Goal: Feedback & Contribution: Submit feedback/report problem

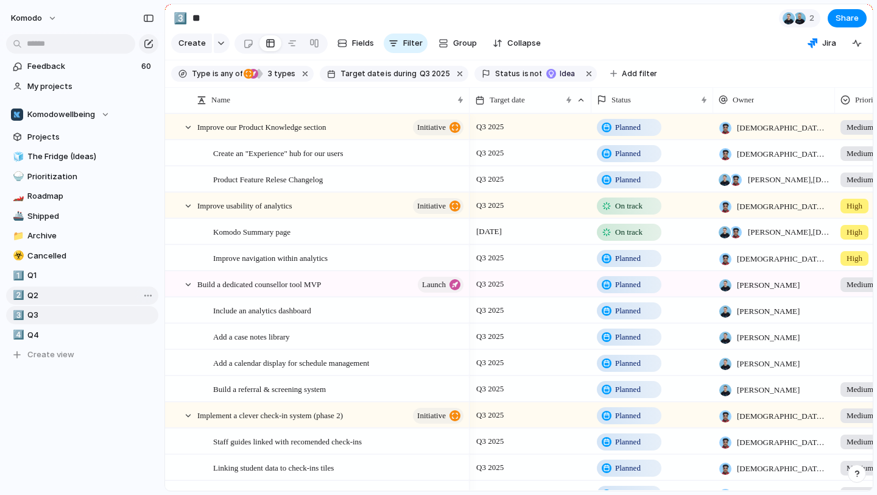
click at [61, 289] on span "Q2" at bounding box center [90, 295] width 127 height 12
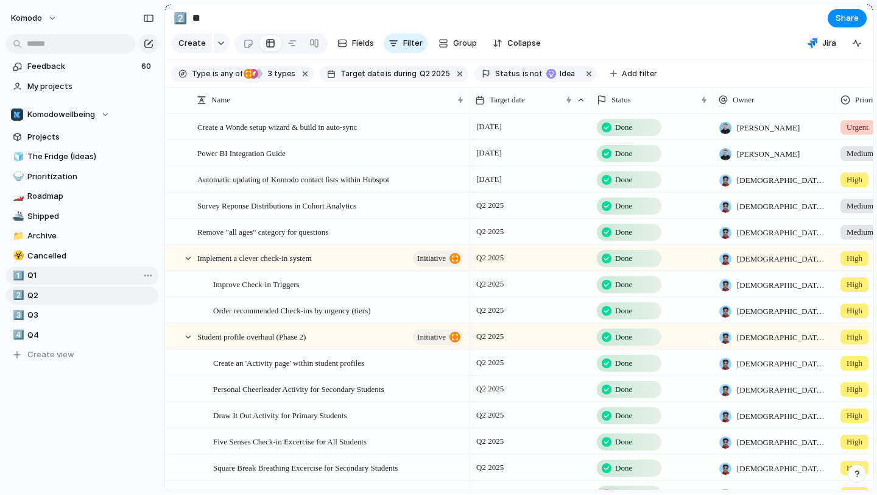
click at [68, 275] on span "Q1" at bounding box center [90, 275] width 127 height 12
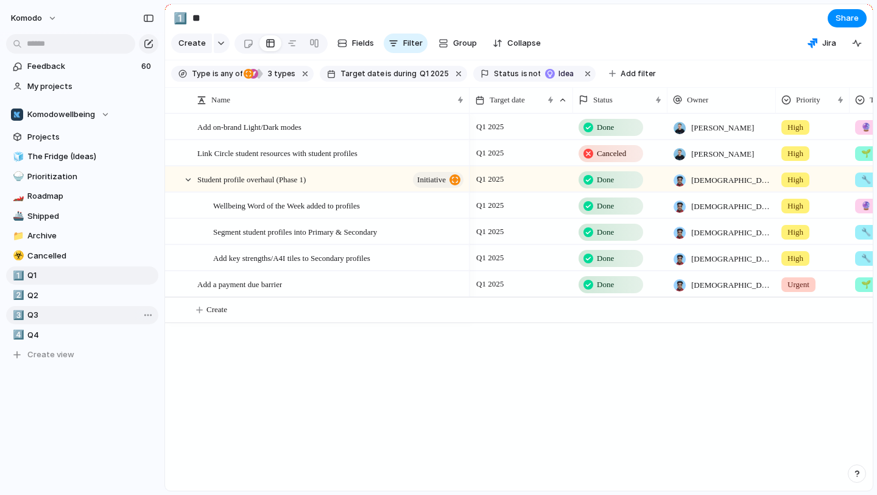
click at [76, 315] on span "Q3" at bounding box center [90, 315] width 127 height 12
type input "**"
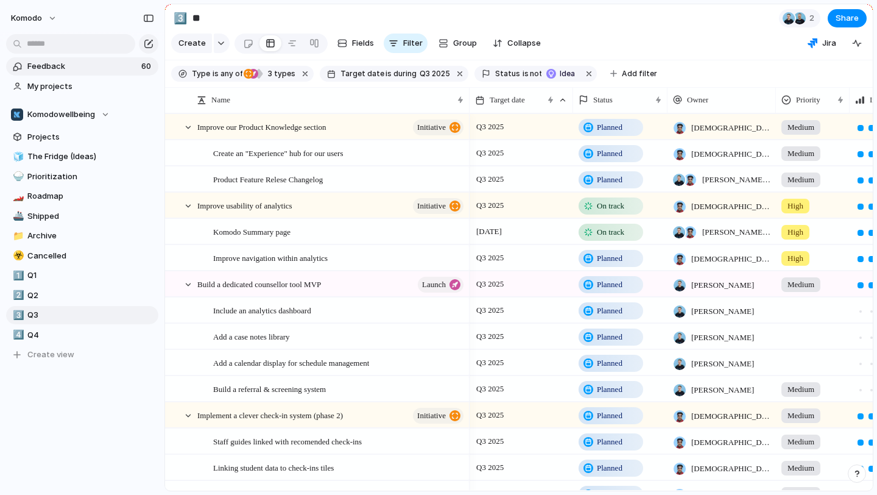
click at [94, 72] on link "Feedback 60" at bounding box center [82, 66] width 152 height 18
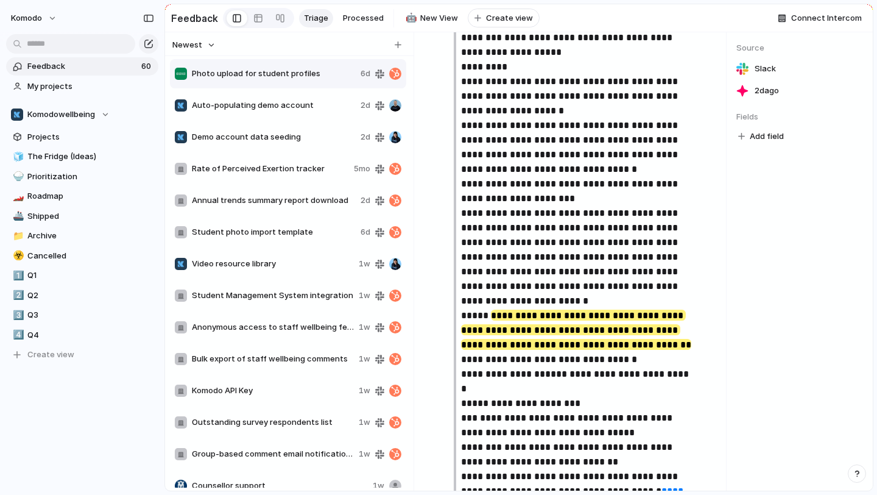
scroll to position [703, 0]
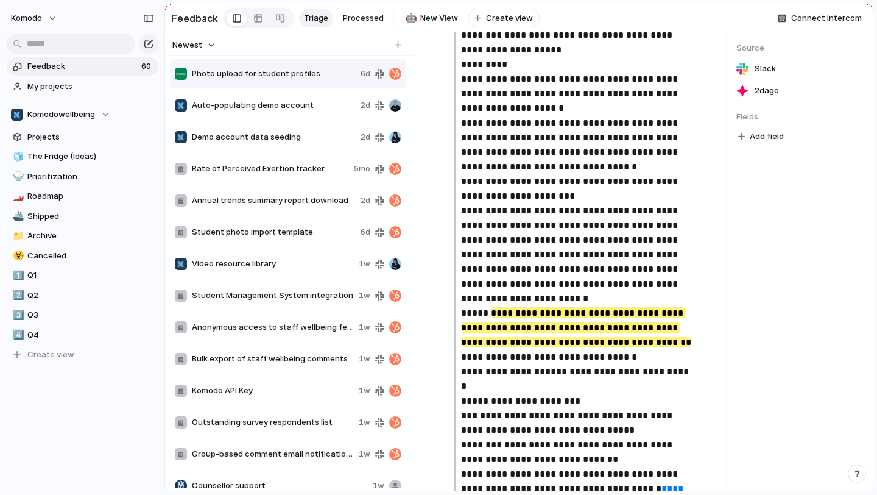
click at [243, 106] on span "Auto-populating demo account" at bounding box center [274, 105] width 164 height 12
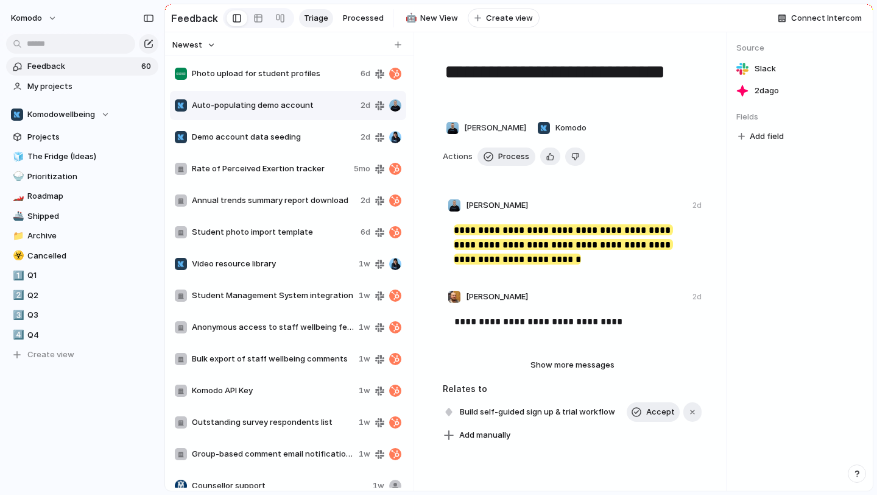
click at [248, 132] on span "Demo account data seeding" at bounding box center [274, 137] width 164 height 12
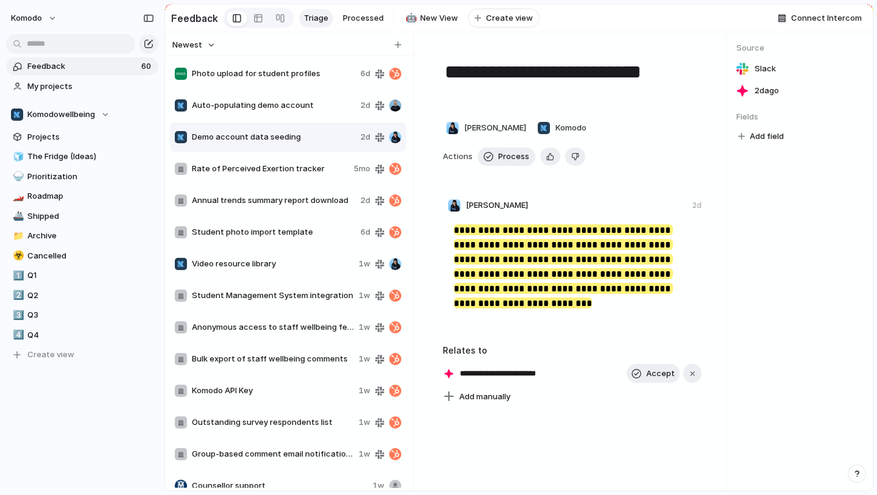
click at [256, 163] on div "Rate of Perceived Exertion tracker" at bounding box center [262, 169] width 174 height 12
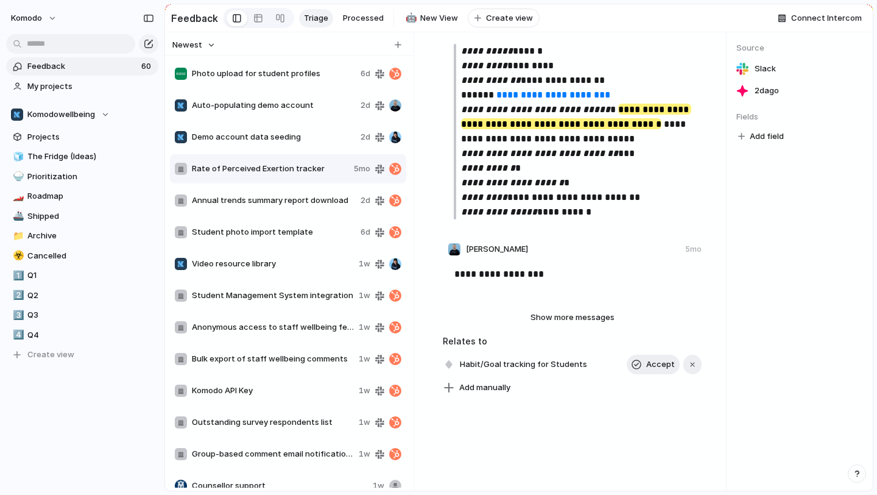
scroll to position [222, 0]
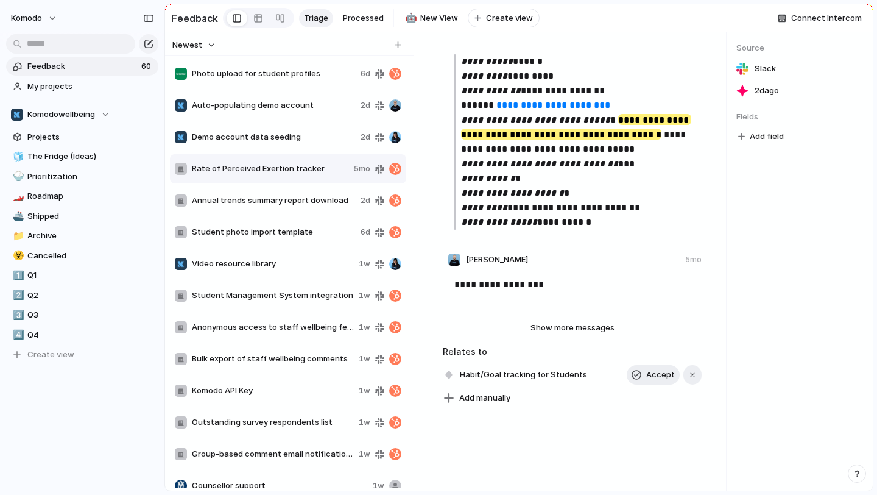
click at [242, 204] on span "Annual trends summary report download" at bounding box center [274, 200] width 164 height 12
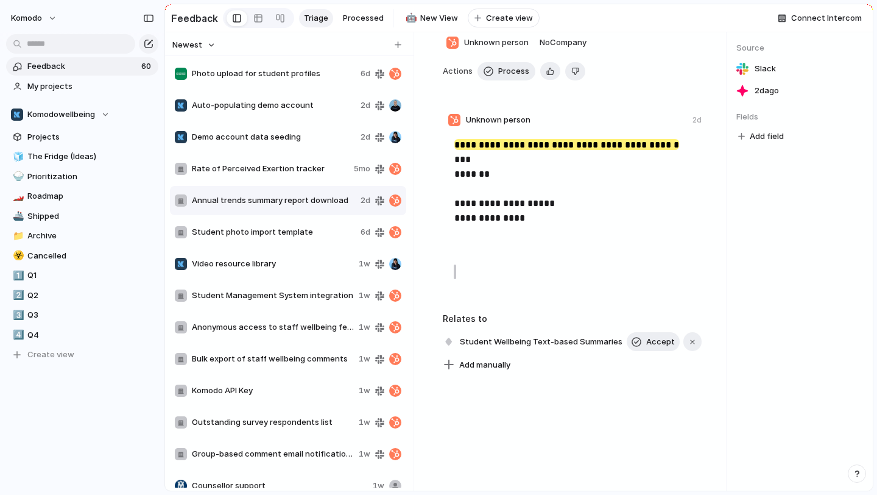
scroll to position [127, 0]
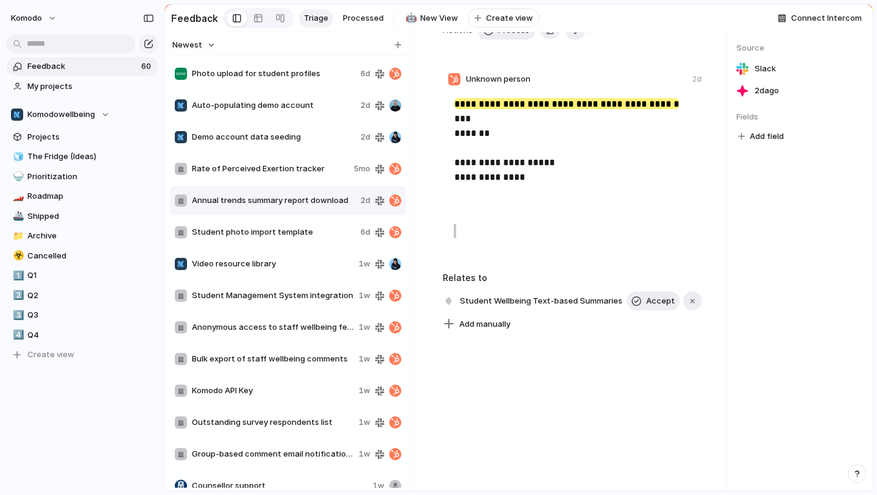
click at [227, 230] on span "Student photo import template" at bounding box center [274, 232] width 164 height 12
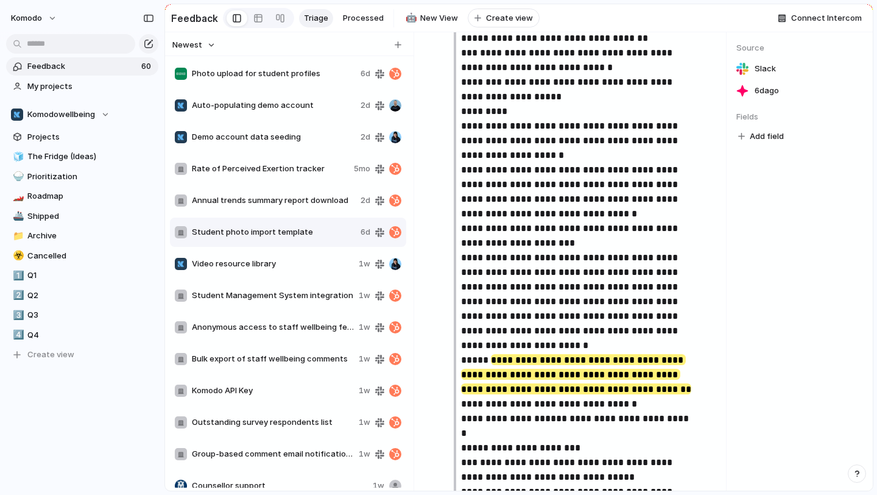
scroll to position [627, 0]
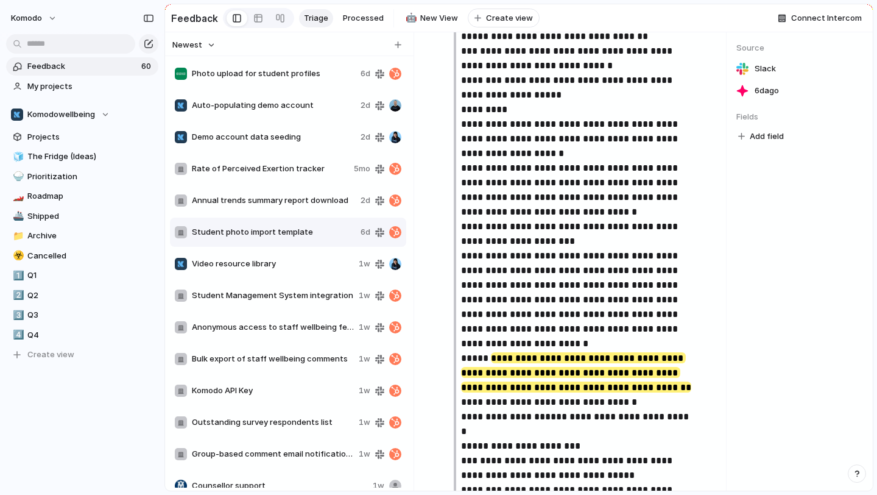
click at [263, 266] on span "Video resource library" at bounding box center [273, 264] width 162 height 12
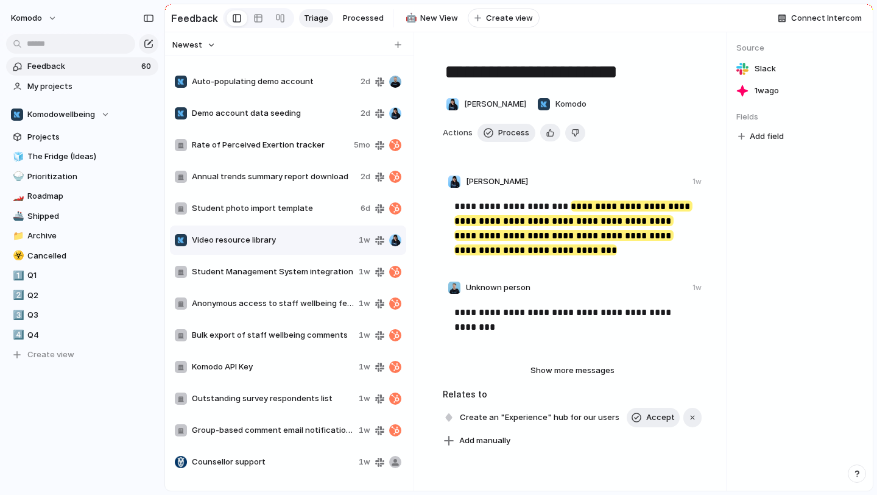
scroll to position [20, 0]
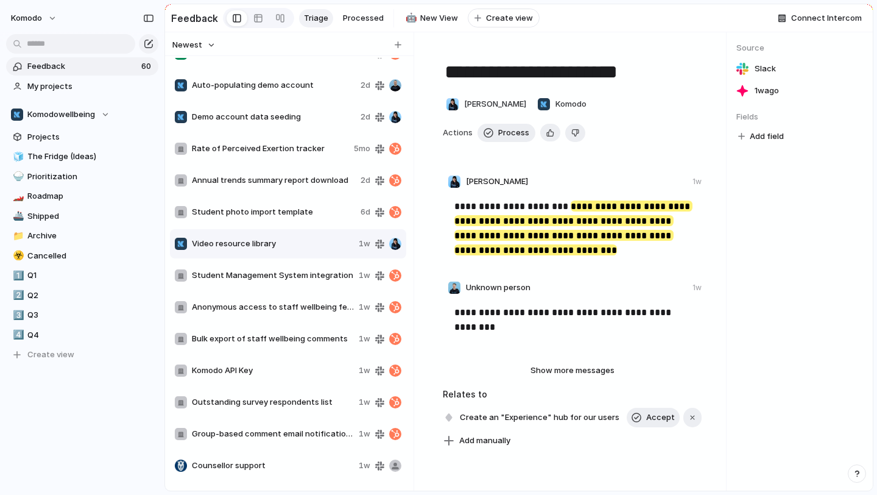
click at [271, 273] on span "Student Management System integration" at bounding box center [273, 275] width 162 height 12
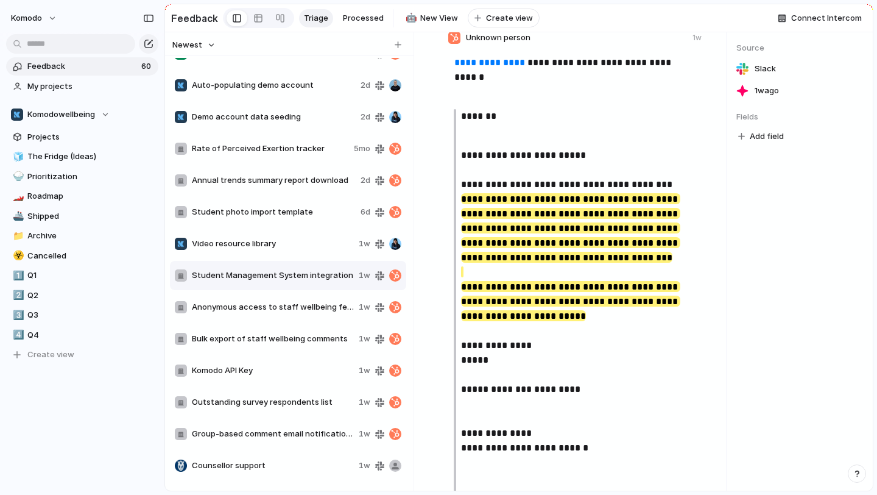
scroll to position [174, 0]
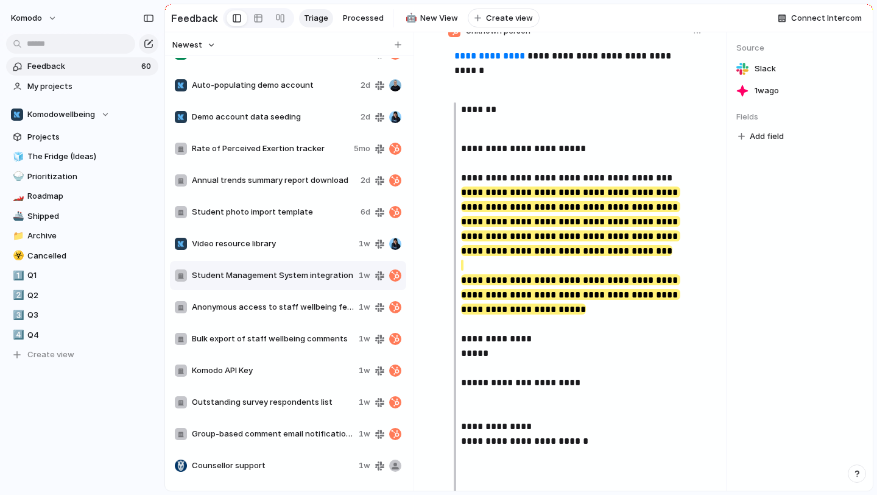
click at [274, 305] on span "Anonymous access to staff wellbeing feedback" at bounding box center [273, 307] width 162 height 12
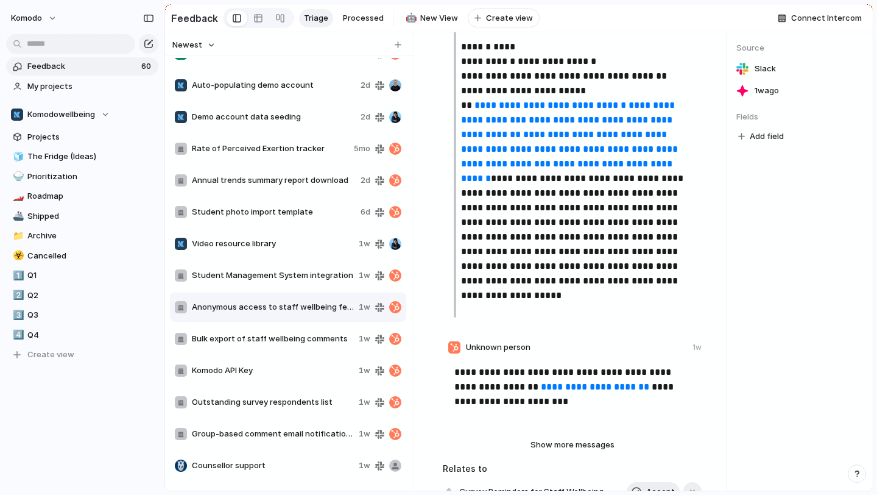
scroll to position [706, 0]
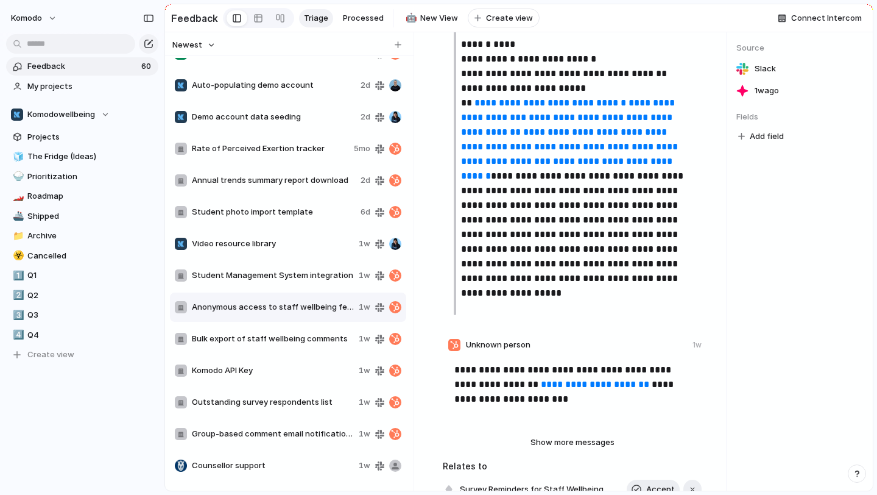
click at [295, 338] on span "Bulk export of staff wellbeing comments" at bounding box center [273, 339] width 162 height 12
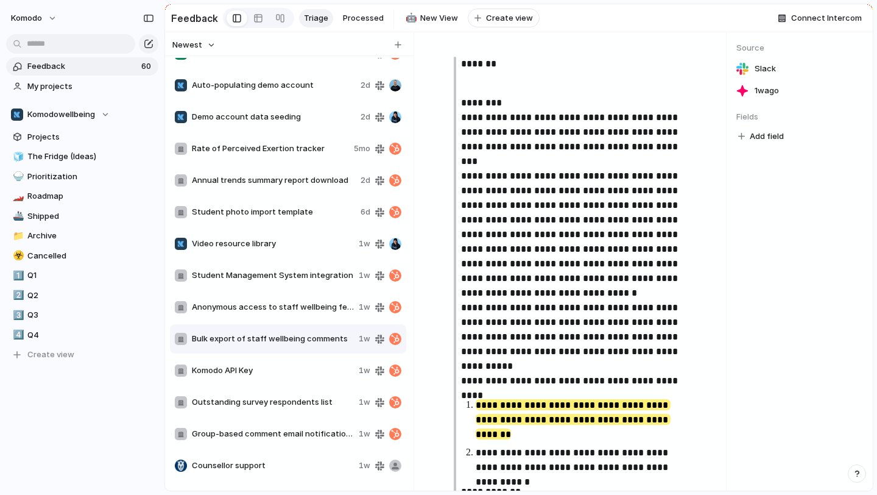
scroll to position [206, 0]
click at [286, 362] on div "Komodo API Key 1w" at bounding box center [288, 370] width 236 height 29
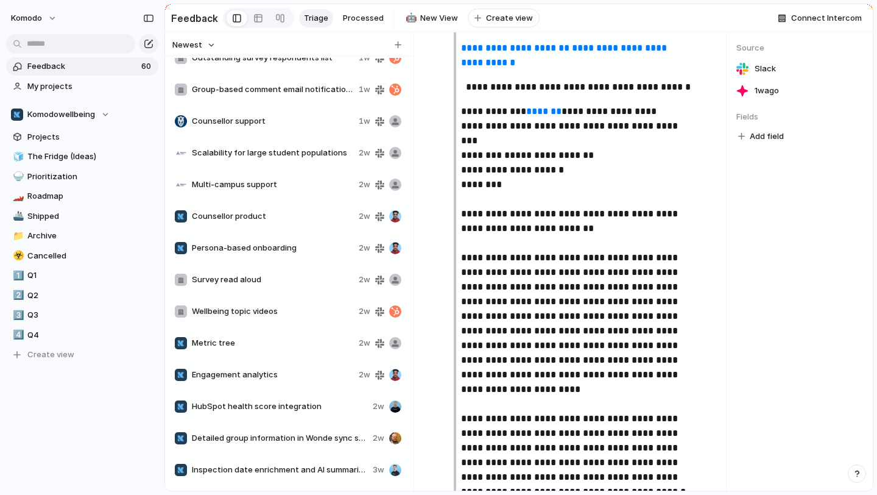
scroll to position [381, 0]
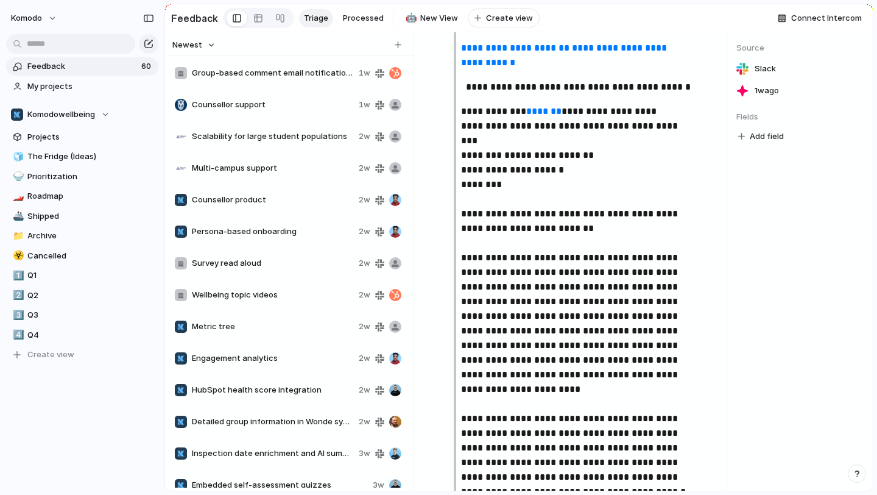
click at [263, 229] on span "Persona-based onboarding" at bounding box center [273, 231] width 162 height 12
type textarea "**********"
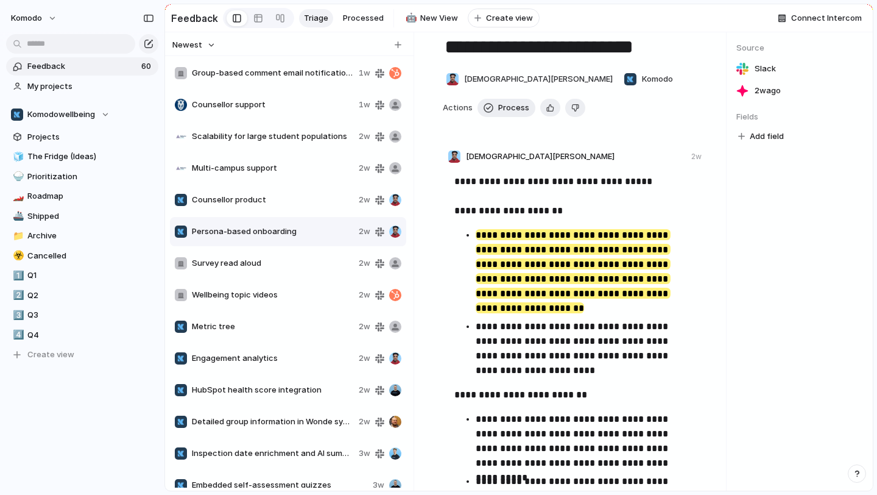
scroll to position [55, 0]
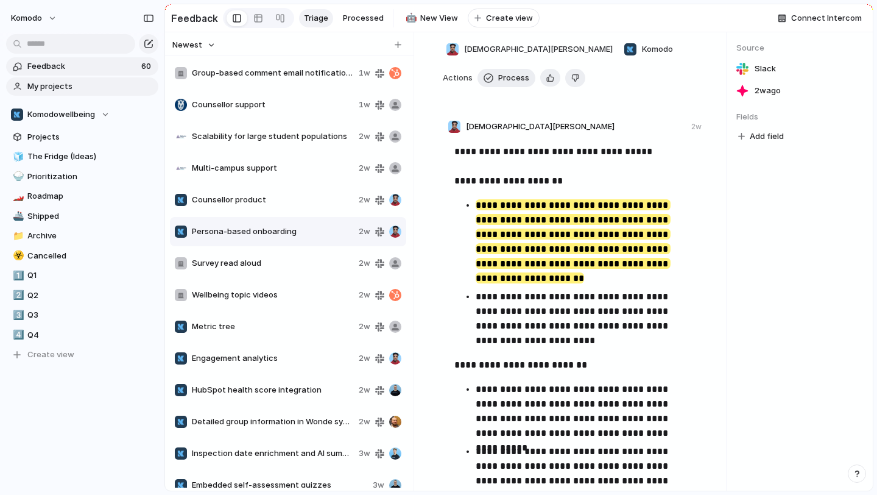
click at [64, 87] on span "My projects" at bounding box center [90, 86] width 127 height 12
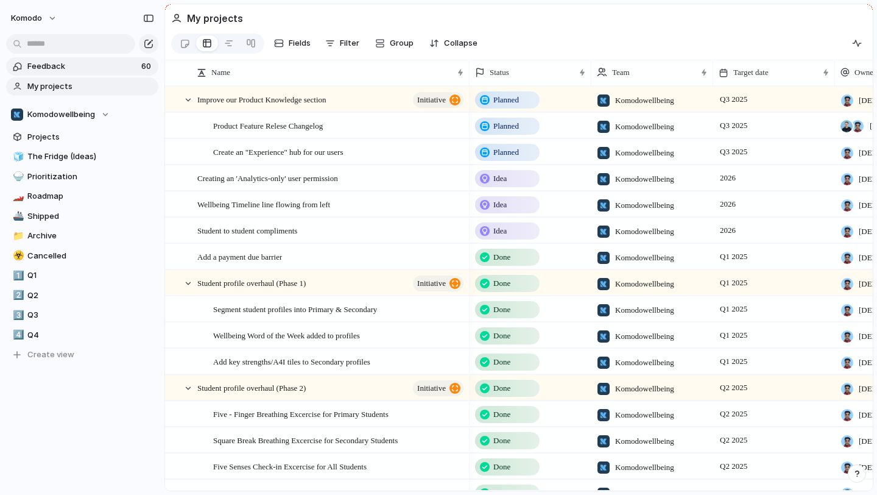
click at [65, 68] on span "Feedback" at bounding box center [82, 66] width 110 height 12
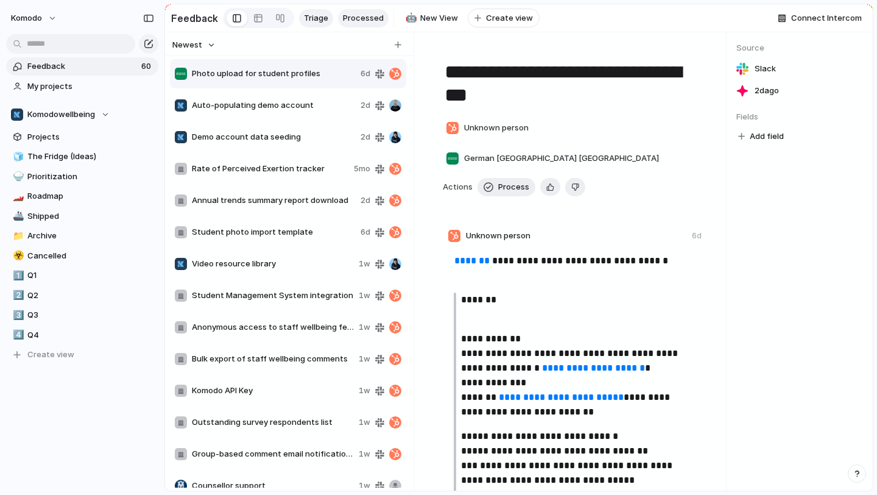
click at [369, 26] on link "Processed" at bounding box center [363, 18] width 51 height 18
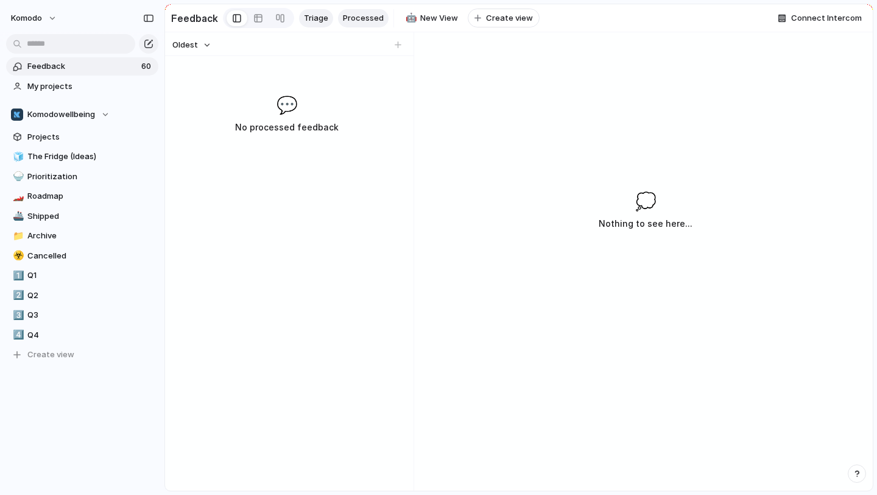
click at [304, 18] on span "Triage" at bounding box center [316, 18] width 24 height 12
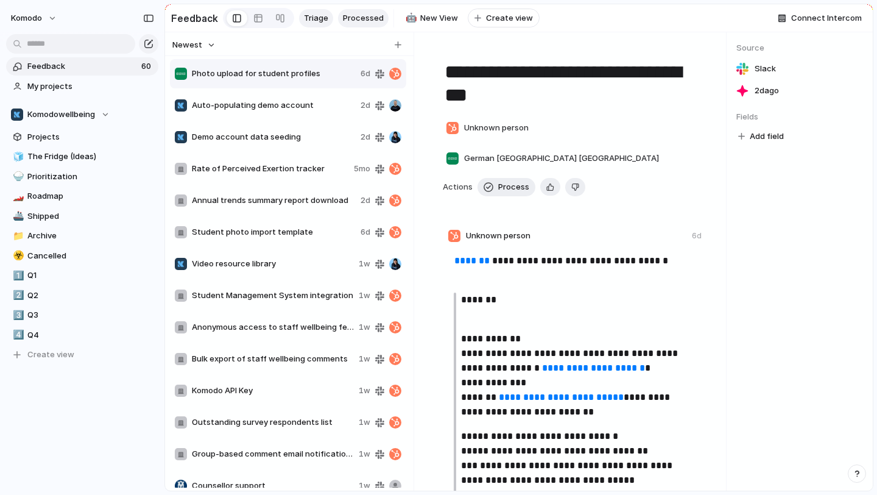
click at [338, 13] on link "Processed" at bounding box center [363, 18] width 51 height 18
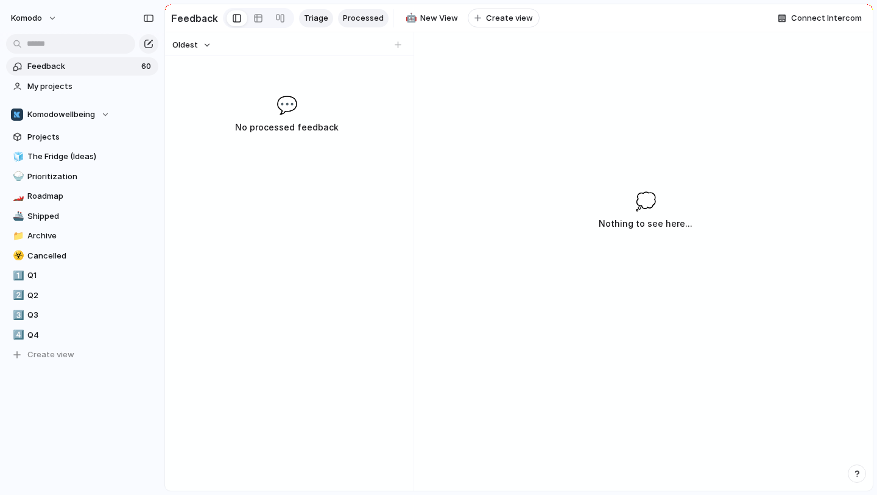
click at [313, 14] on span "Triage" at bounding box center [316, 18] width 24 height 12
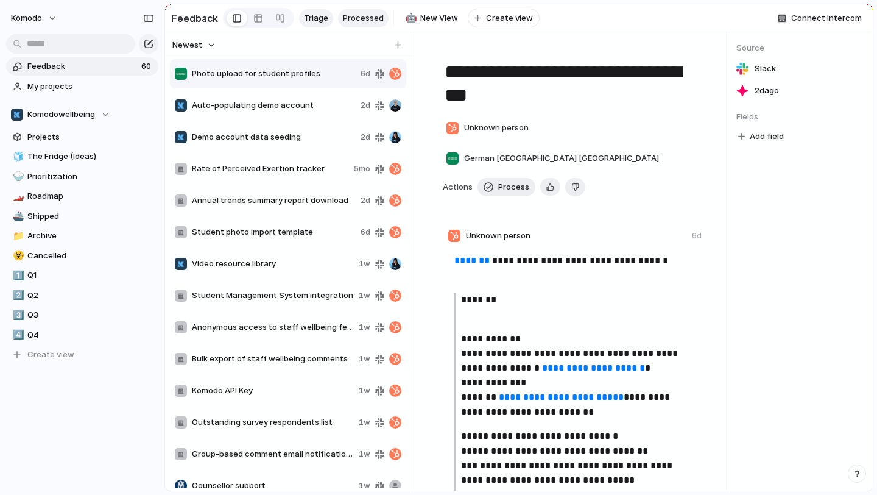
click at [379, 22] on link "Processed" at bounding box center [363, 18] width 51 height 18
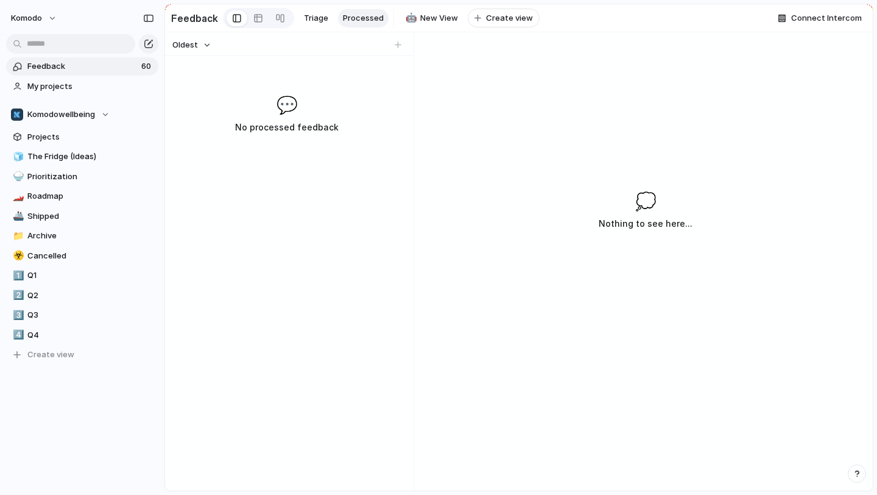
click at [397, 48] on div at bounding box center [398, 45] width 12 height 12
click at [319, 16] on span "Triage" at bounding box center [316, 18] width 24 height 12
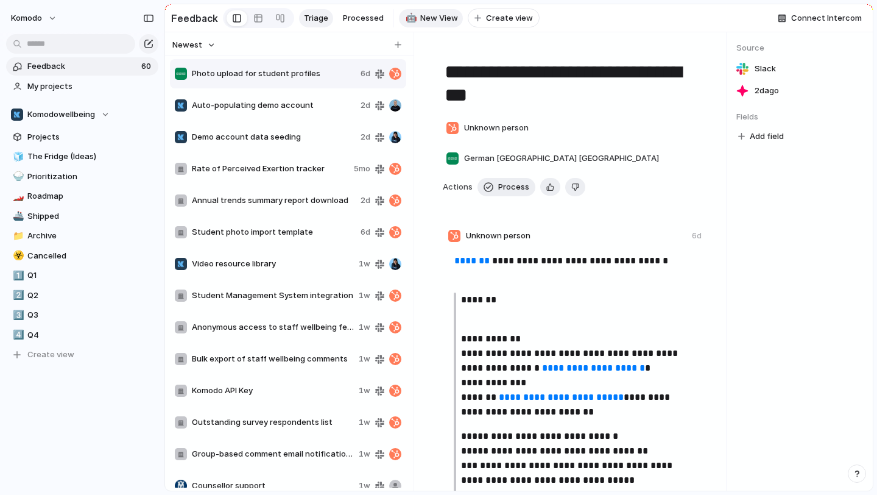
click at [426, 23] on span "New View" at bounding box center [439, 18] width 38 height 12
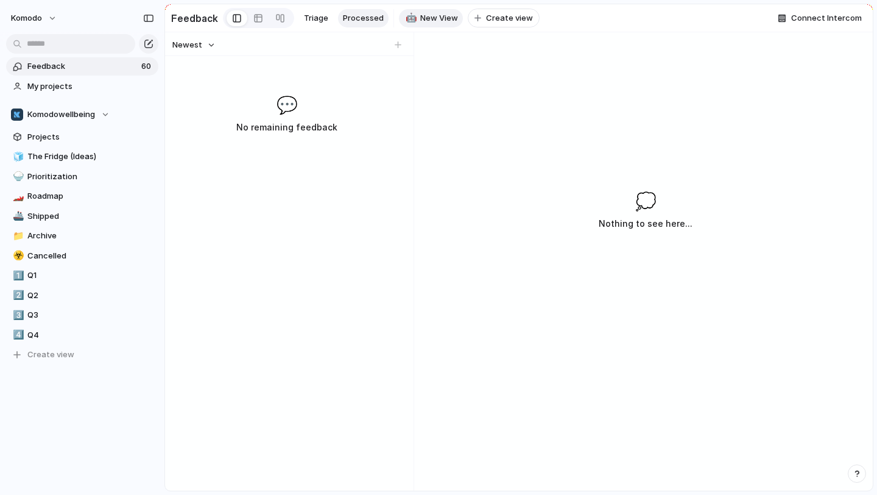
click at [348, 21] on span "Processed" at bounding box center [363, 18] width 41 height 12
click at [253, 20] on div at bounding box center [258, 18] width 10 height 19
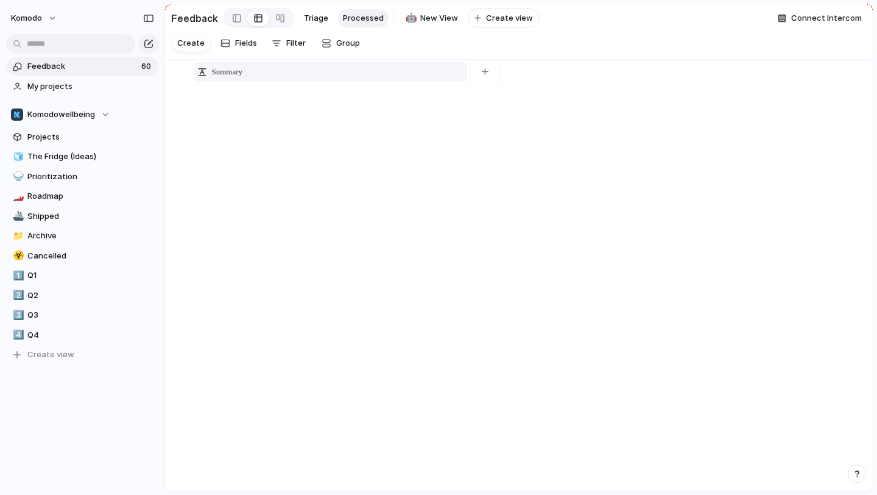
click at [222, 71] on span "Summary" at bounding box center [227, 72] width 31 height 12
click at [222, 71] on div "Modify Hide Sort ascending Sort descending" at bounding box center [438, 247] width 877 height 495
click at [222, 71] on span "Summary" at bounding box center [227, 72] width 31 height 12
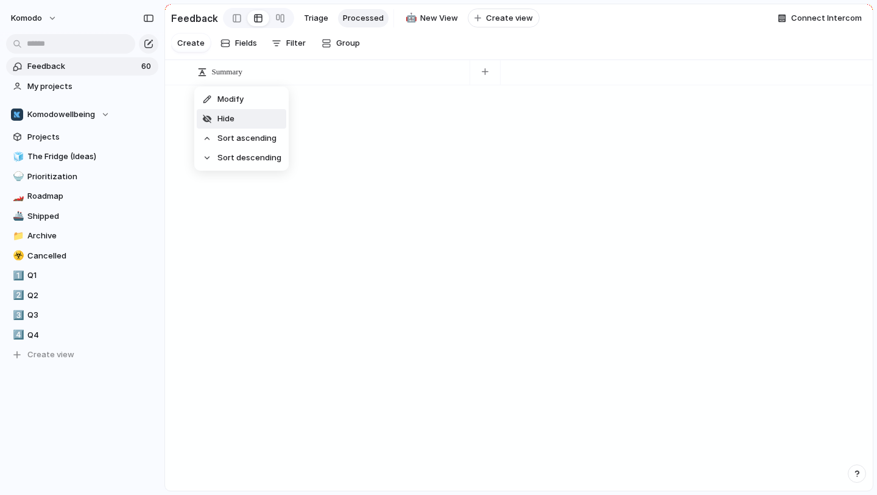
click at [401, 74] on div "Modify Hide Sort ascending Sort descending" at bounding box center [438, 247] width 877 height 495
click at [320, 15] on span "Triage" at bounding box center [316, 18] width 24 height 12
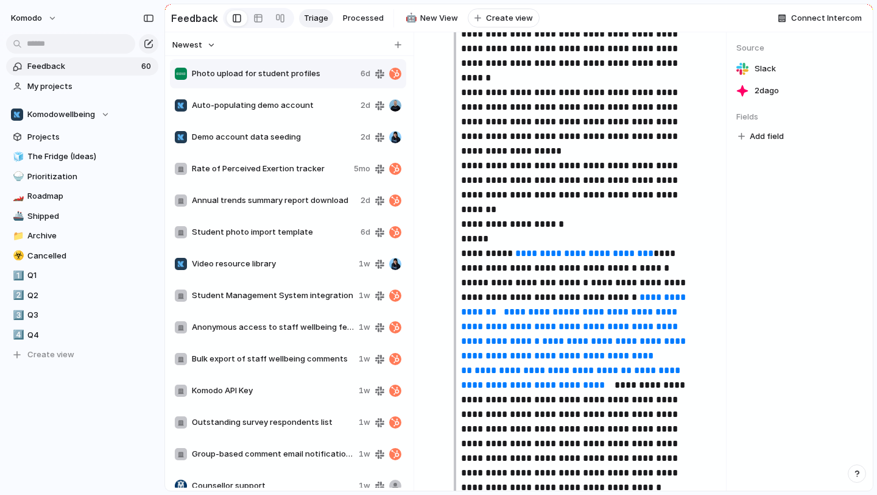
scroll to position [2055, 0]
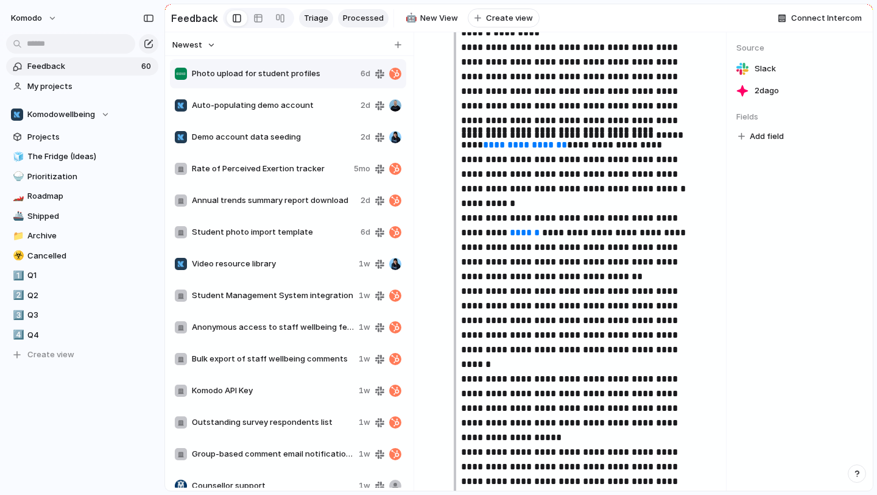
click at [338, 17] on link "Processed" at bounding box center [363, 18] width 51 height 18
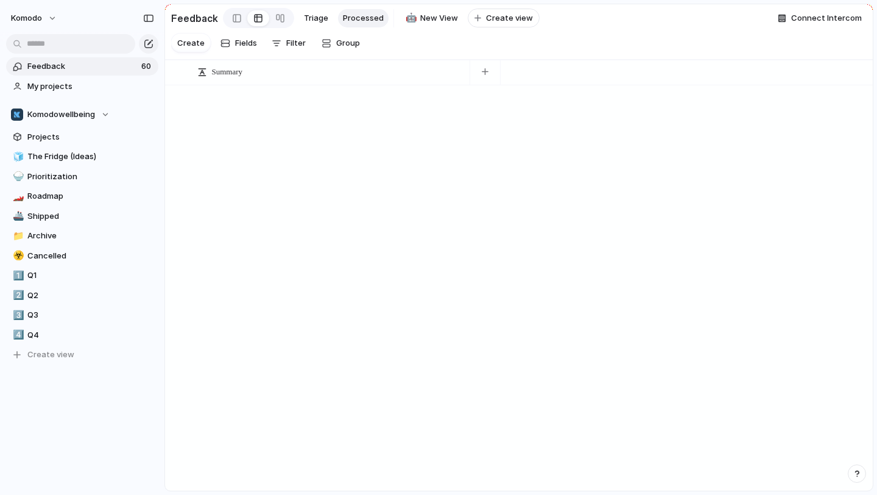
click at [338, 17] on link "Processed" at bounding box center [363, 18] width 51 height 18
click at [304, 15] on span "Triage" at bounding box center [316, 18] width 24 height 12
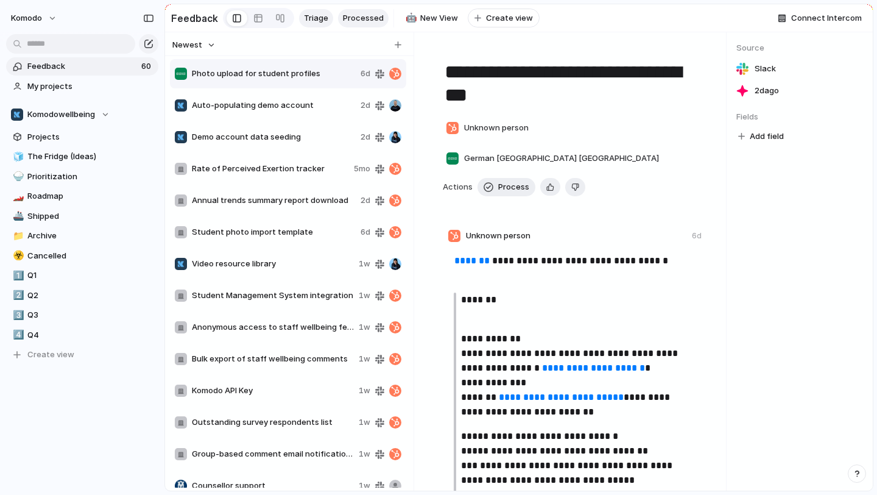
click at [355, 16] on span "Processed" at bounding box center [363, 18] width 41 height 12
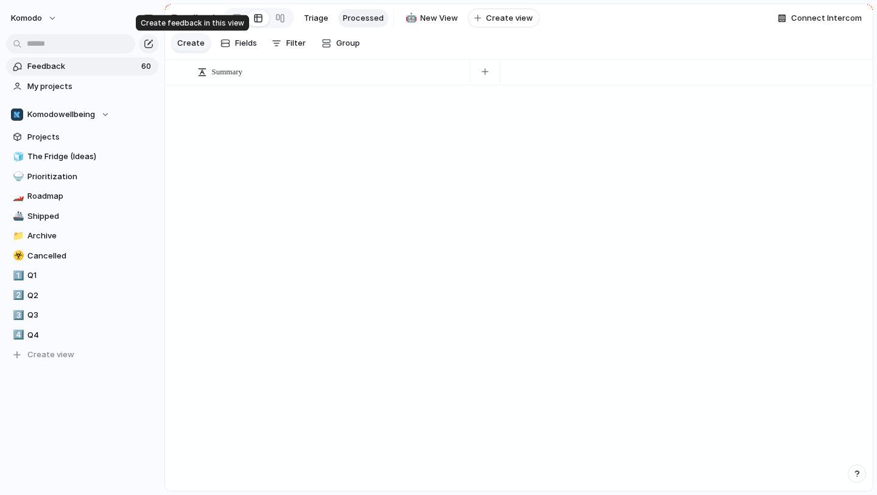
click at [187, 46] on span "Create" at bounding box center [190, 43] width 27 height 12
click at [308, 24] on link "Triage" at bounding box center [316, 18] width 34 height 18
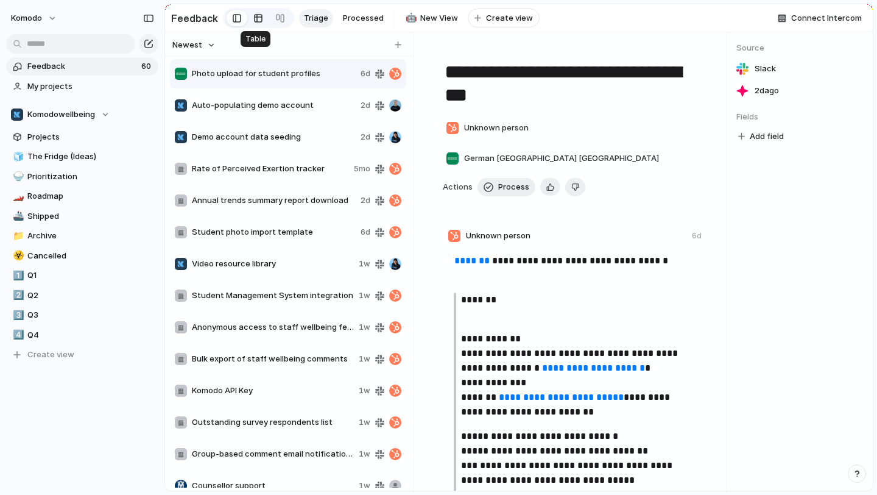
click at [256, 20] on div at bounding box center [258, 18] width 10 height 19
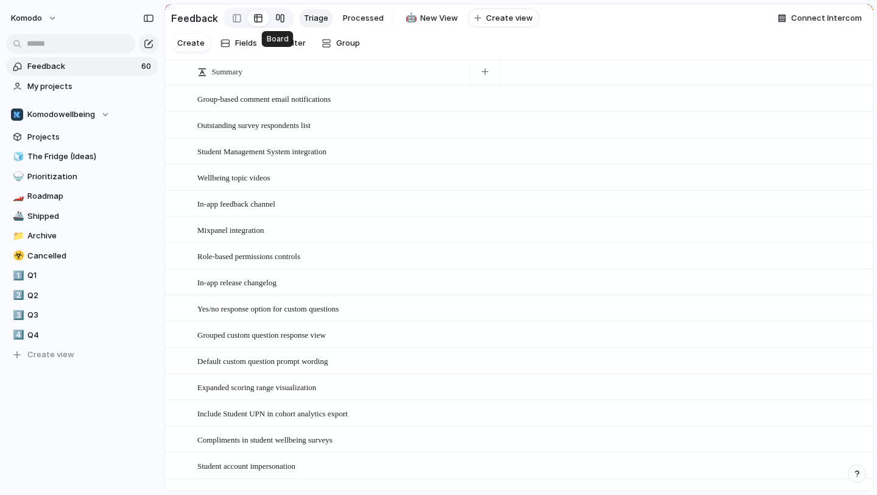
click at [280, 18] on div at bounding box center [280, 18] width 10 height 19
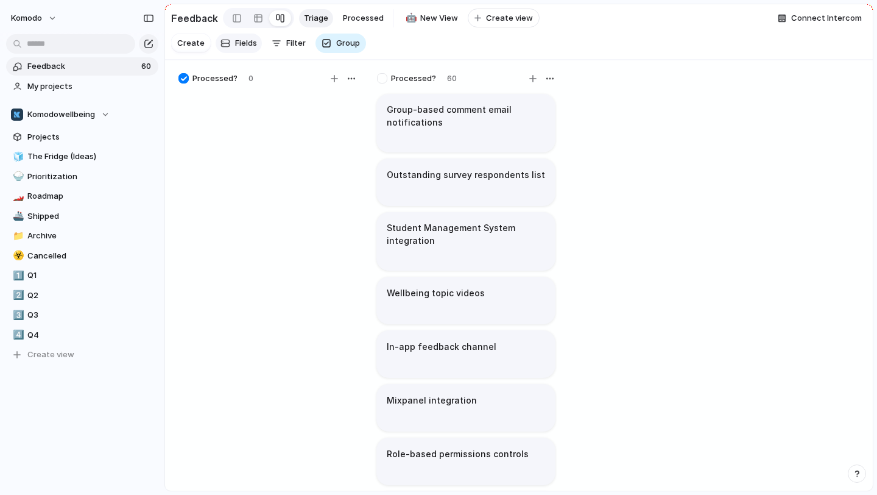
click at [247, 44] on span "Fields" at bounding box center [246, 43] width 22 height 12
click at [286, 45] on span "Filter" at bounding box center [295, 43] width 19 height 12
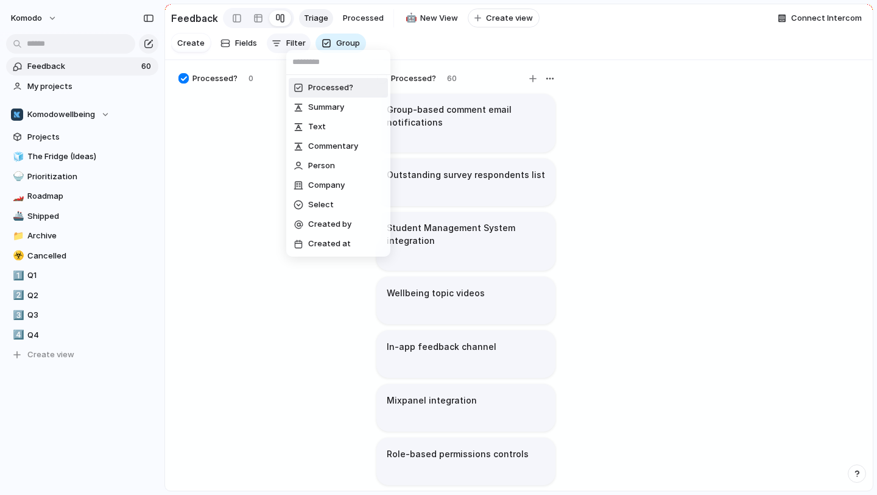
click at [286, 45] on div "Processed? Summary Text Commentary Person Company Select Created by Created at" at bounding box center [438, 247] width 877 height 495
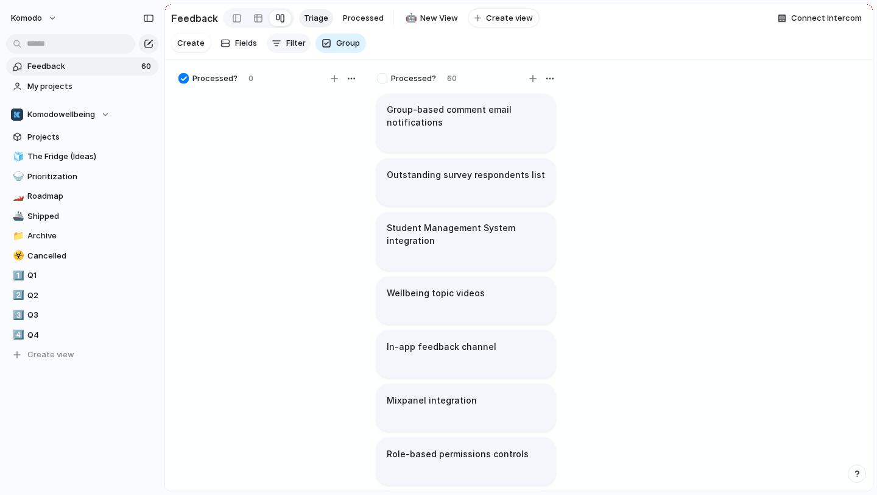
click at [280, 45] on div "button" at bounding box center [277, 43] width 10 height 10
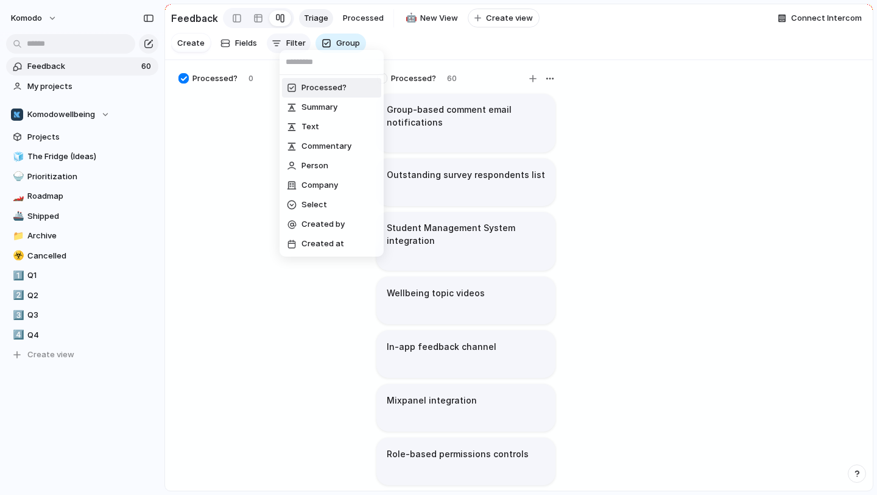
click at [280, 45] on div "Processed? Summary Text Commentary Person Company Select Created by Created at" at bounding box center [438, 247] width 877 height 495
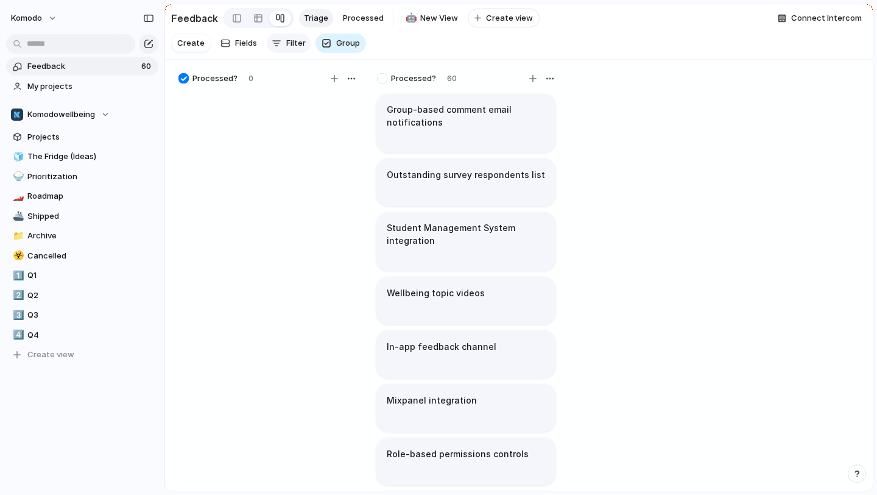
click at [280, 45] on div "button" at bounding box center [277, 43] width 10 height 10
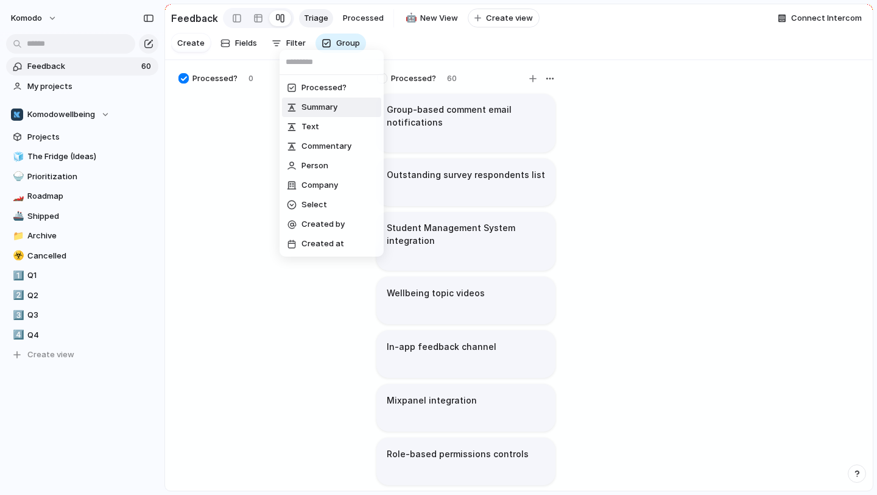
click at [326, 104] on span "Summary" at bounding box center [319, 107] width 36 height 12
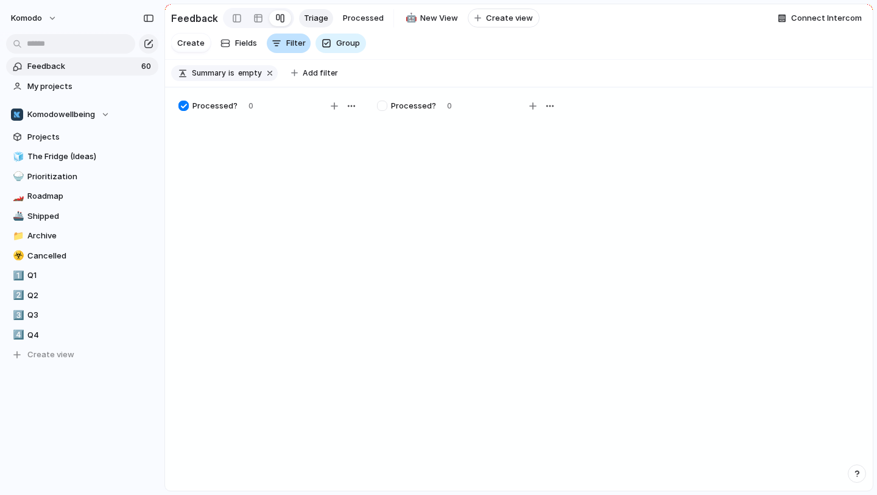
click at [295, 46] on span "Filter" at bounding box center [295, 43] width 19 height 12
click at [265, 76] on button "button" at bounding box center [270, 73] width 16 height 16
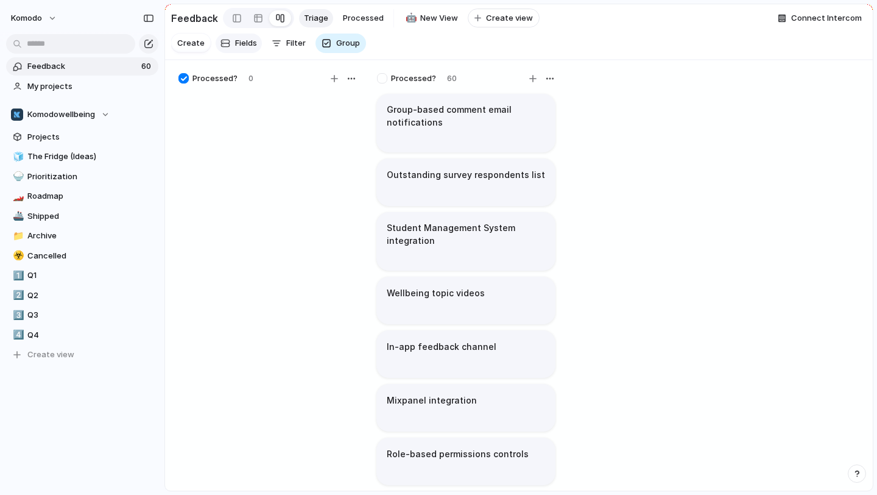
click at [236, 41] on span "Fields" at bounding box center [246, 43] width 22 height 12
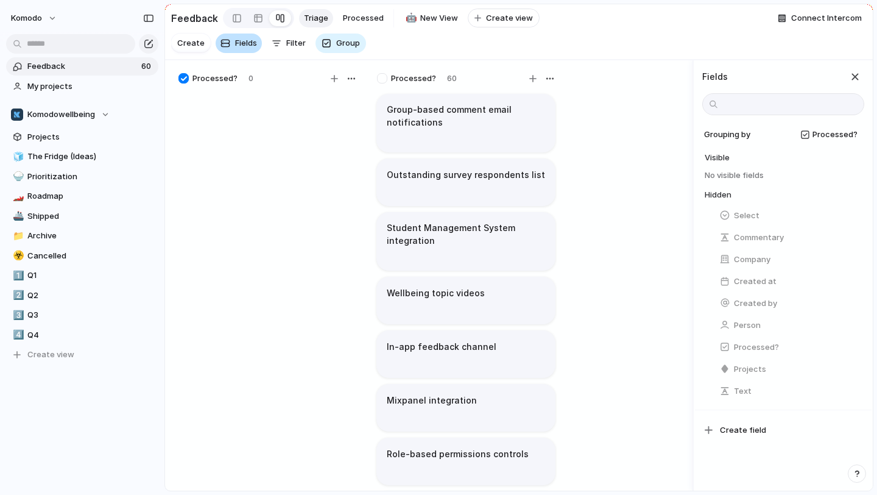
click at [236, 41] on span "Fields" at bounding box center [246, 43] width 22 height 12
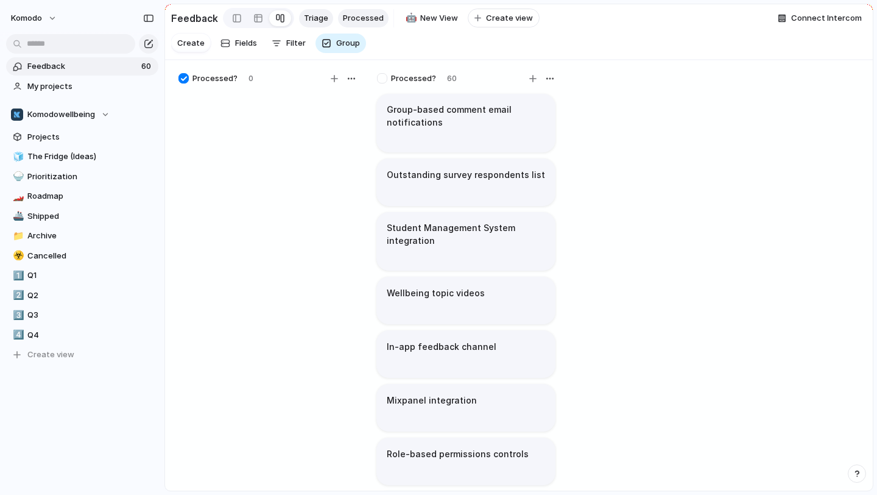
click at [371, 15] on span "Processed" at bounding box center [363, 18] width 41 height 12
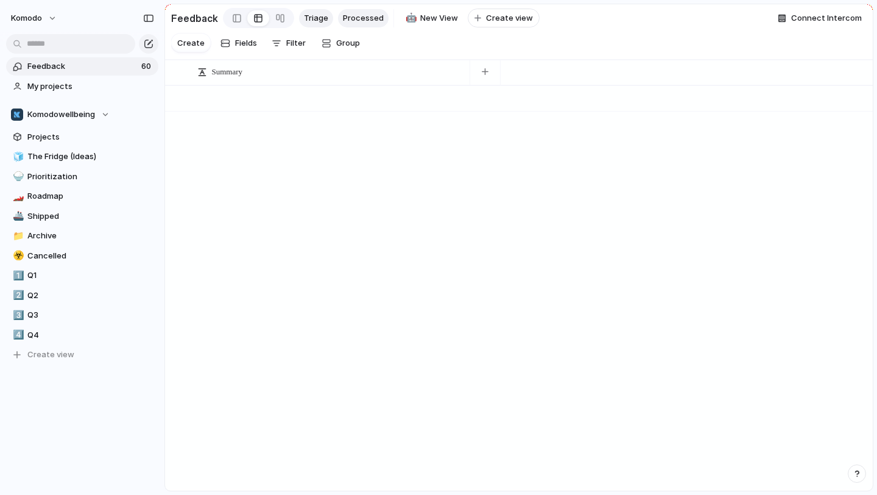
click at [314, 18] on span "Triage" at bounding box center [316, 18] width 24 height 12
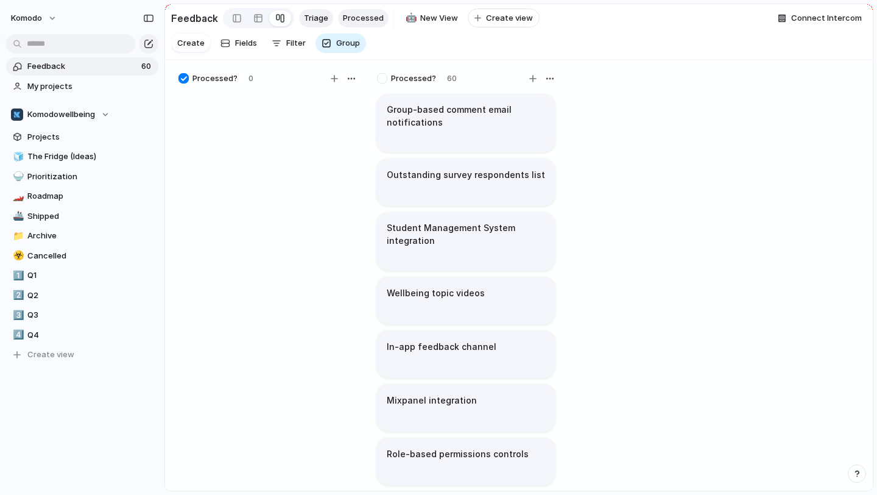
click at [366, 24] on link "Processed" at bounding box center [363, 18] width 51 height 18
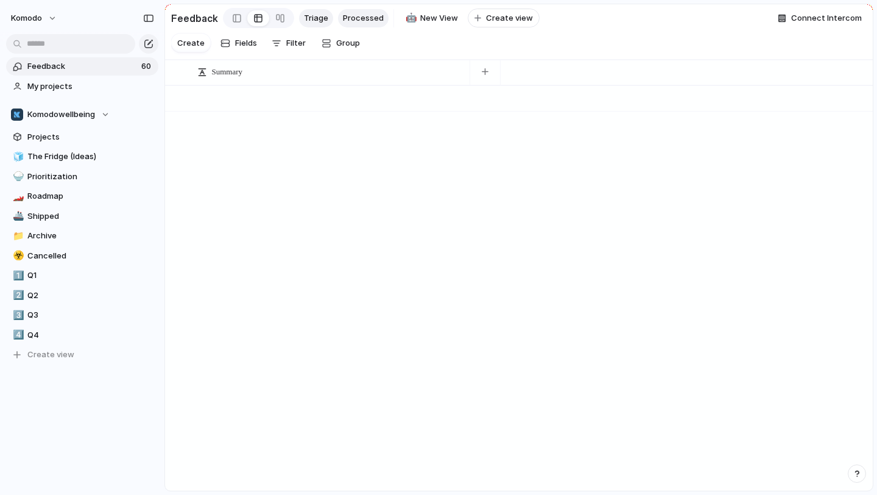
click at [309, 19] on span "Triage" at bounding box center [316, 18] width 24 height 12
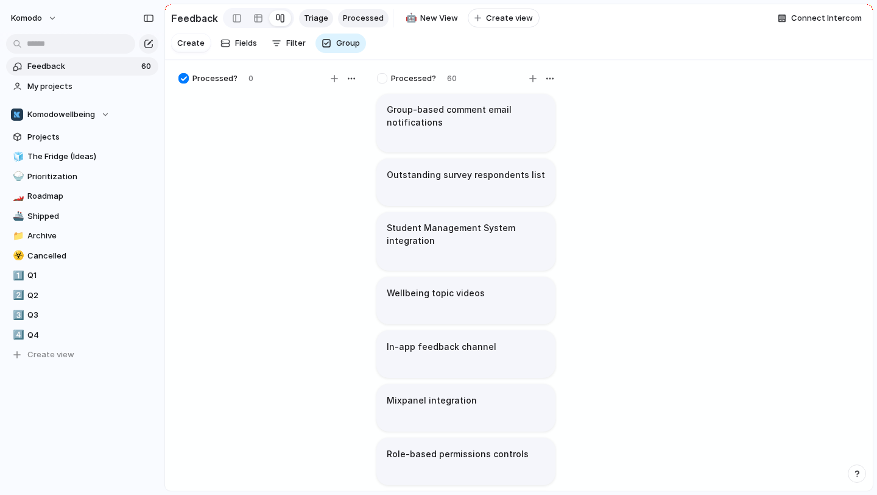
click at [367, 26] on link "Processed" at bounding box center [363, 18] width 51 height 18
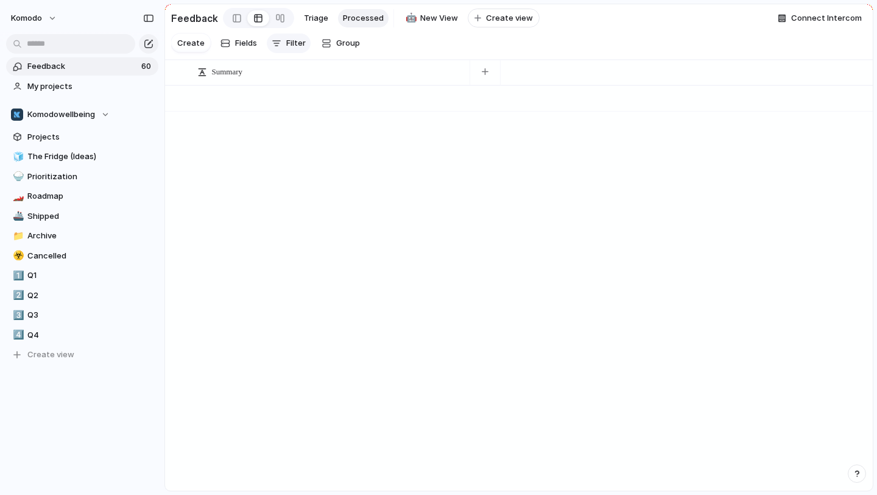
click at [287, 43] on span "Filter" at bounding box center [295, 43] width 19 height 12
click at [287, 43] on div "Processed? Summary Text Commentary Person Company Select Created by Created at" at bounding box center [438, 247] width 877 height 495
click at [322, 23] on span "Triage" at bounding box center [316, 18] width 24 height 12
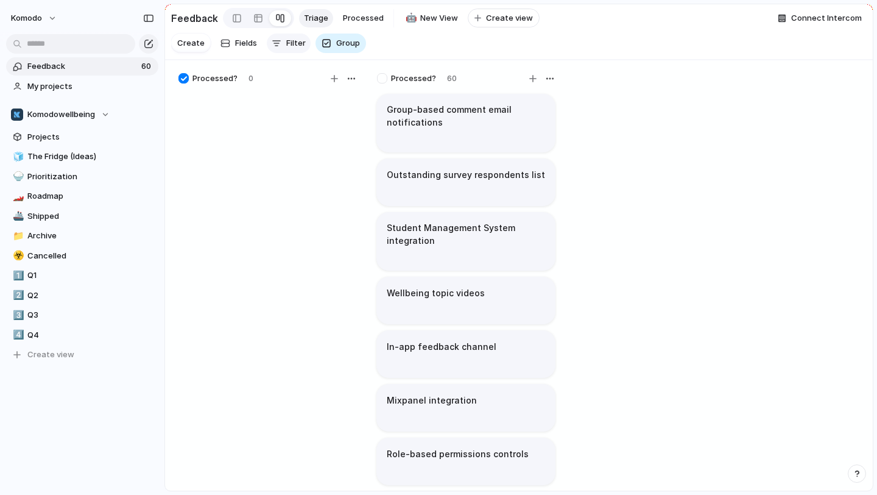
click at [281, 41] on button "Filter" at bounding box center [289, 42] width 44 height 19
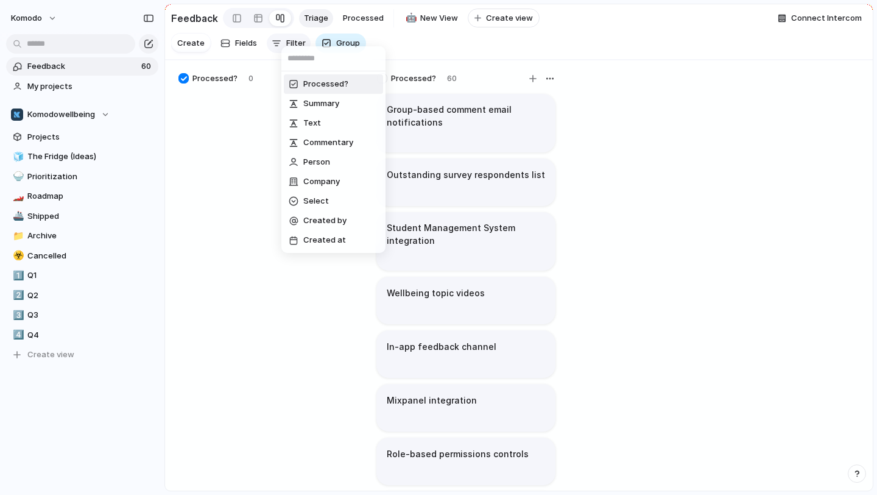
click at [281, 41] on div "Processed? Summary Text Commentary Person Company Select Created by Created at" at bounding box center [438, 247] width 877 height 495
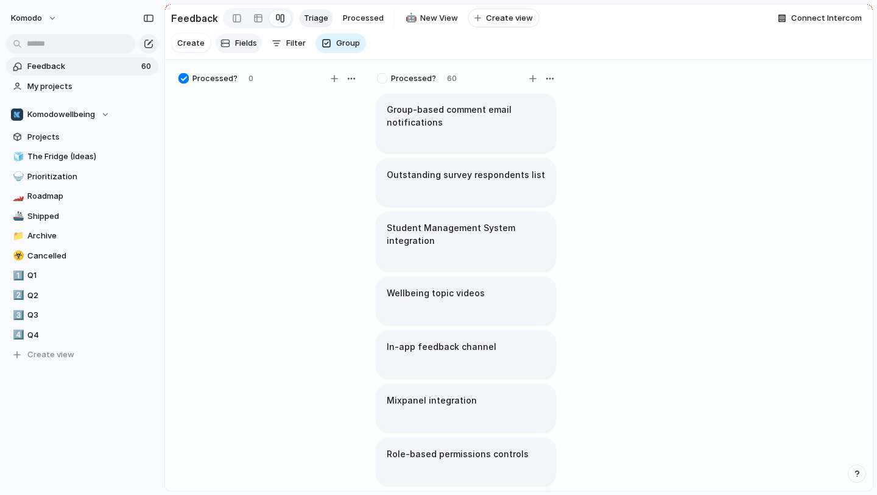
click at [235, 44] on span "Fields" at bounding box center [246, 43] width 22 height 12
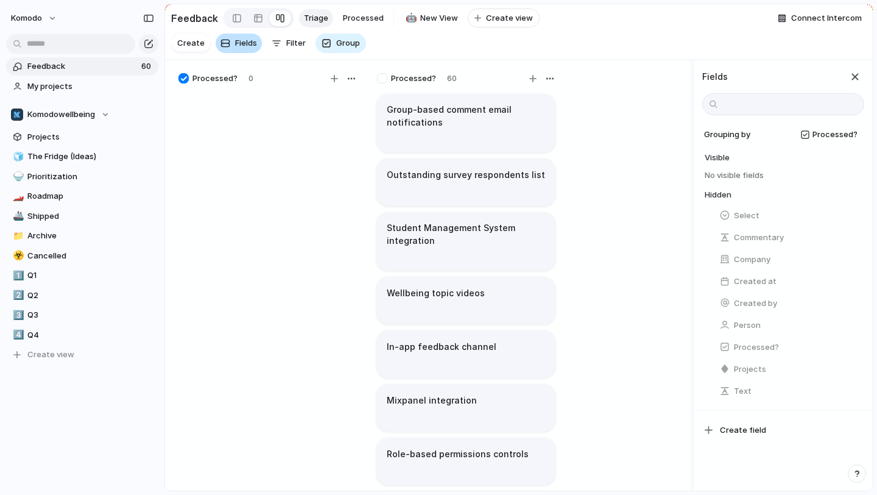
click at [235, 44] on span "Fields" at bounding box center [246, 43] width 22 height 12
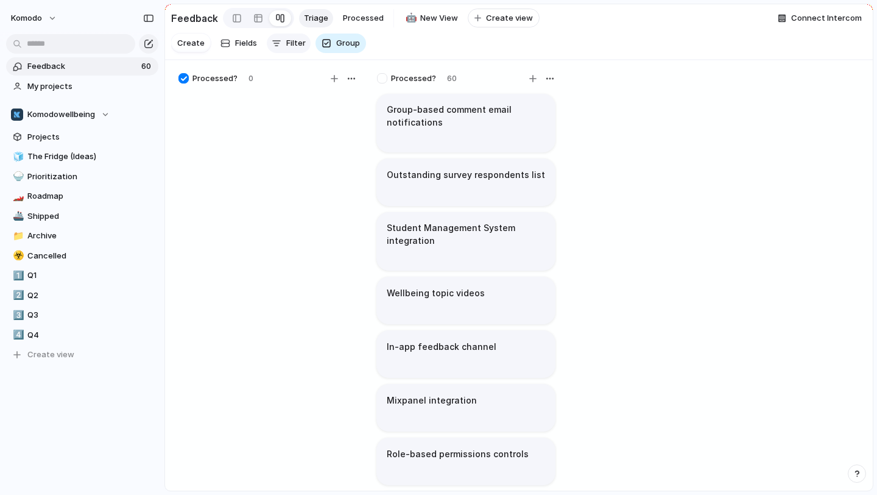
click at [287, 41] on span "Filter" at bounding box center [295, 43] width 19 height 12
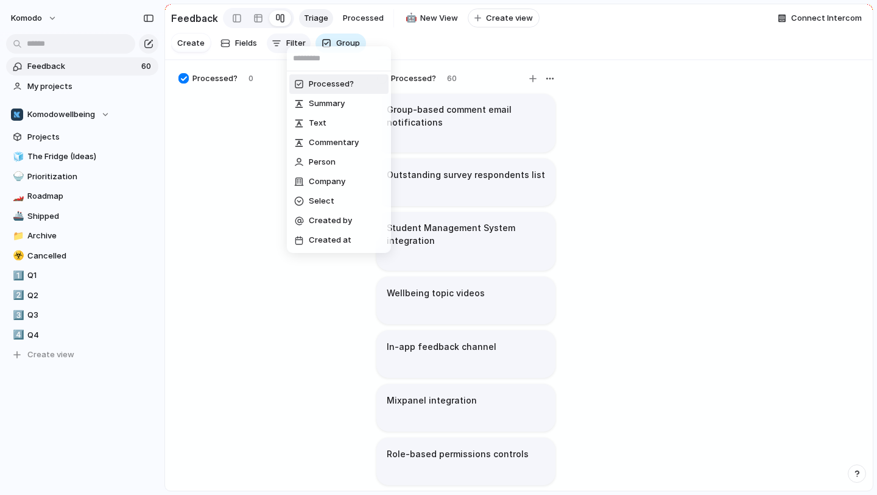
click at [287, 41] on div "Processed? Summary Text Commentary Person Company Select Created by Created at" at bounding box center [438, 247] width 877 height 495
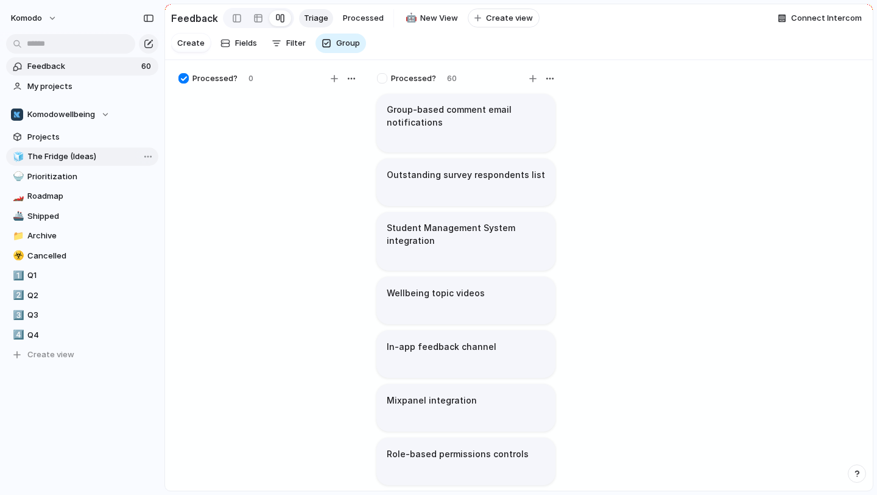
click at [71, 149] on link "🧊 The Fridge (Ideas)" at bounding box center [82, 156] width 152 height 18
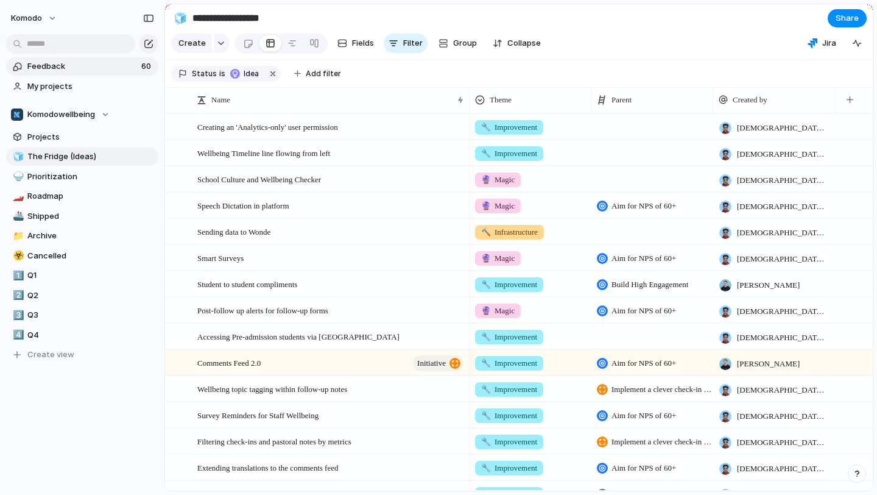
click at [114, 70] on span "Feedback" at bounding box center [82, 66] width 110 height 12
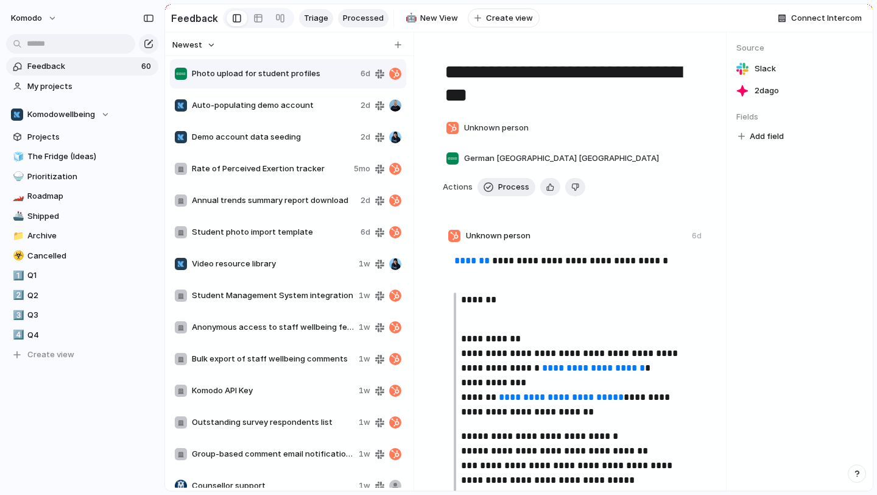
click at [364, 18] on span "Processed" at bounding box center [363, 18] width 41 height 12
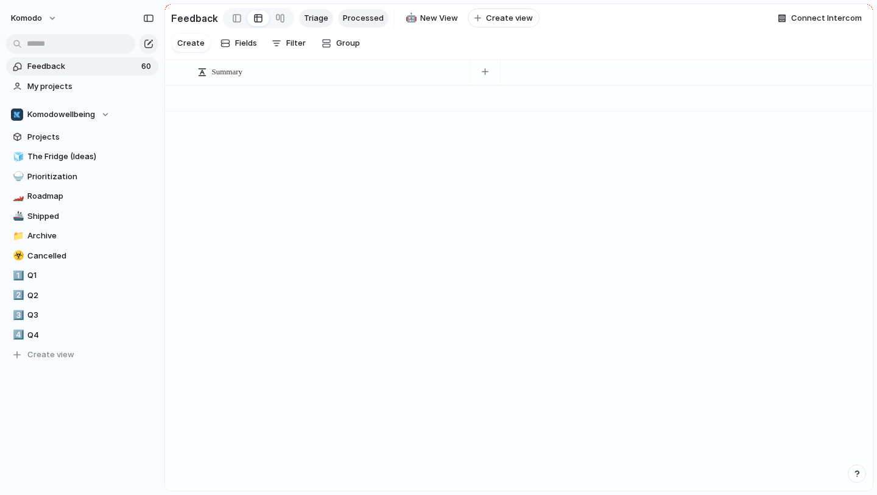
click at [308, 15] on span "Triage" at bounding box center [316, 18] width 24 height 12
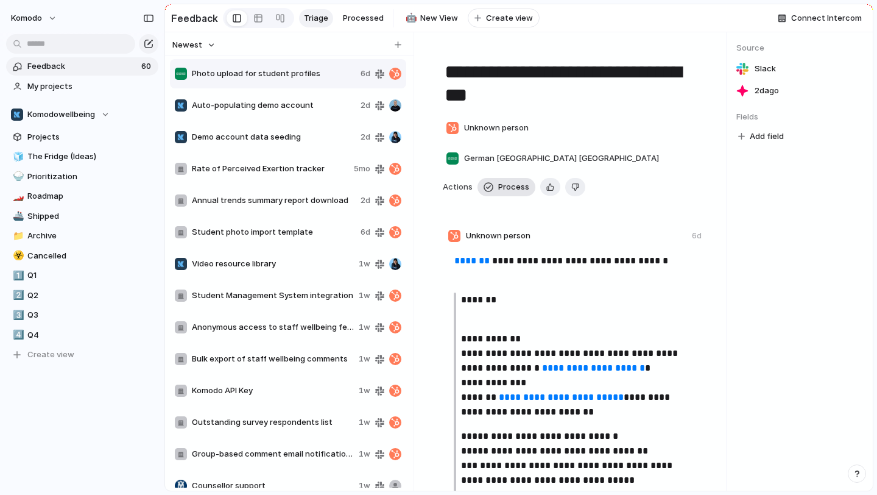
click at [490, 189] on div "button" at bounding box center [489, 187] width 10 height 10
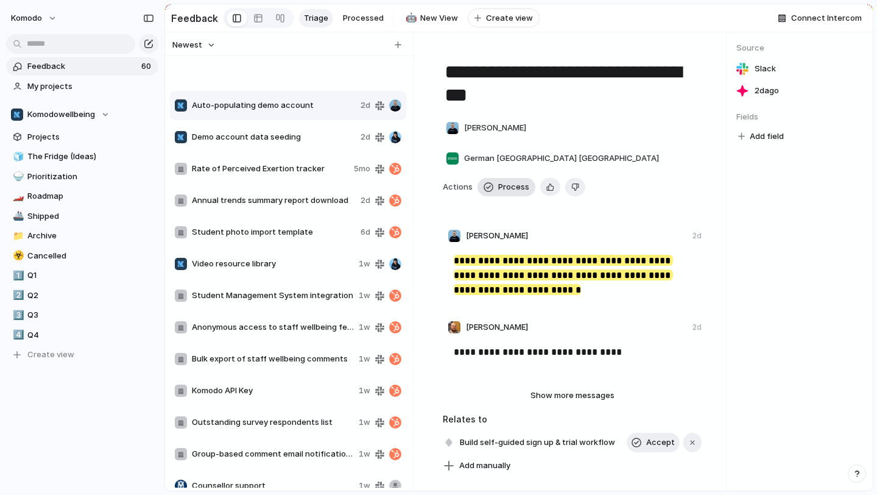
type textarea "**********"
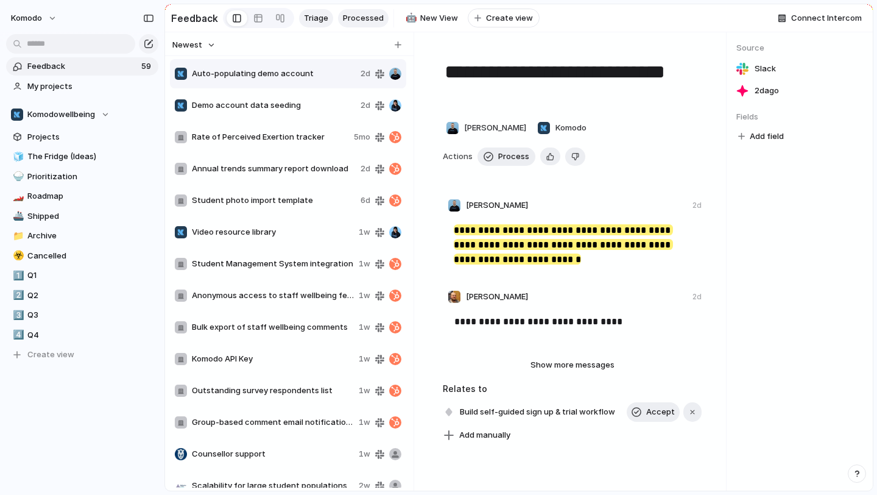
click at [358, 26] on link "Processed" at bounding box center [363, 18] width 51 height 18
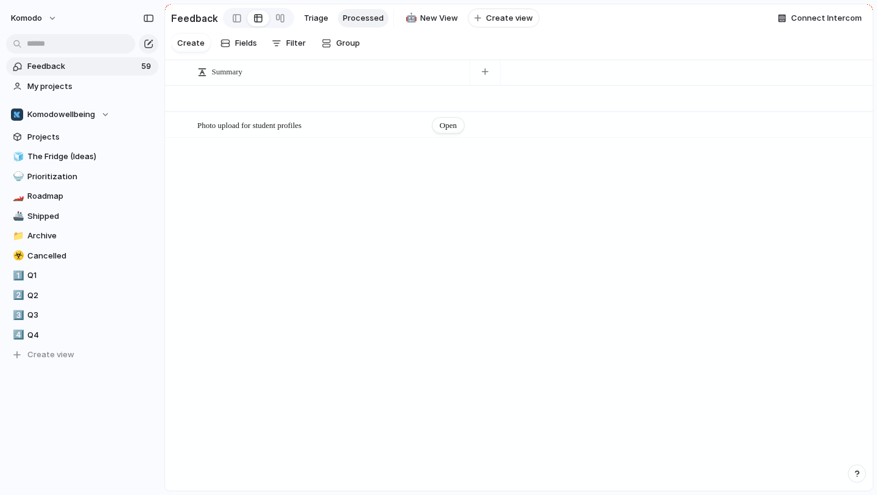
click at [392, 135] on div "Photo upload for student profiles Open" at bounding box center [331, 126] width 268 height 26
click at [378, 129] on textarea "**********" at bounding box center [329, 126] width 264 height 10
click at [444, 125] on span "Open" at bounding box center [448, 125] width 17 height 12
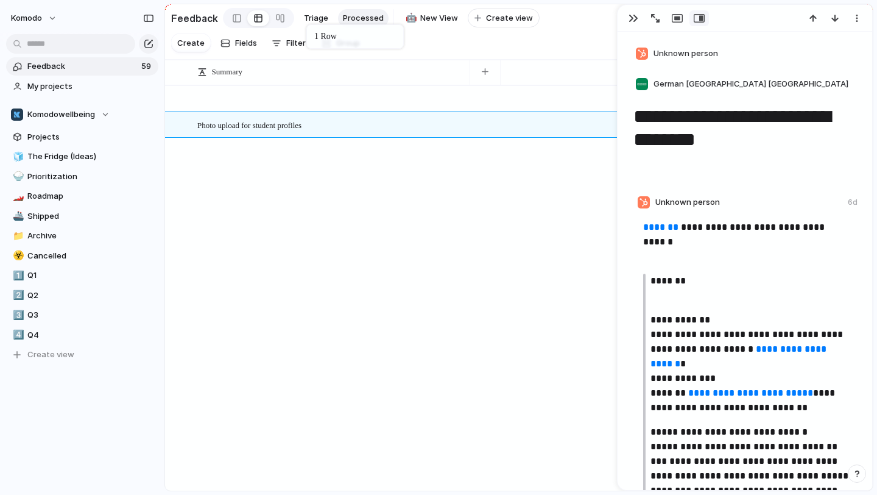
drag, startPoint x: 339, startPoint y: 129, endPoint x: 312, endPoint y: 22, distance: 110.4
drag, startPoint x: 499, startPoint y: 275, endPoint x: 446, endPoint y: 175, distance: 113.1
click at [446, 175] on div "Open Photo upload for student profiles Open" at bounding box center [519, 287] width 708 height 404
click at [853, 16] on div "button" at bounding box center [857, 18] width 10 height 10
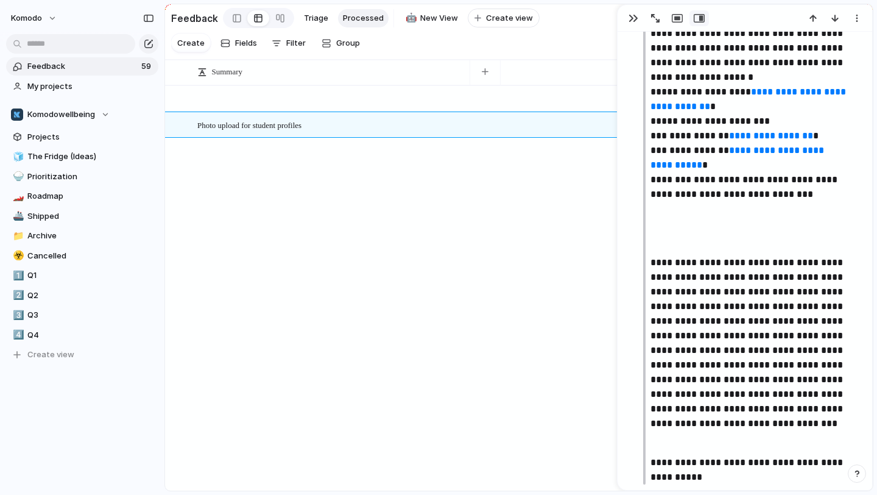
scroll to position [3260, 0]
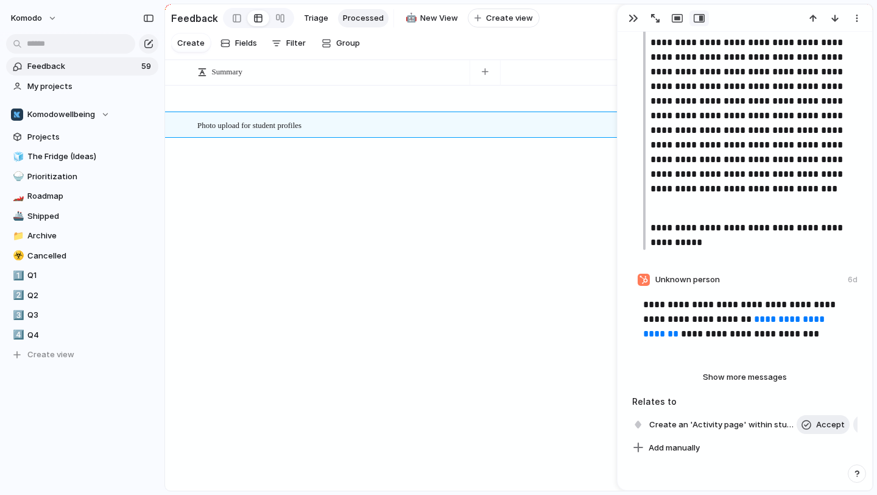
click at [775, 373] on span "Show more messages" at bounding box center [745, 377] width 84 height 12
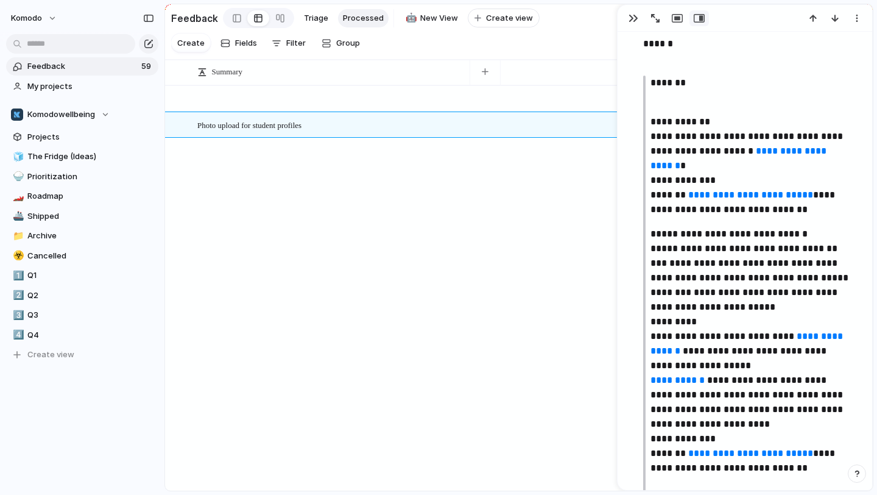
scroll to position [0, 0]
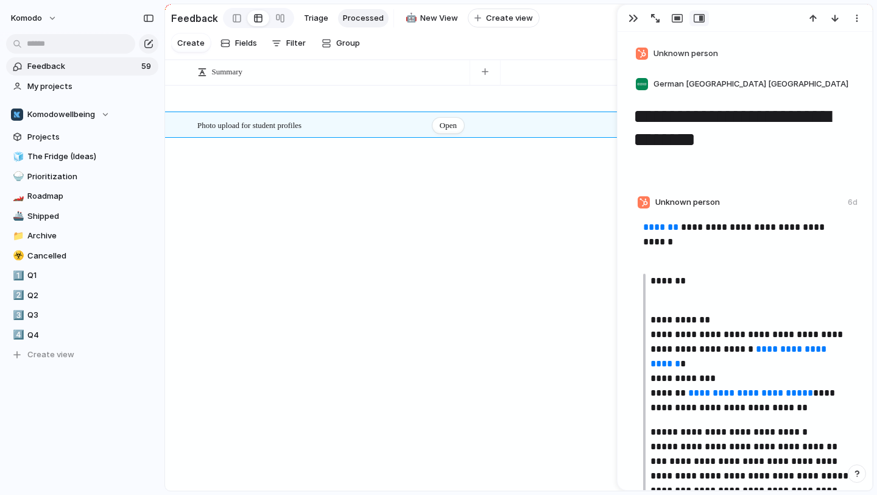
click at [328, 130] on div "Photo upload for student profiles Open" at bounding box center [331, 126] width 268 height 26
click at [635, 17] on div "button" at bounding box center [634, 18] width 10 height 10
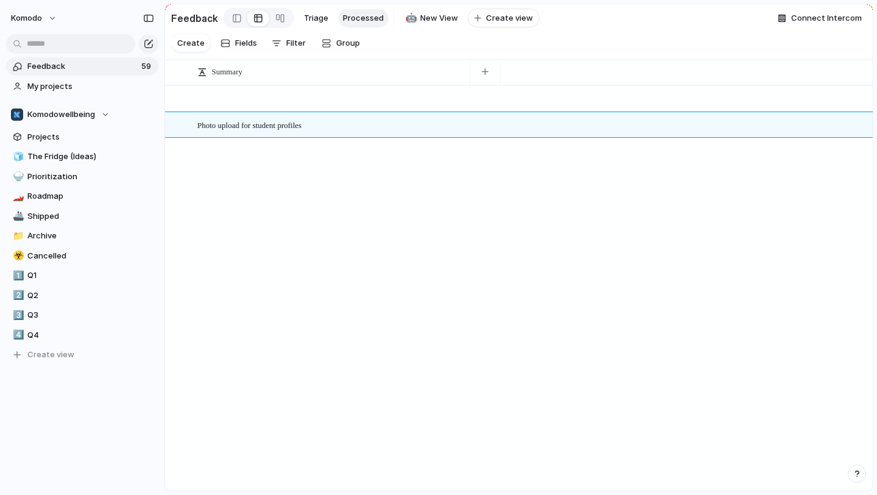
click at [604, 131] on div "Photo upload for student profiles Open" at bounding box center [519, 124] width 708 height 26
click at [436, 124] on div "Open" at bounding box center [448, 126] width 32 height 16
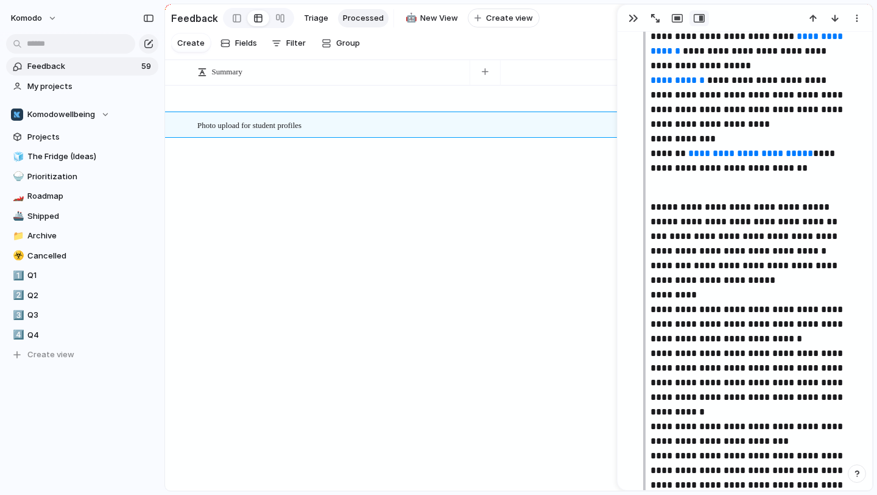
scroll to position [345, 0]
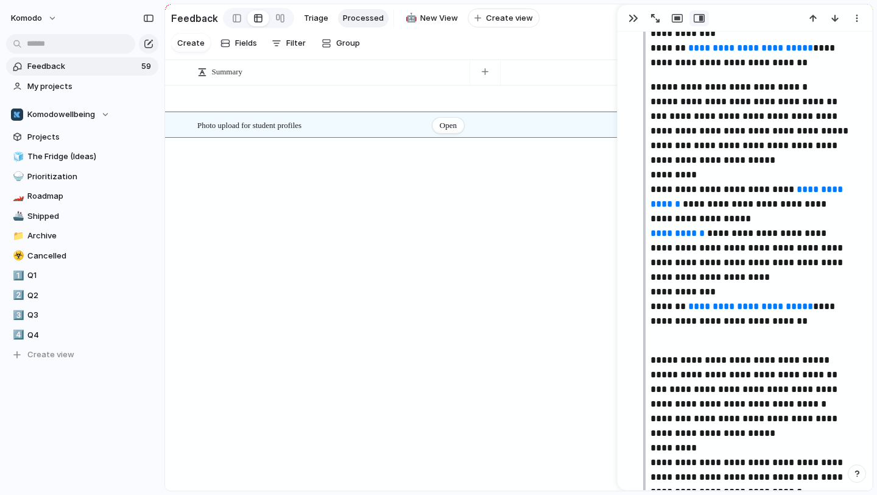
drag, startPoint x: 244, startPoint y: 69, endPoint x: 242, endPoint y: 121, distance: 51.8
click at [242, 121] on div "Summary Open Photo upload for student profiles Open" at bounding box center [519, 274] width 708 height 431
click at [256, 131] on div "Photo upload for student profiles Open" at bounding box center [331, 126] width 268 height 26
click at [636, 26] on button "button" at bounding box center [633, 18] width 19 height 16
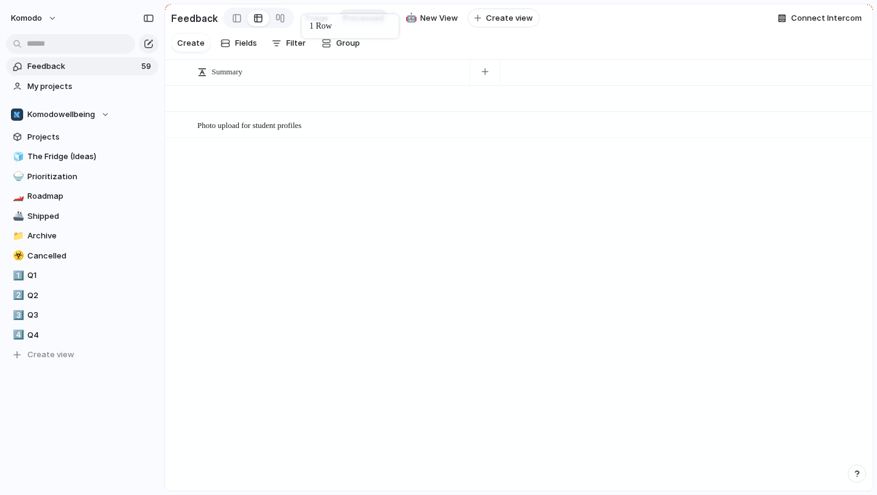
drag, startPoint x: 737, startPoint y: 115, endPoint x: 307, endPoint y: 18, distance: 440.9
drag, startPoint x: 337, startPoint y: 124, endPoint x: 313, endPoint y: 14, distance: 112.8
click at [313, 14] on span "Triage" at bounding box center [316, 18] width 24 height 12
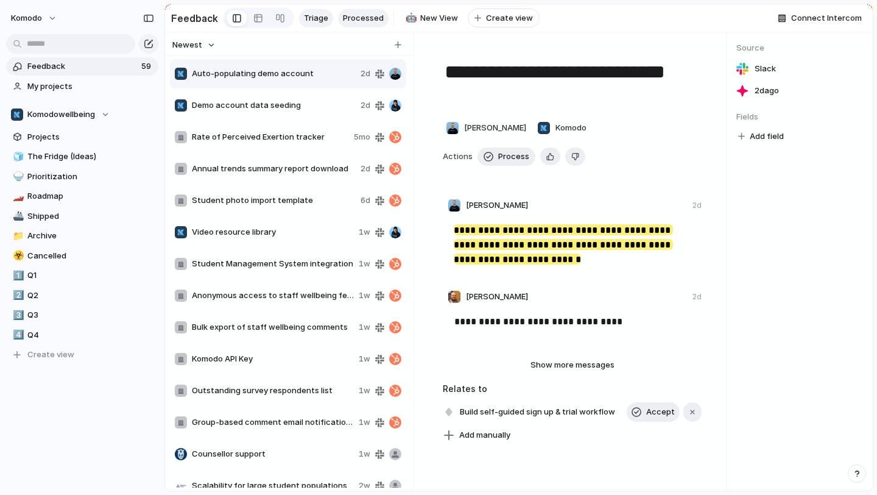
click at [359, 18] on span "Processed" at bounding box center [363, 18] width 41 height 12
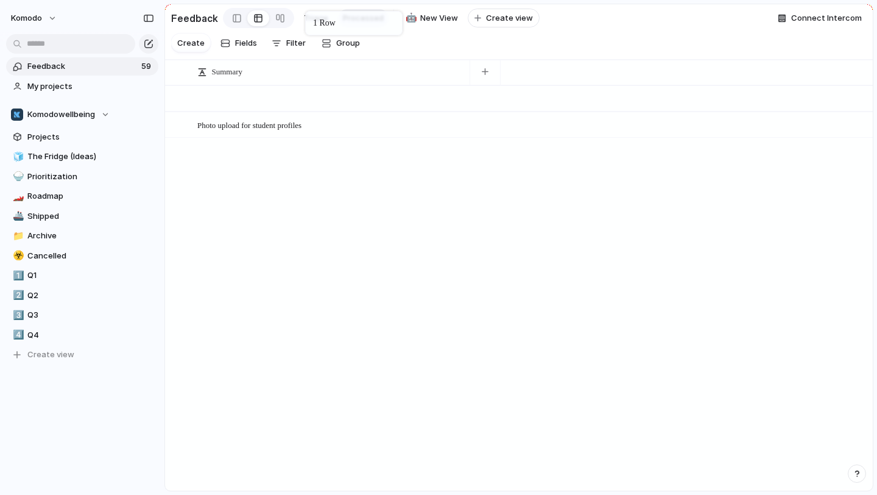
drag, startPoint x: 349, startPoint y: 118, endPoint x: 312, endPoint y: 14, distance: 110.6
drag, startPoint x: 358, startPoint y: 125, endPoint x: 309, endPoint y: 19, distance: 117.2
drag, startPoint x: 365, startPoint y: 130, endPoint x: 312, endPoint y: 19, distance: 122.3
click at [435, 124] on div "Open" at bounding box center [448, 126] width 32 height 16
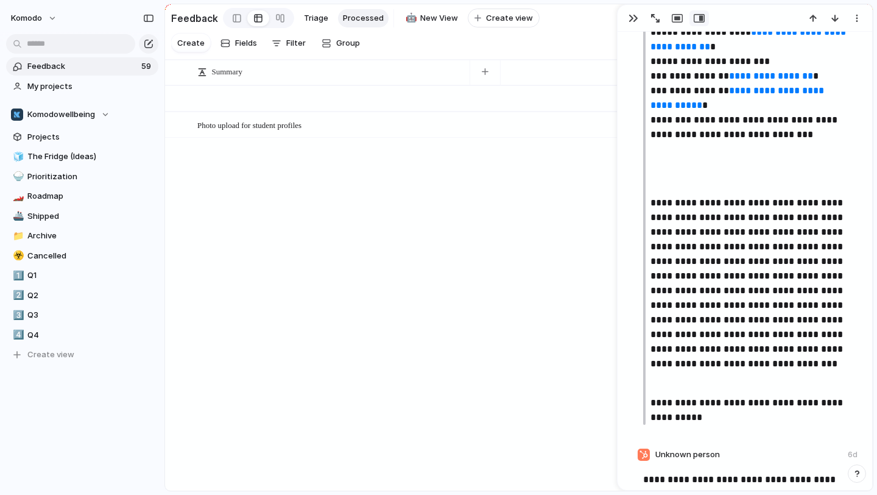
scroll to position [3260, 0]
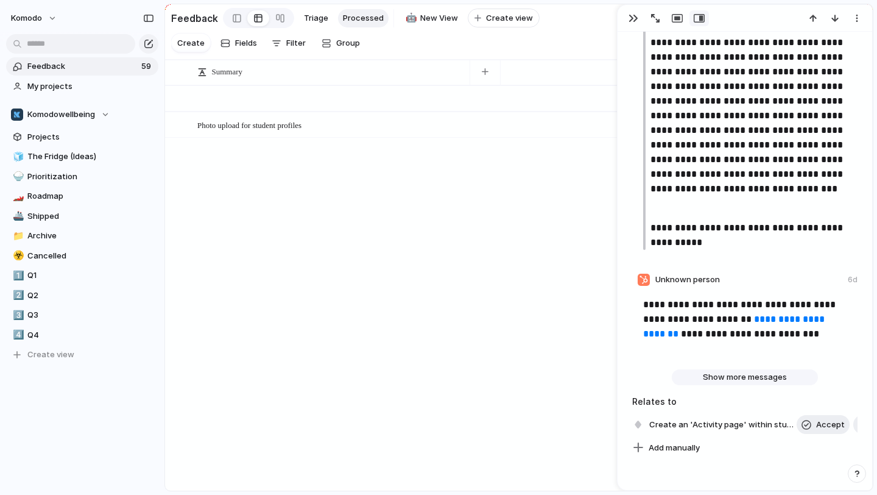
click at [749, 372] on span "Show more messages" at bounding box center [745, 377] width 84 height 12
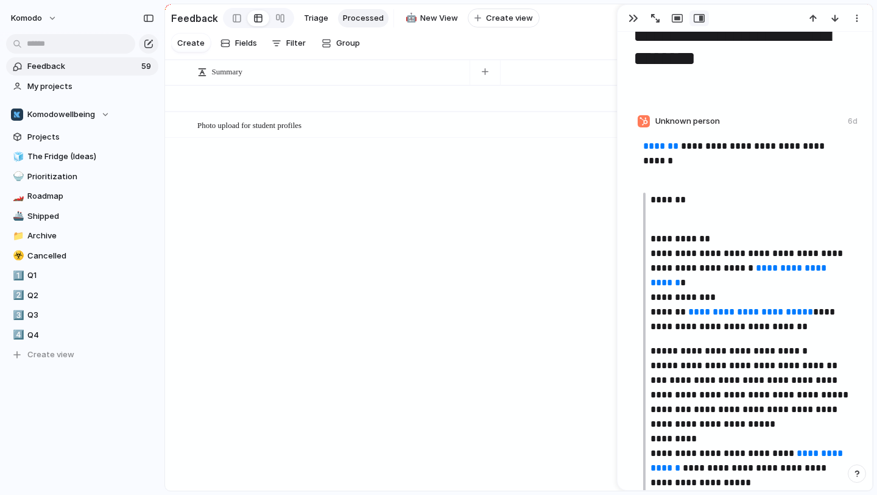
scroll to position [0, 0]
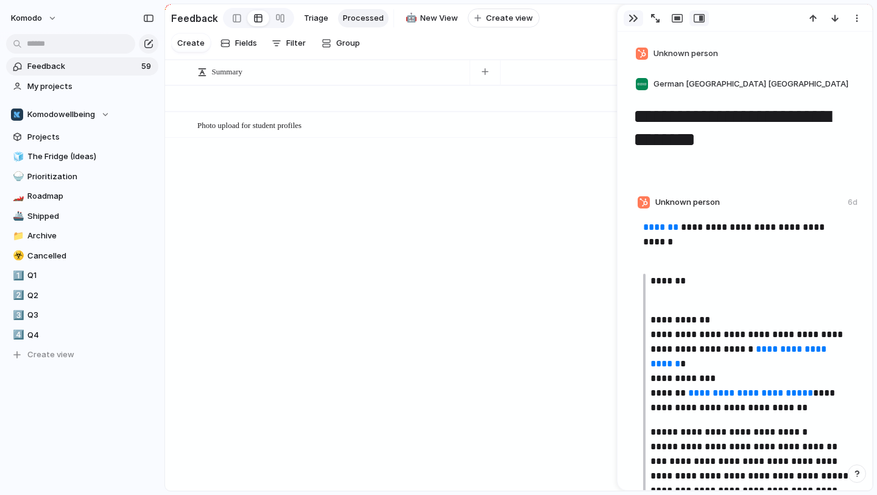
click at [632, 22] on div "button" at bounding box center [634, 18] width 10 height 10
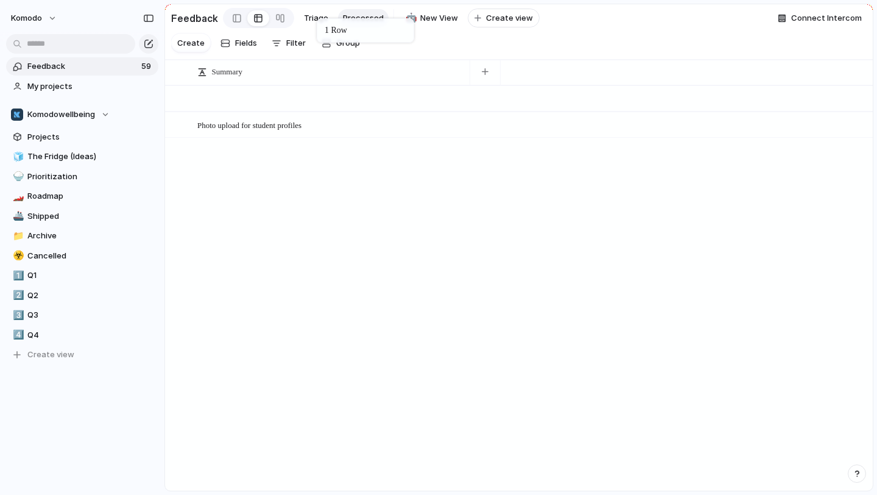
drag, startPoint x: 368, startPoint y: 122, endPoint x: 323, endPoint y: 21, distance: 111.3
click at [231, 44] on button "Fields" at bounding box center [239, 42] width 46 height 19
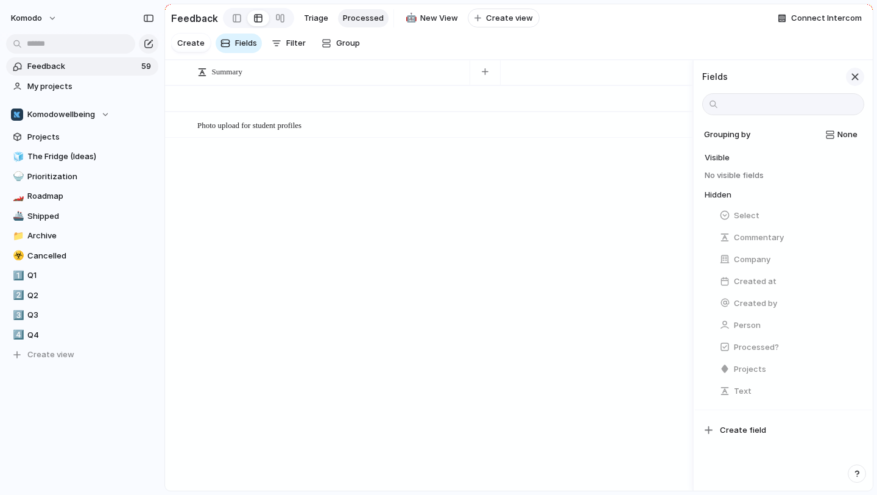
click at [859, 77] on div "button" at bounding box center [854, 76] width 13 height 13
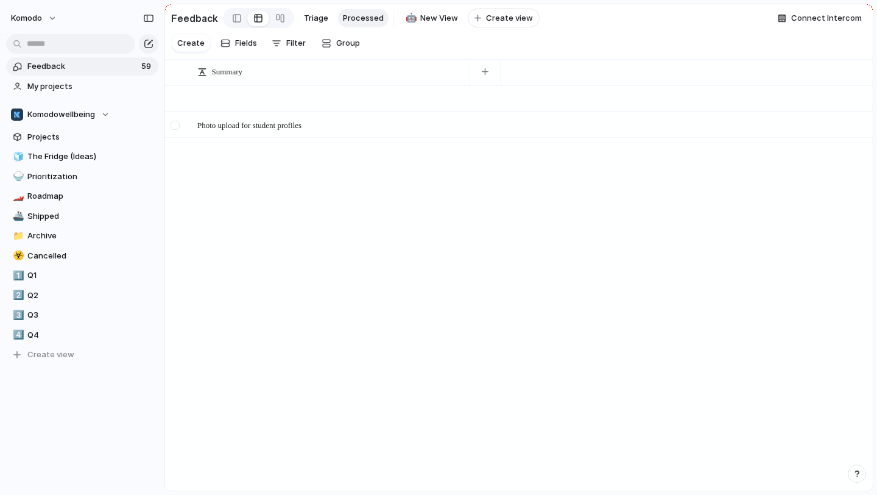
click at [185, 124] on div at bounding box center [177, 129] width 22 height 33
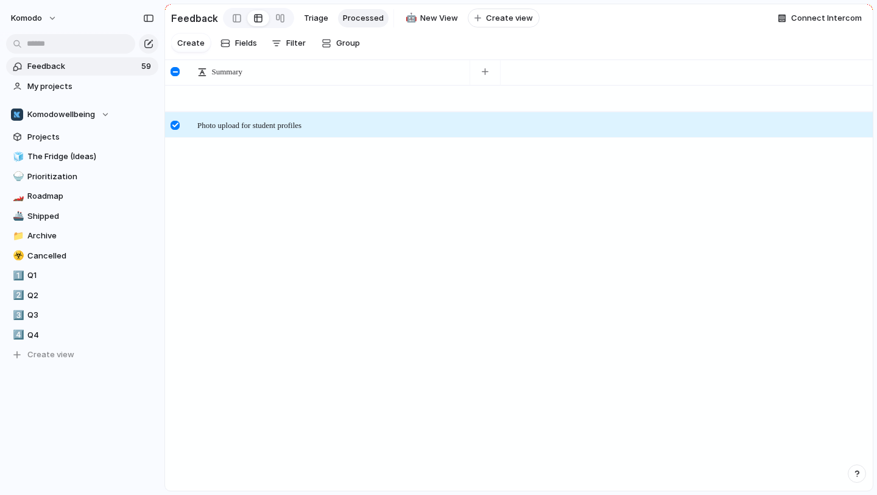
click at [185, 124] on div at bounding box center [177, 129] width 22 height 33
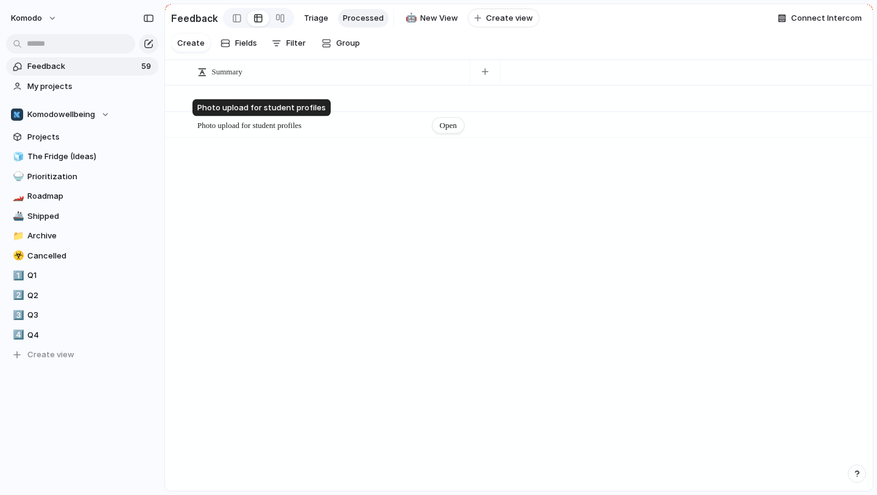
click at [255, 124] on span "Photo upload for student profiles" at bounding box center [249, 125] width 104 height 9
click at [416, 124] on div "Photo upload for student profiles Open" at bounding box center [331, 126] width 268 height 26
click at [442, 127] on span "Open" at bounding box center [448, 125] width 17 height 12
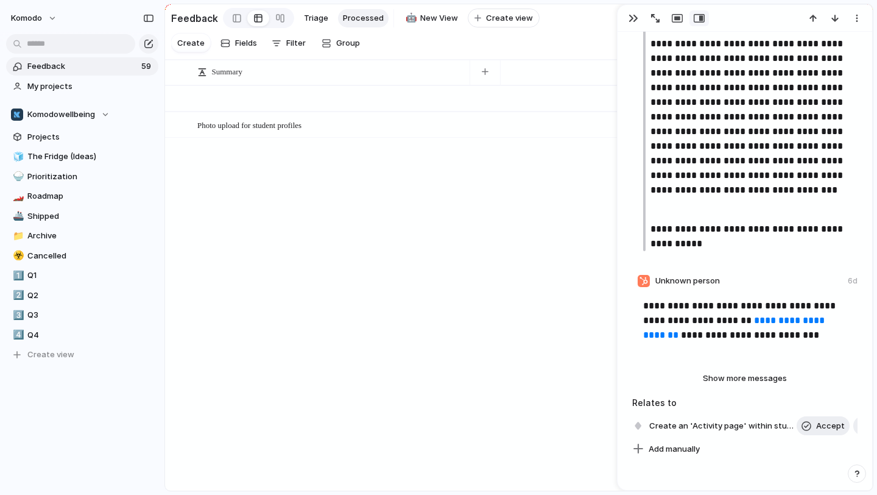
scroll to position [3260, 0]
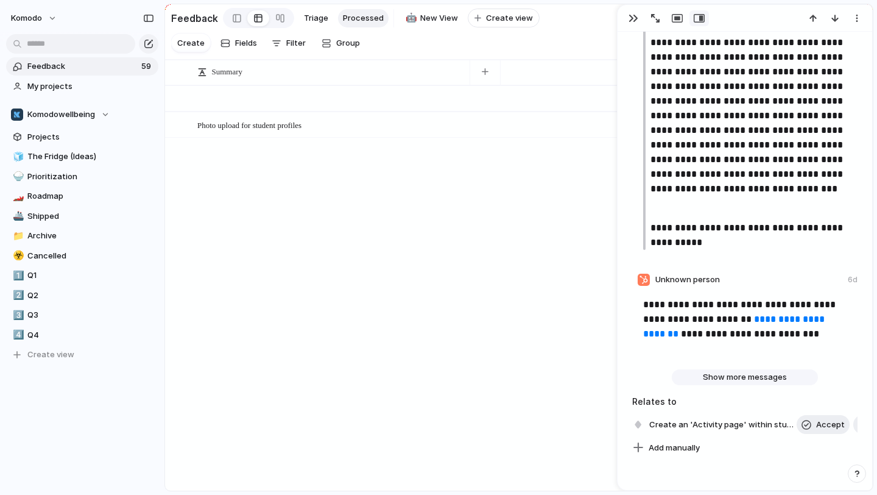
click at [729, 379] on span "Show more messages" at bounding box center [745, 377] width 84 height 12
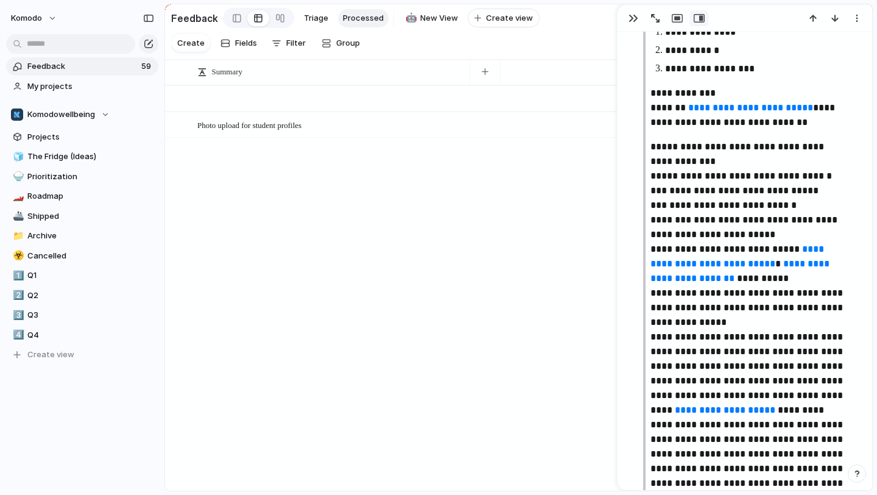
scroll to position [1415, 0]
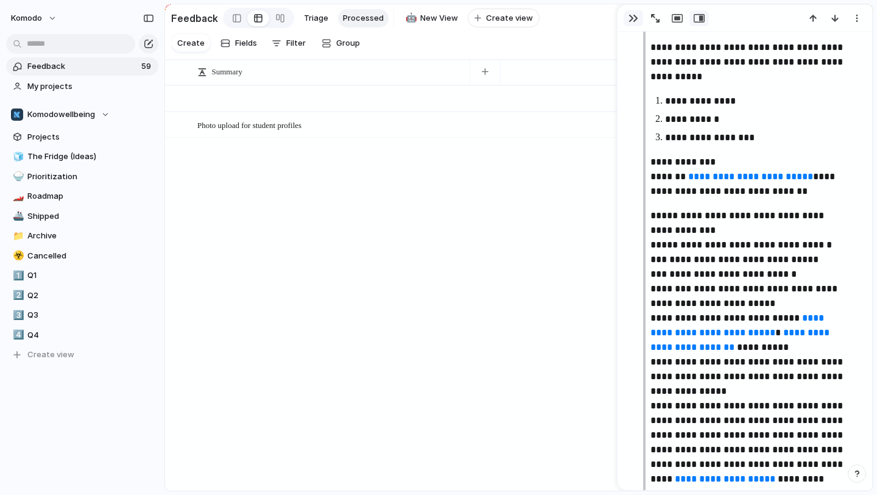
click at [627, 19] on button "button" at bounding box center [633, 18] width 19 height 16
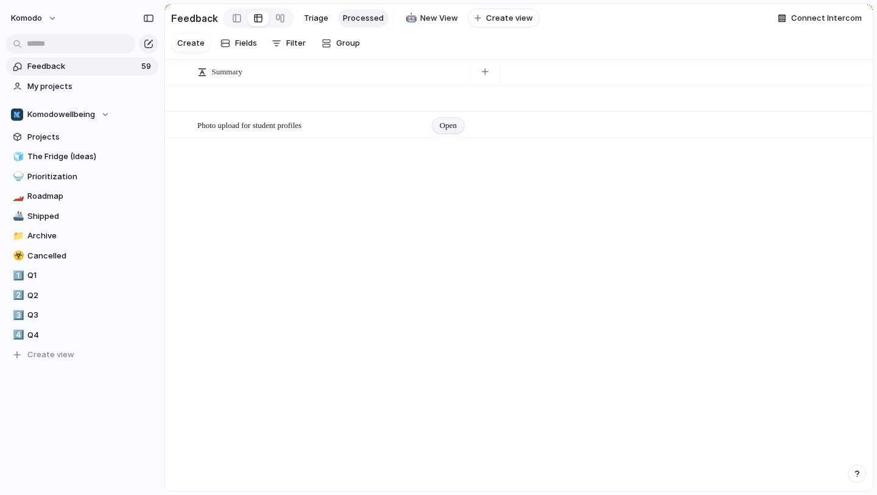
click at [449, 123] on span "Open" at bounding box center [448, 125] width 17 height 12
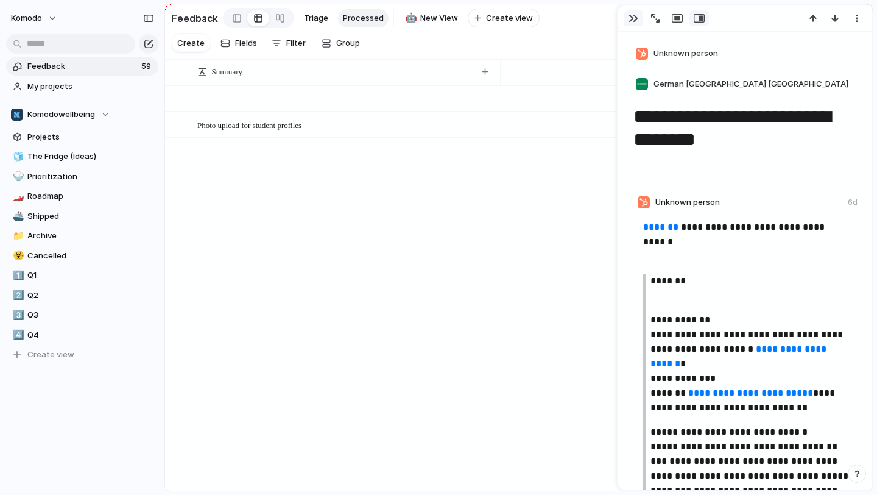
click at [625, 23] on button "button" at bounding box center [633, 18] width 19 height 16
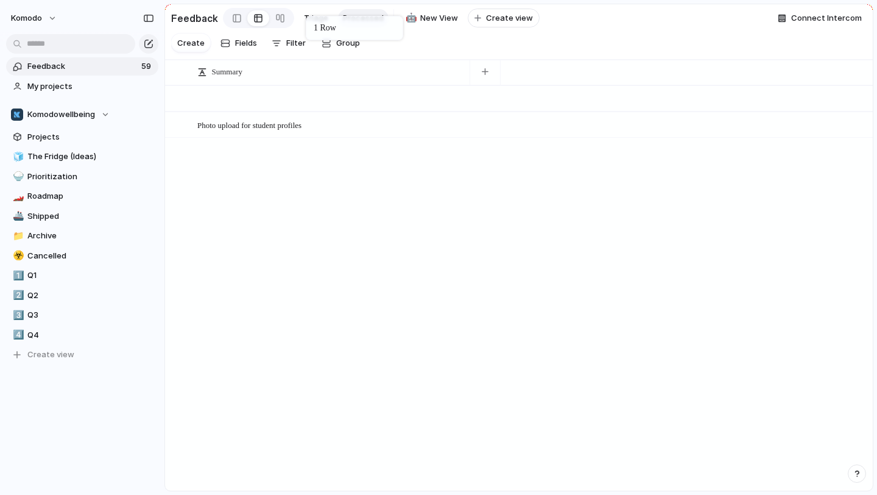
drag, startPoint x: 228, startPoint y: 123, endPoint x: 310, endPoint y: 19, distance: 132.3
click at [443, 128] on span "Open" at bounding box center [448, 125] width 17 height 12
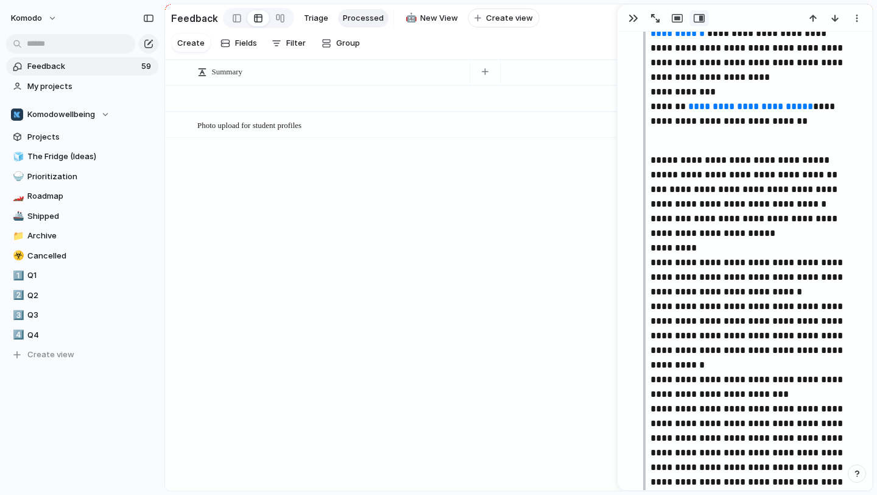
scroll to position [231, 0]
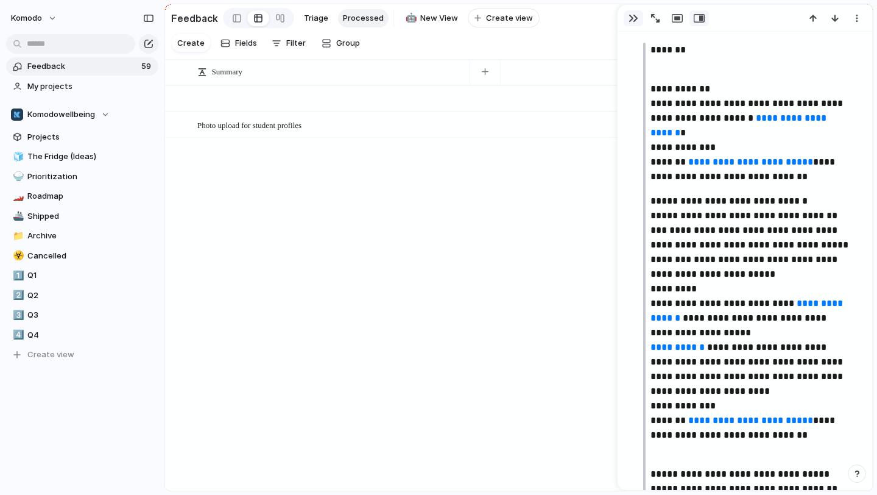
click at [636, 23] on div "button" at bounding box center [634, 18] width 10 height 10
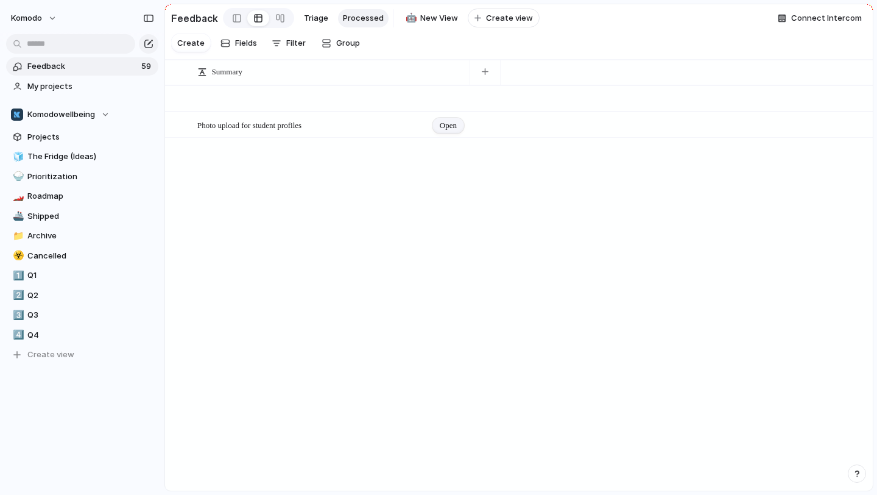
click at [445, 130] on span "Open" at bounding box center [448, 125] width 17 height 12
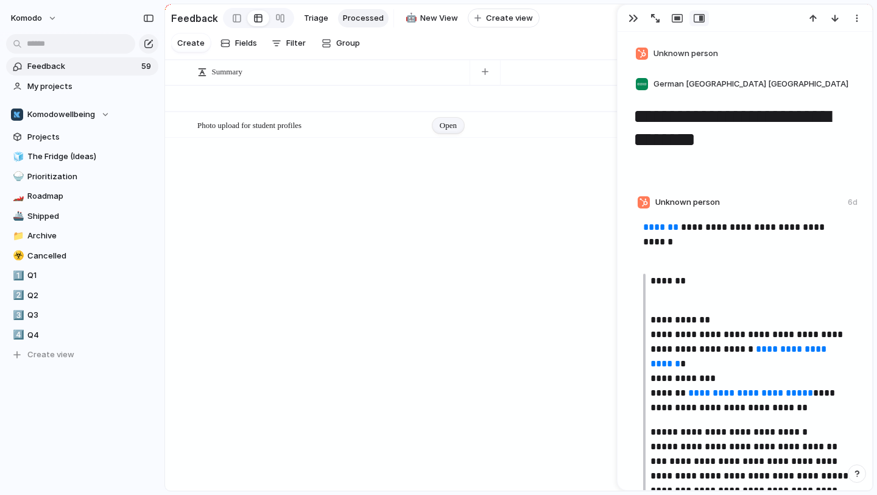
click at [445, 130] on span "Open" at bounding box center [448, 125] width 17 height 12
click at [635, 23] on div "button" at bounding box center [634, 18] width 10 height 10
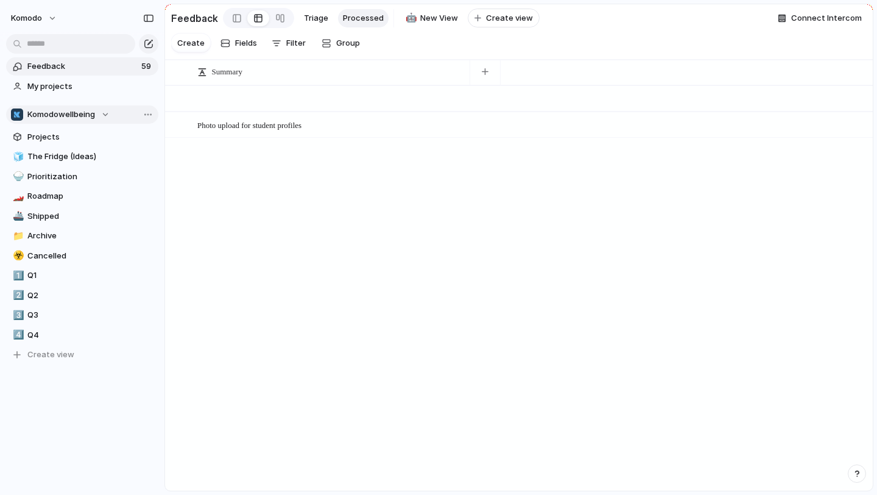
click at [107, 113] on div "Komodowellbeing" at bounding box center [60, 114] width 99 height 12
click at [107, 113] on div "Komodowellbeing Create new team" at bounding box center [438, 247] width 877 height 495
click at [449, 123] on span "Open" at bounding box center [448, 125] width 17 height 12
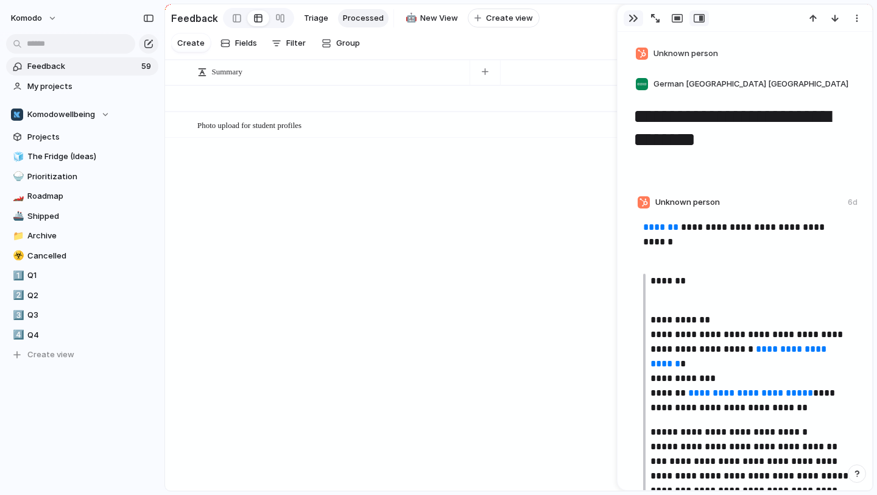
click at [640, 24] on button "button" at bounding box center [633, 18] width 19 height 16
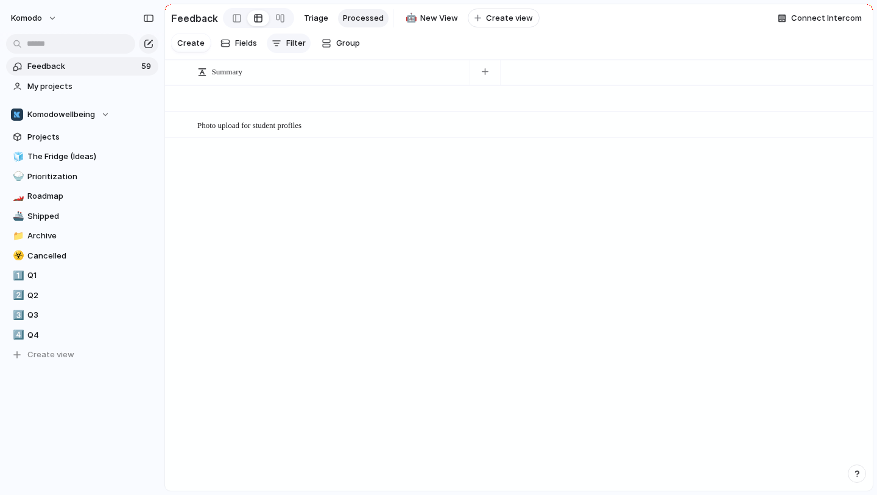
click at [284, 43] on button "Filter" at bounding box center [289, 42] width 44 height 19
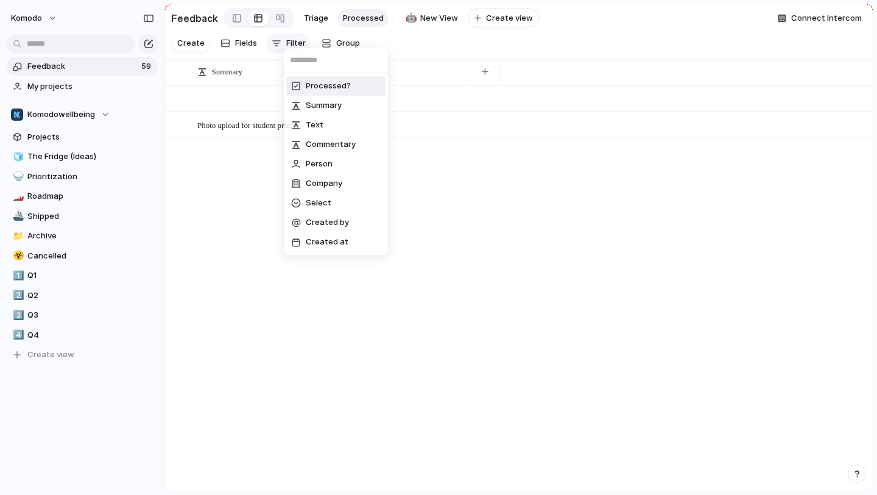
click at [284, 43] on div "Processed? Summary Text Commentary Person Company Select Created by Created at" at bounding box center [438, 247] width 877 height 495
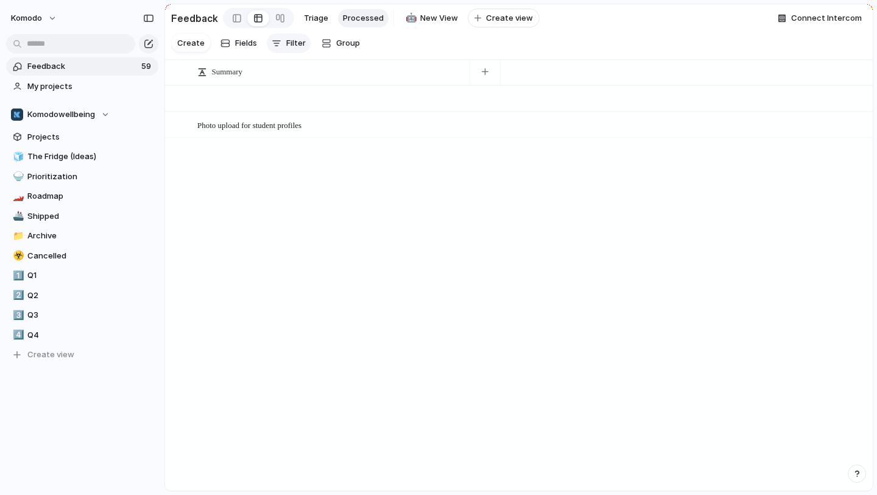
click at [284, 43] on button "Filter" at bounding box center [289, 42] width 44 height 19
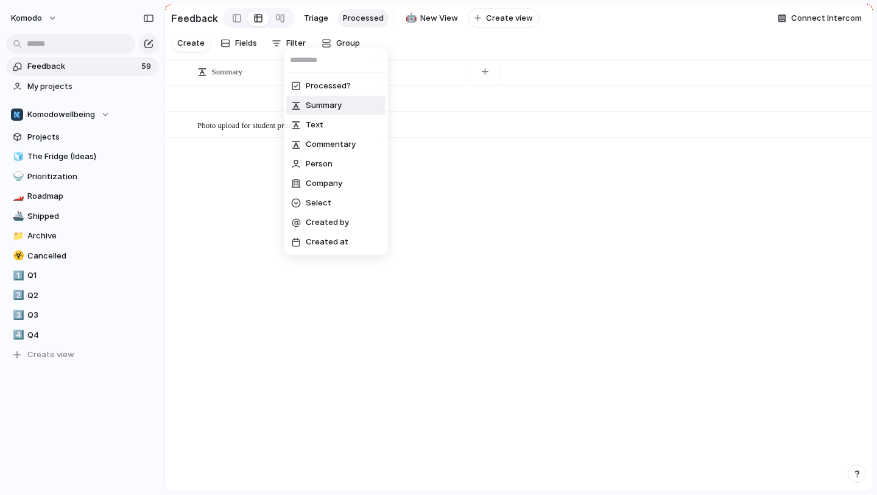
click at [306, 96] on li "Summary" at bounding box center [335, 105] width 99 height 19
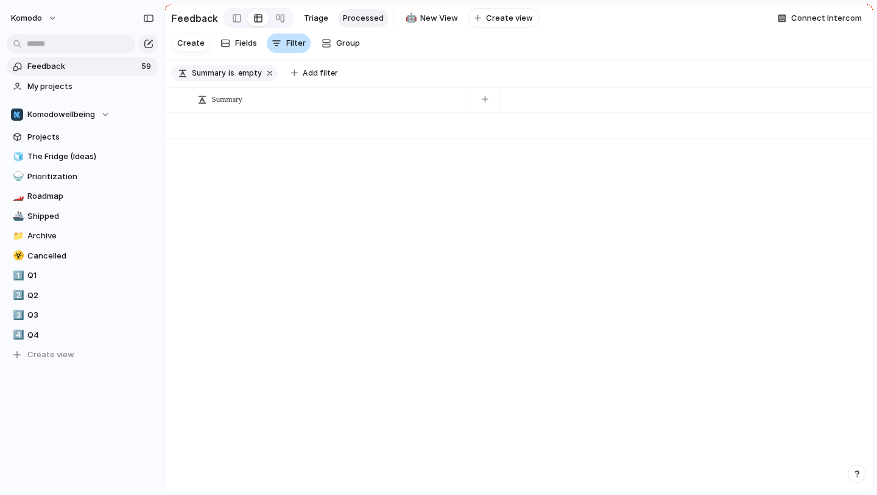
click at [294, 43] on span "Filter" at bounding box center [295, 43] width 19 height 12
click at [294, 42] on span "Filter" at bounding box center [295, 43] width 19 height 12
click at [262, 73] on button "button" at bounding box center [270, 73] width 16 height 16
click at [278, 51] on button "Filter" at bounding box center [289, 42] width 44 height 19
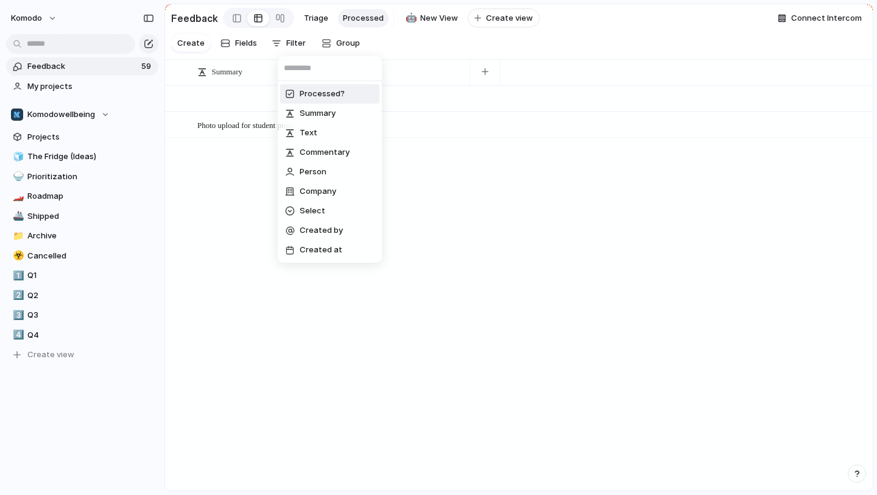
click at [316, 91] on span "Processed?" at bounding box center [322, 94] width 45 height 12
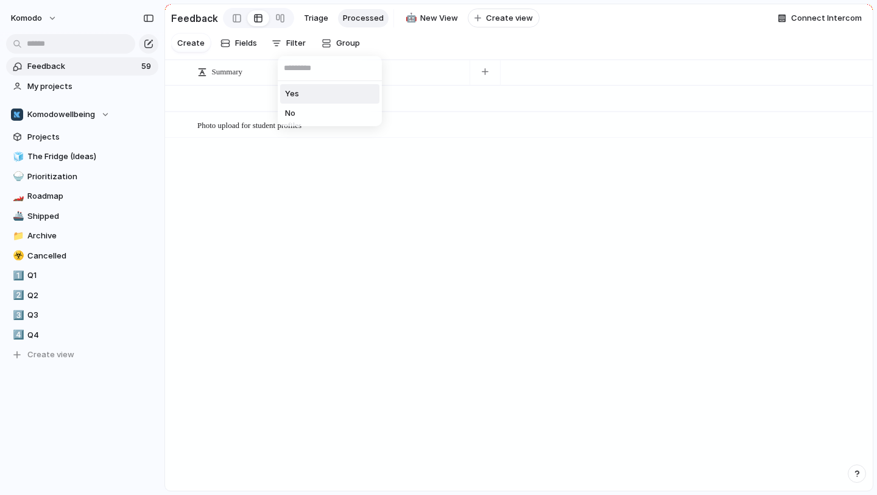
click at [316, 91] on li "Yes" at bounding box center [329, 93] width 99 height 19
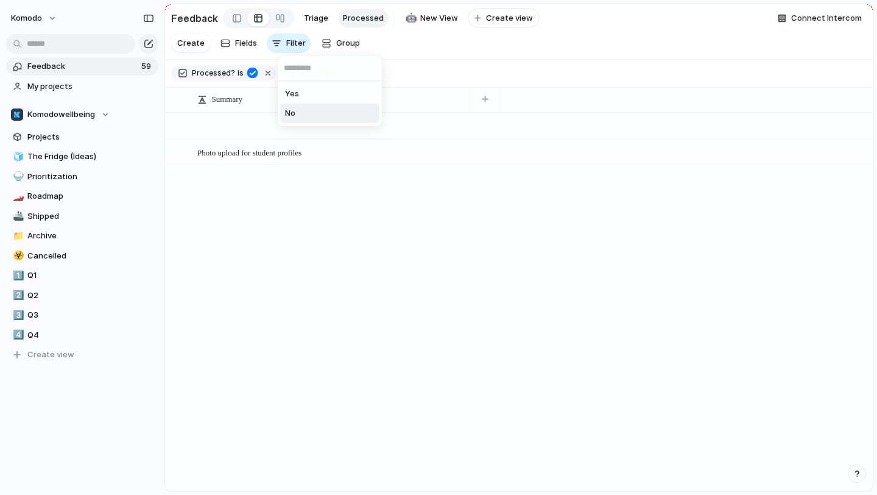
click at [309, 107] on li "No" at bounding box center [329, 113] width 99 height 19
click at [263, 133] on div "Yes No" at bounding box center [438, 247] width 877 height 495
click at [264, 77] on button "button" at bounding box center [268, 73] width 16 height 16
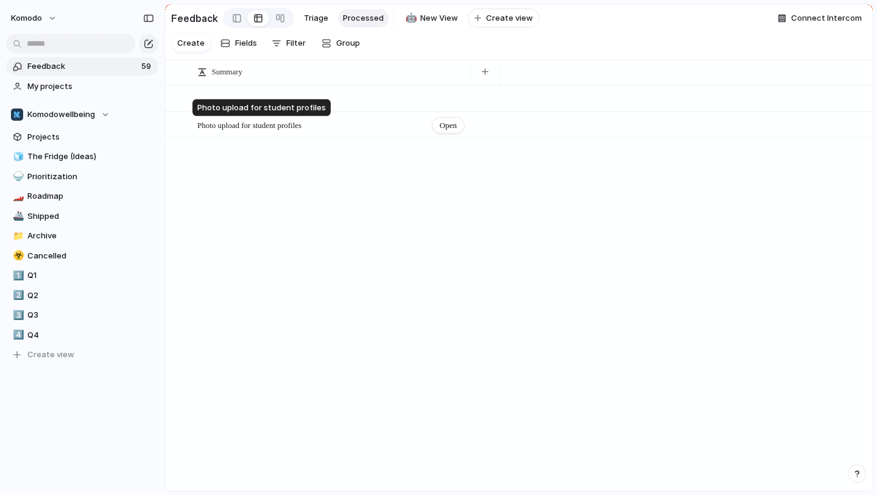
click at [278, 124] on span "Photo upload for student profiles" at bounding box center [249, 125] width 104 height 9
click at [394, 129] on textarea "**********" at bounding box center [329, 126] width 264 height 10
click at [403, 148] on div "Open Photo upload for student profiles Open" at bounding box center [519, 287] width 708 height 404
click at [444, 120] on span "Open" at bounding box center [448, 125] width 17 height 12
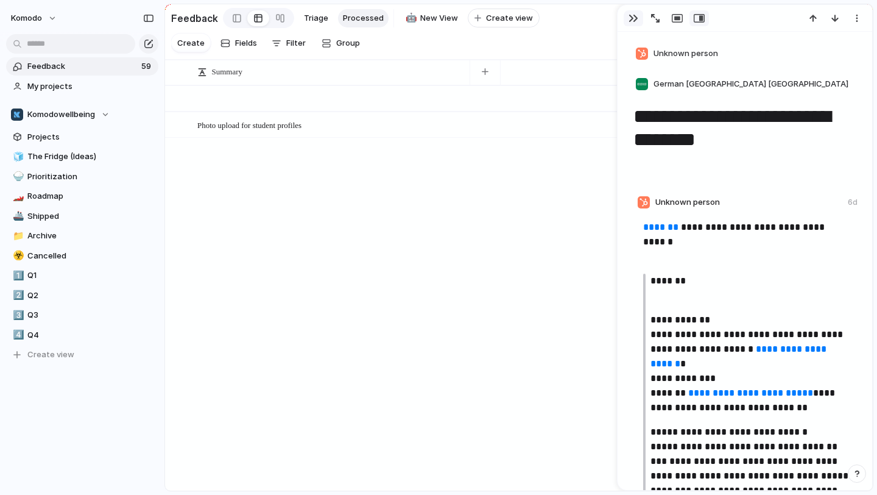
click at [635, 24] on button "button" at bounding box center [633, 18] width 19 height 16
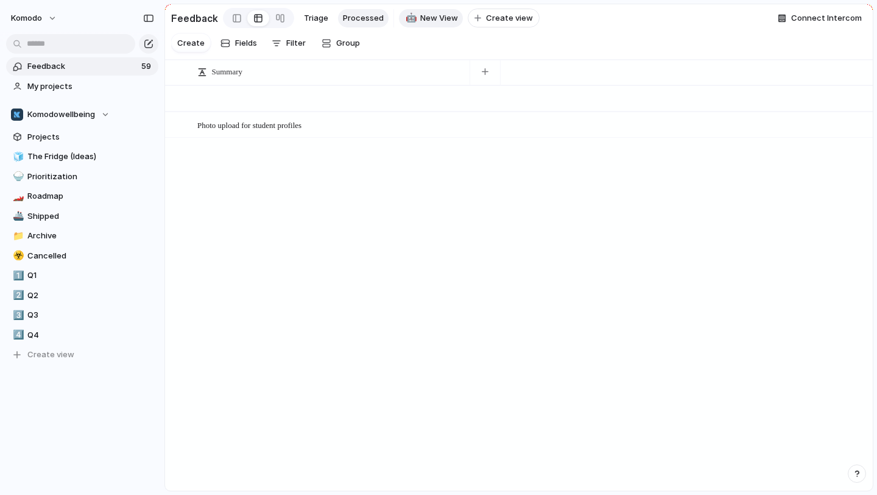
click at [428, 23] on span "New View" at bounding box center [439, 18] width 38 height 12
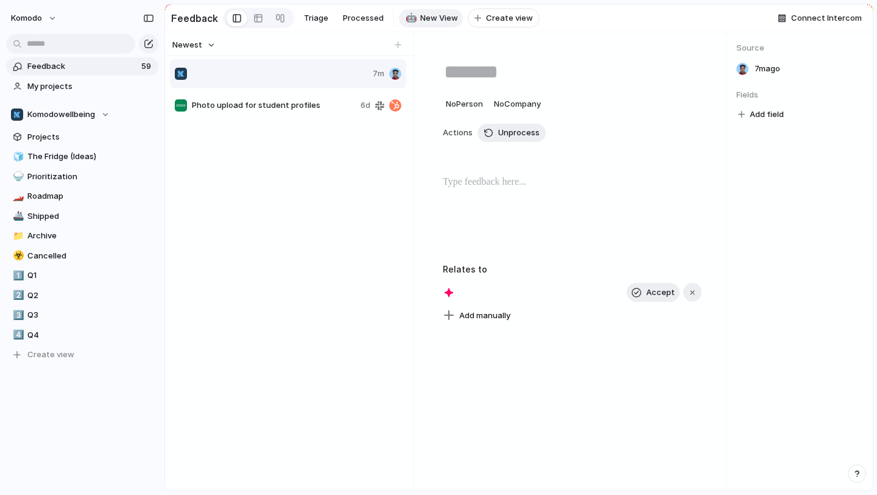
click at [345, 110] on span "Photo upload for student profiles" at bounding box center [274, 105] width 164 height 12
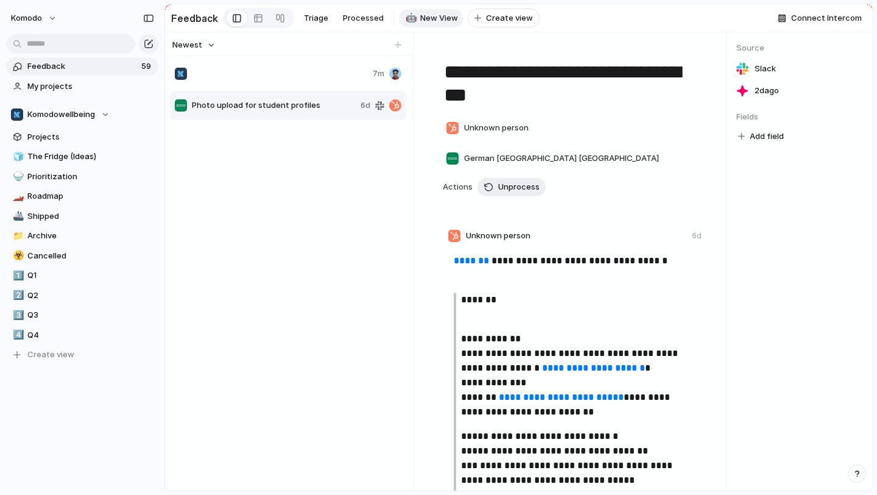
type textarea "**********"
click at [514, 188] on span "Unprocess" at bounding box center [518, 187] width 41 height 12
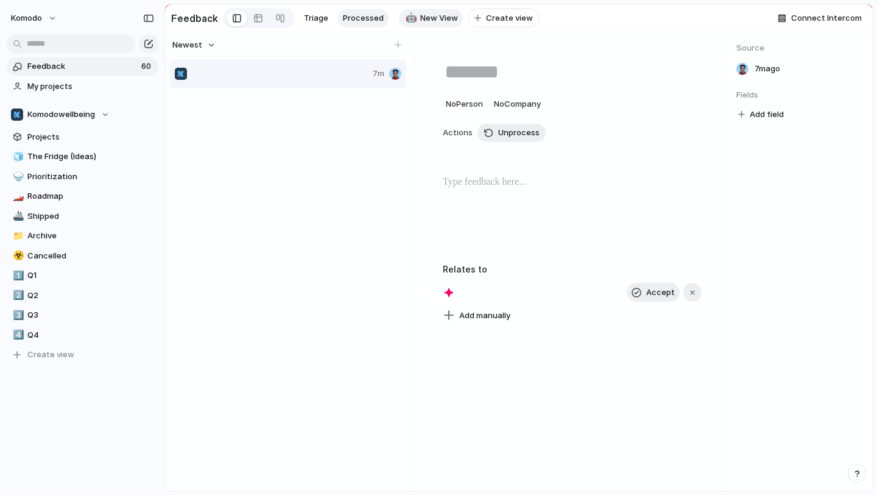
click at [353, 15] on span "Processed" at bounding box center [363, 18] width 41 height 12
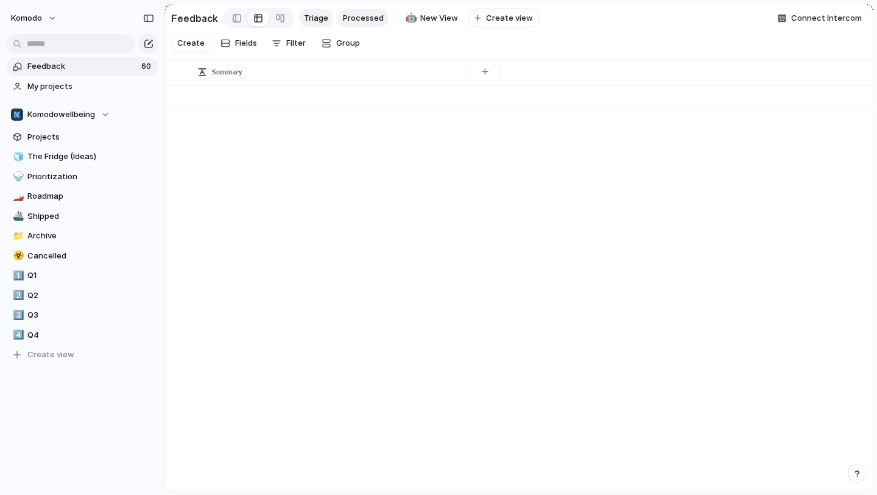
click at [317, 20] on span "Triage" at bounding box center [316, 18] width 24 height 12
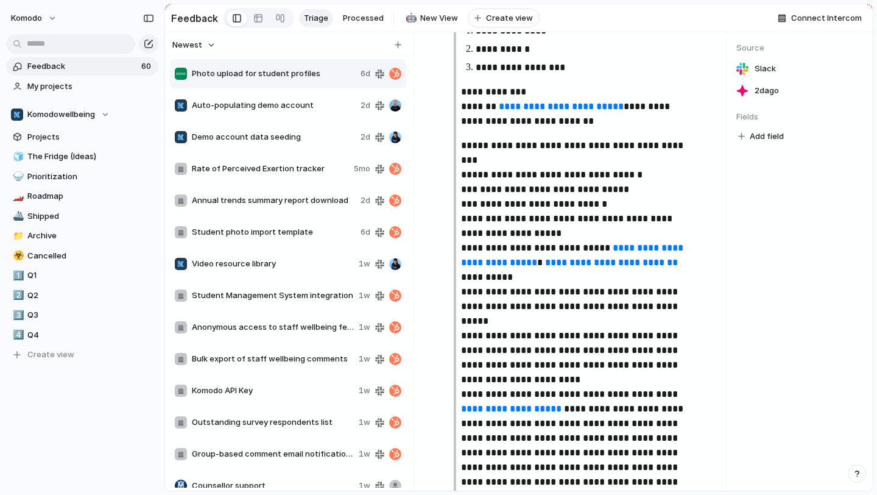
scroll to position [1164, 0]
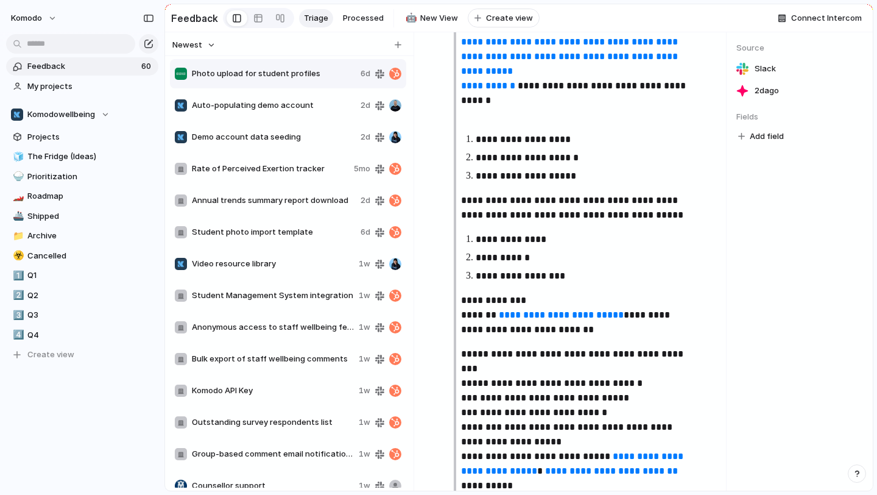
click at [339, 102] on span "Auto-populating demo account" at bounding box center [274, 105] width 164 height 12
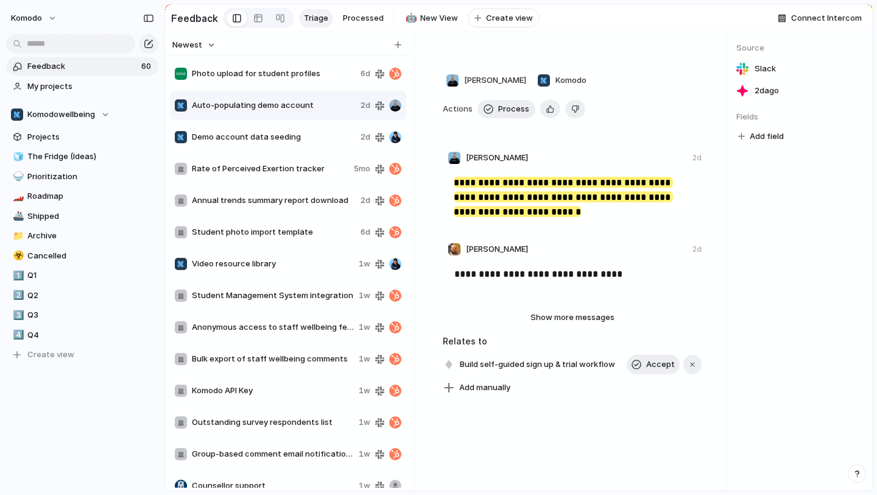
scroll to position [49, 0]
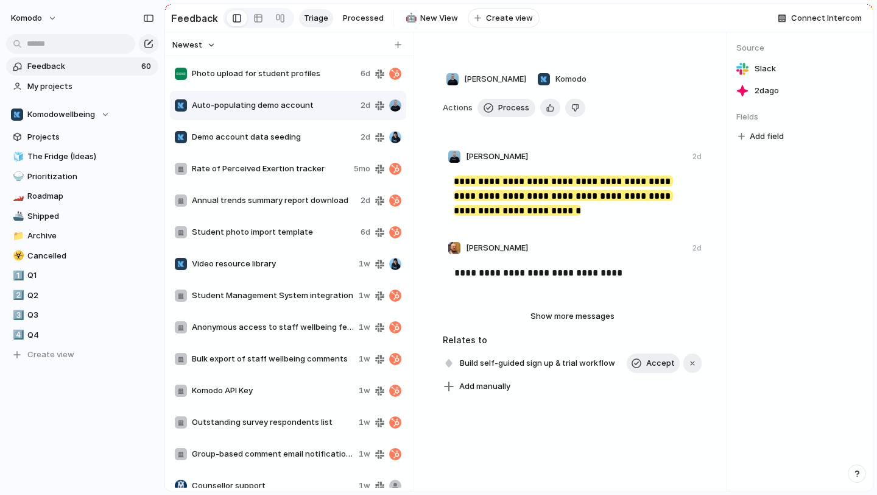
click at [260, 137] on span "Demo account data seeding" at bounding box center [274, 137] width 164 height 12
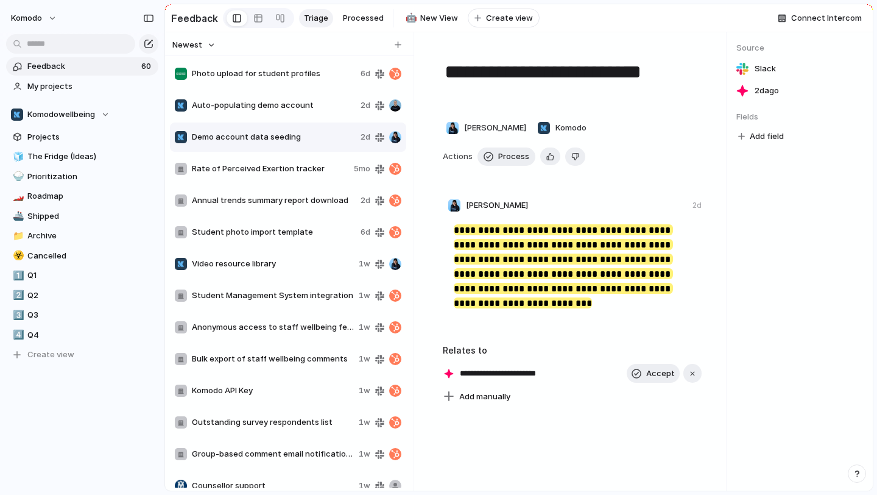
click at [309, 255] on div "Video resource library 1w" at bounding box center [288, 263] width 236 height 29
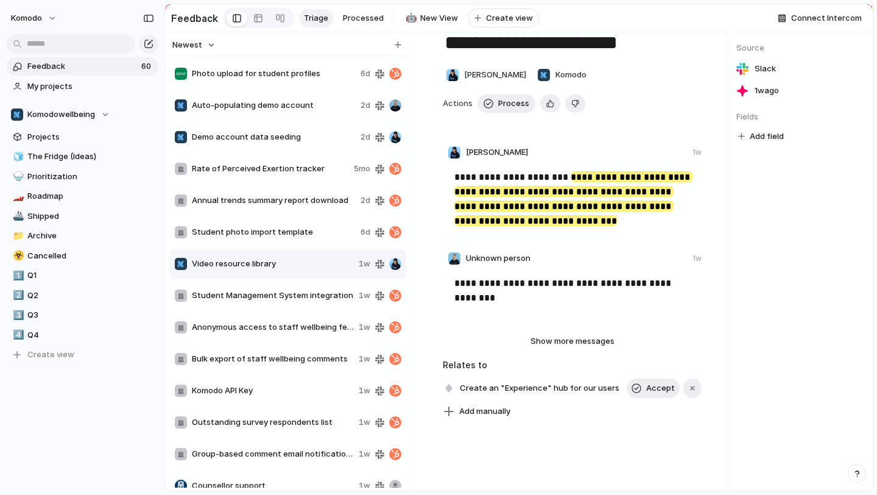
scroll to position [30, 0]
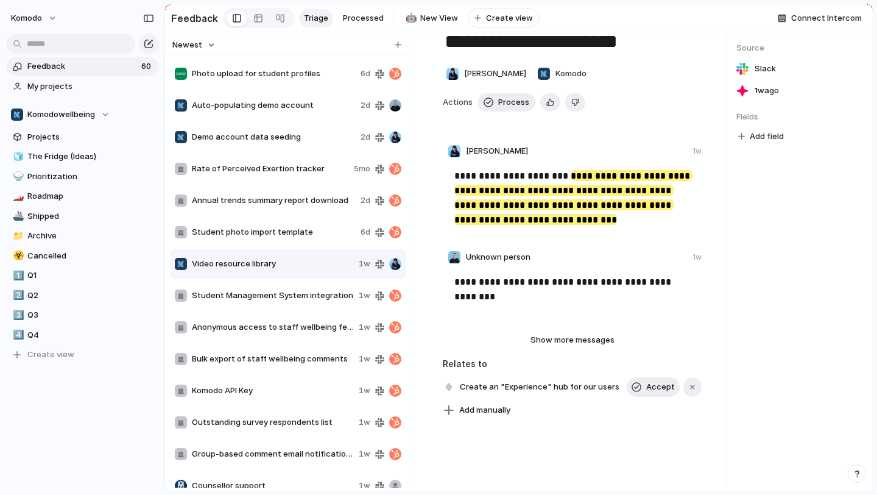
click at [277, 297] on span "Student Management System integration" at bounding box center [273, 295] width 162 height 12
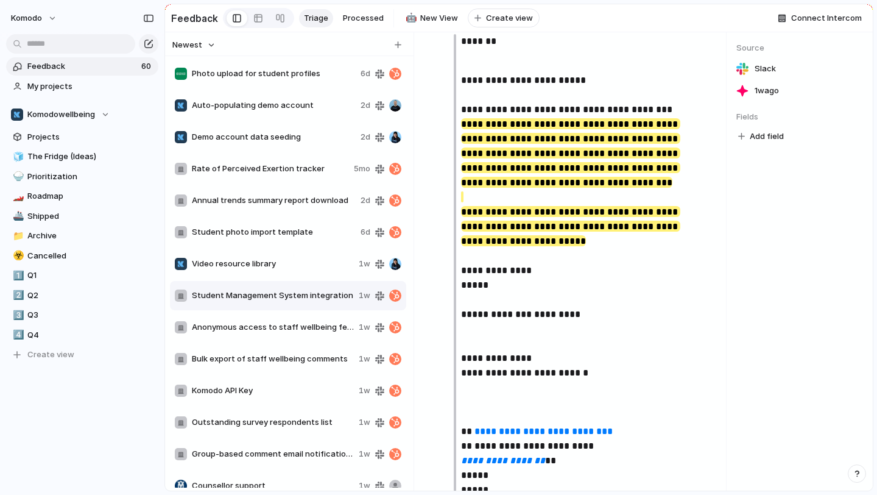
scroll to position [247, 0]
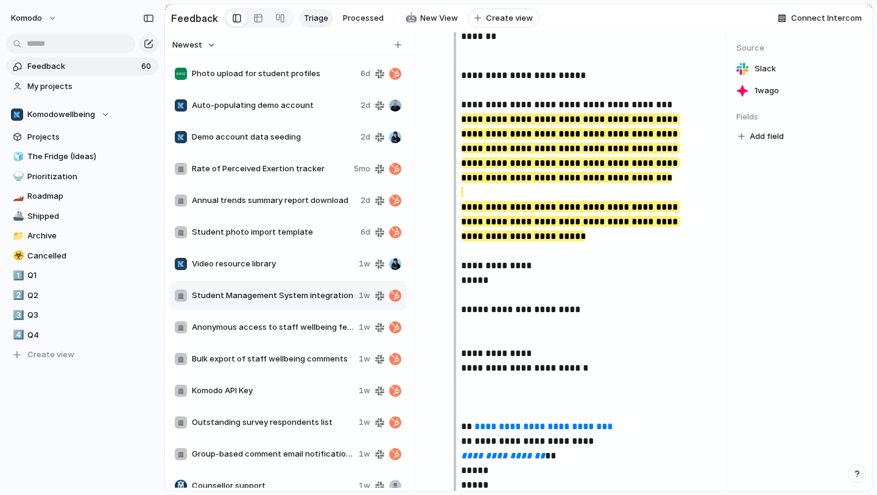
click at [277, 323] on span "Anonymous access to staff wellbeing feedback" at bounding box center [273, 327] width 162 height 12
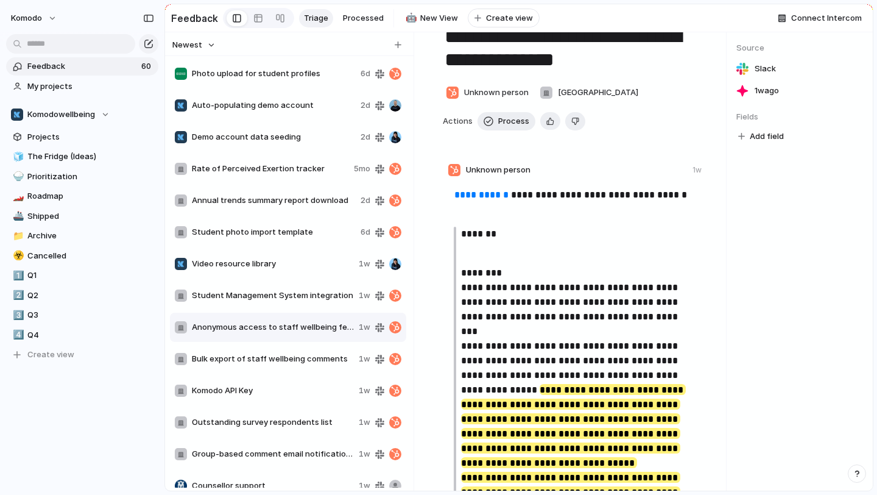
scroll to position [36, 0]
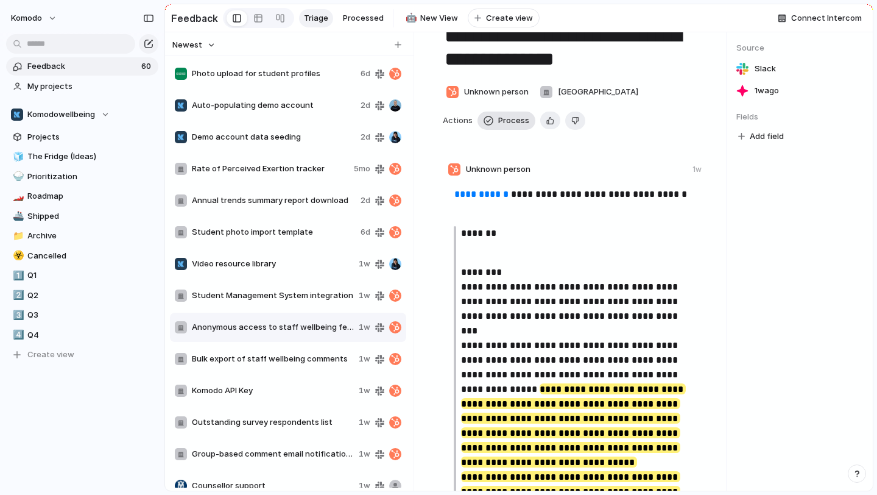
click at [511, 127] on button "Process" at bounding box center [507, 120] width 58 height 18
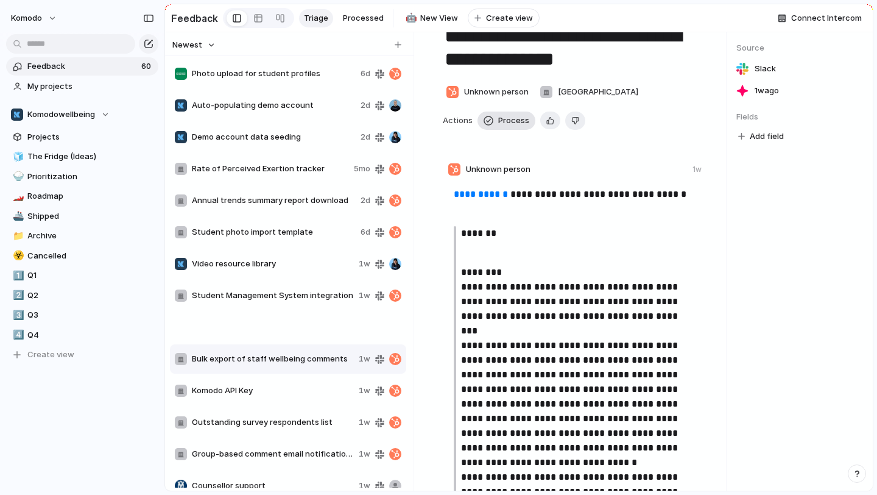
type textarea "**********"
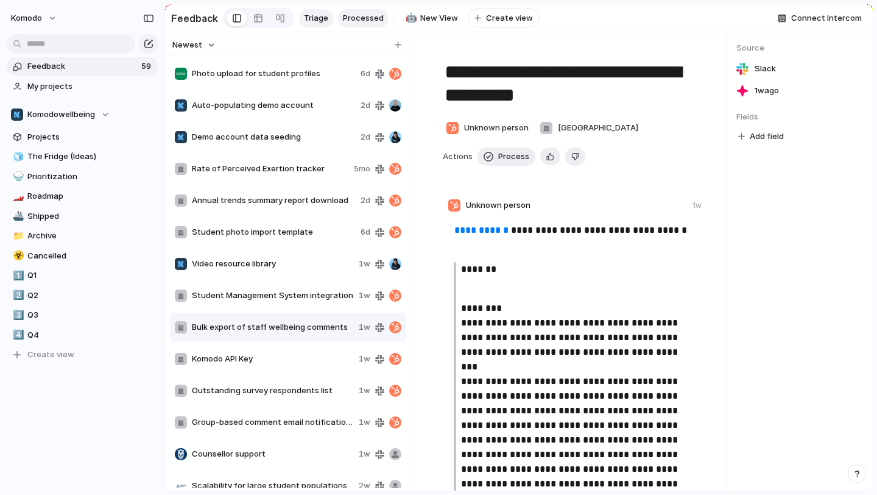
click at [376, 17] on span "Processed" at bounding box center [363, 18] width 41 height 12
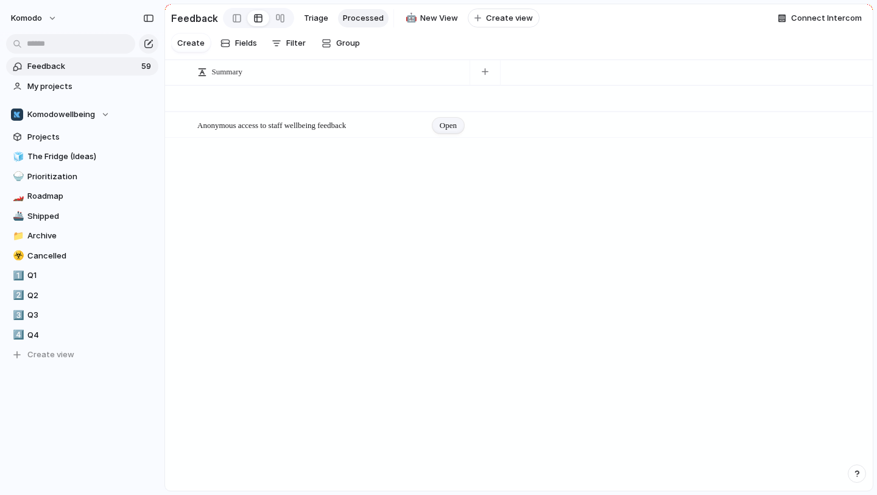
click at [453, 126] on span "Open" at bounding box center [448, 125] width 17 height 12
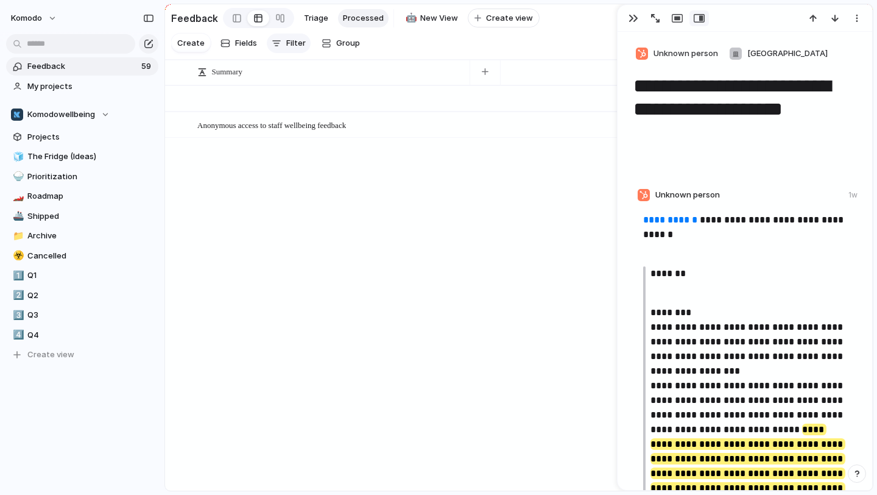
click at [291, 48] on span "Filter" at bounding box center [295, 43] width 19 height 12
click at [488, 203] on div "Processed? Summary Text Commentary Person Company Select Created by Created at" at bounding box center [438, 247] width 877 height 495
click at [322, 19] on span "Triage" at bounding box center [316, 18] width 24 height 12
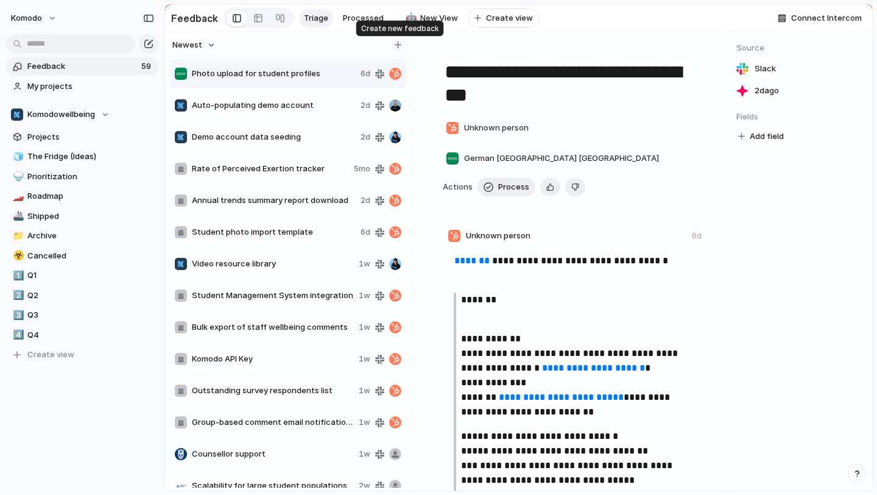
click at [393, 48] on button "button" at bounding box center [398, 45] width 12 height 12
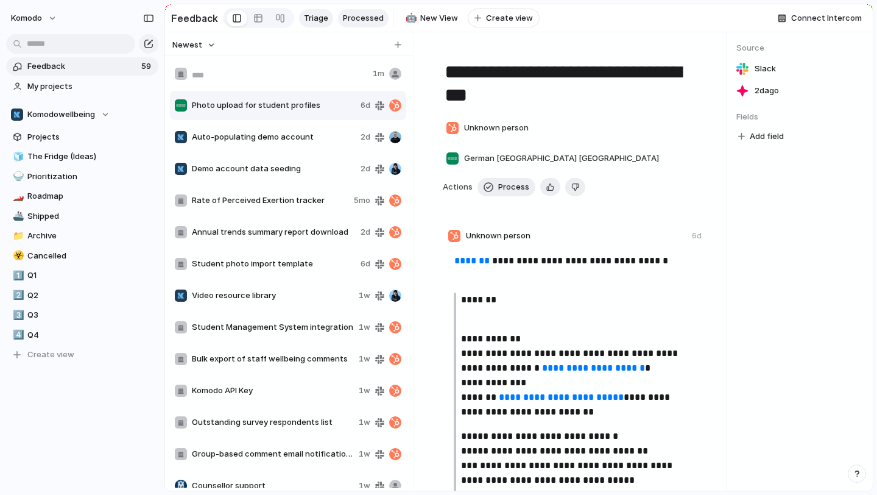
click at [367, 17] on span "Processed" at bounding box center [363, 18] width 41 height 12
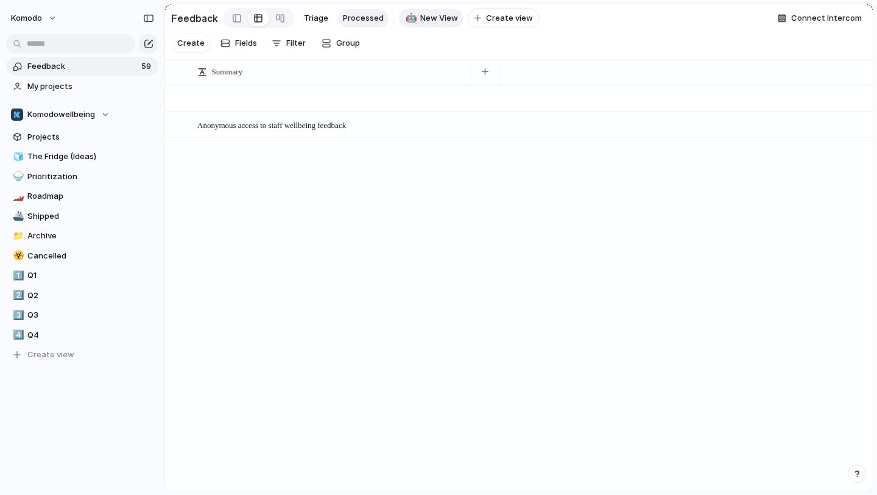
click at [409, 14] on div "🤖" at bounding box center [410, 18] width 9 height 14
click at [420, 18] on div at bounding box center [438, 247] width 877 height 495
click at [420, 18] on span "New View" at bounding box center [439, 18] width 38 height 12
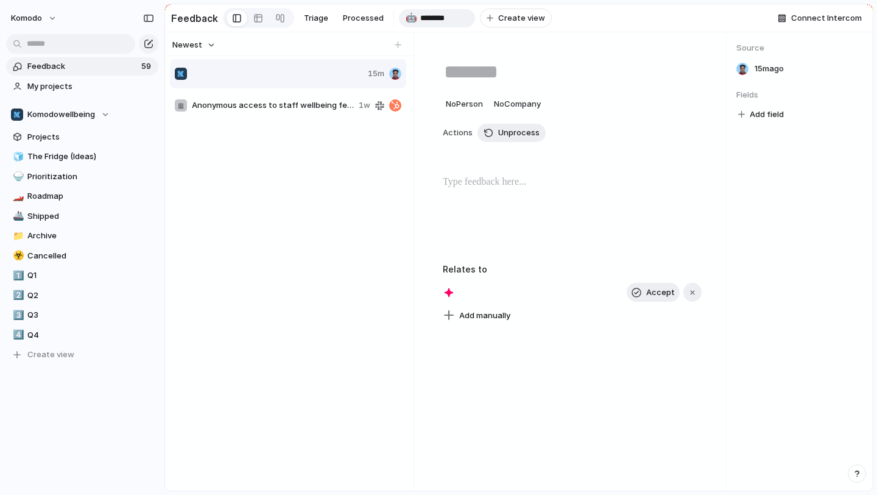
click at [283, 104] on span "Anonymous access to staff wellbeing feedback" at bounding box center [273, 105] width 162 height 12
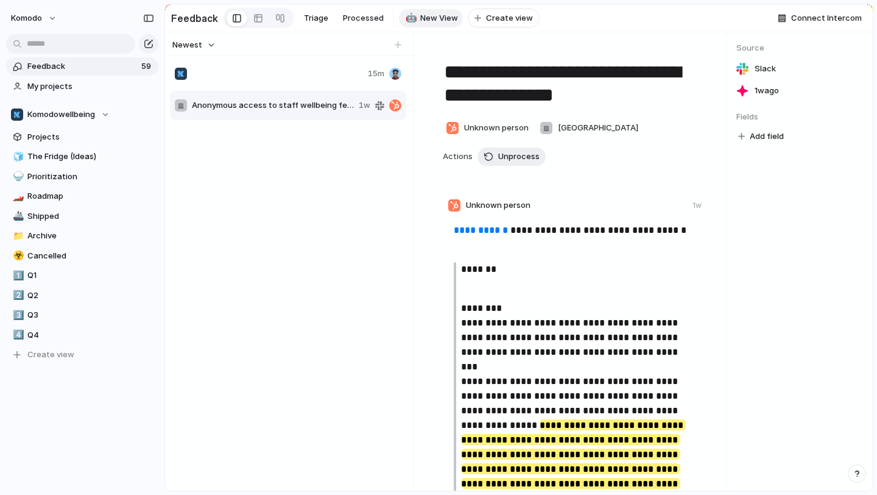
type textarea "**********"
click at [295, 74] on div at bounding box center [269, 74] width 188 height 12
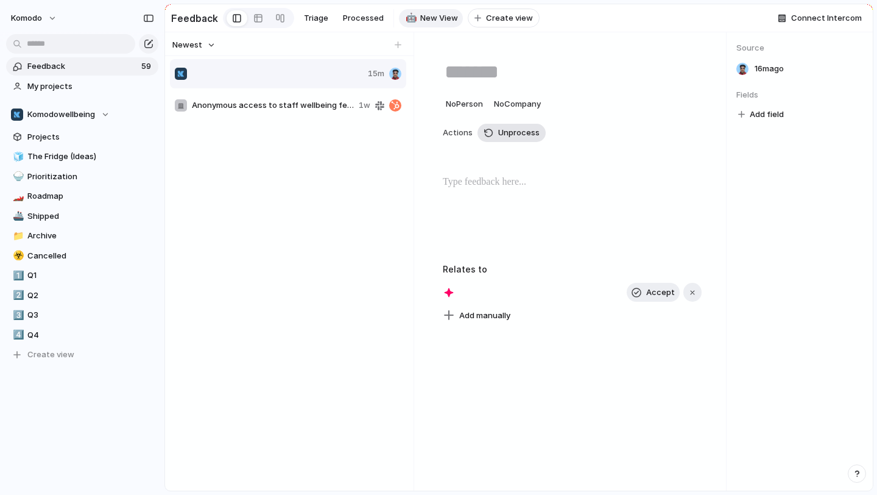
click at [496, 127] on button "Unprocess" at bounding box center [512, 133] width 68 height 18
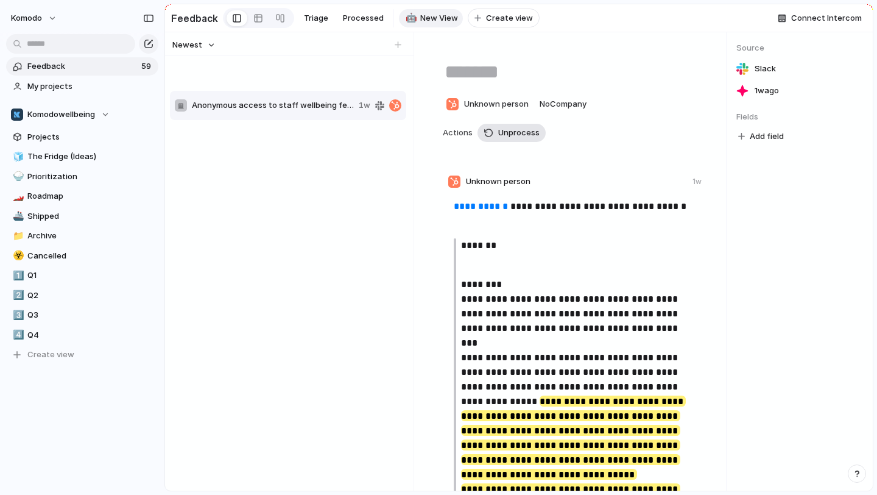
type textarea "**********"
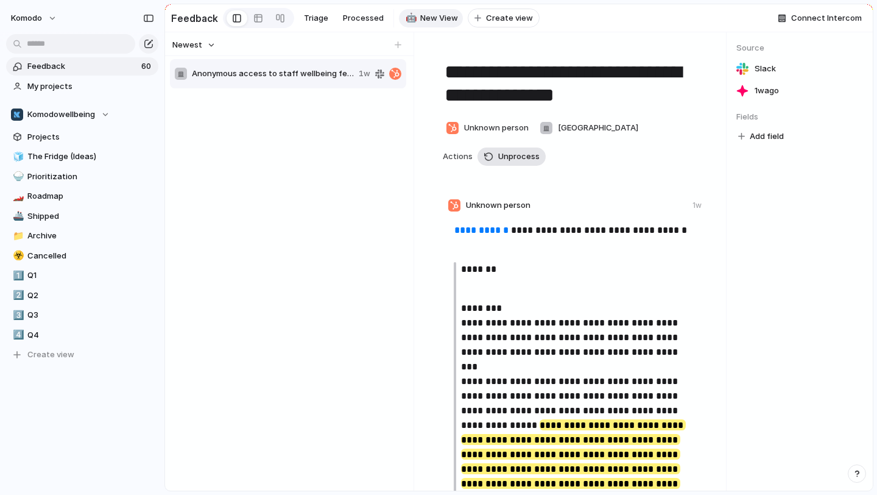
click at [510, 149] on button "Unprocess" at bounding box center [512, 156] width 68 height 18
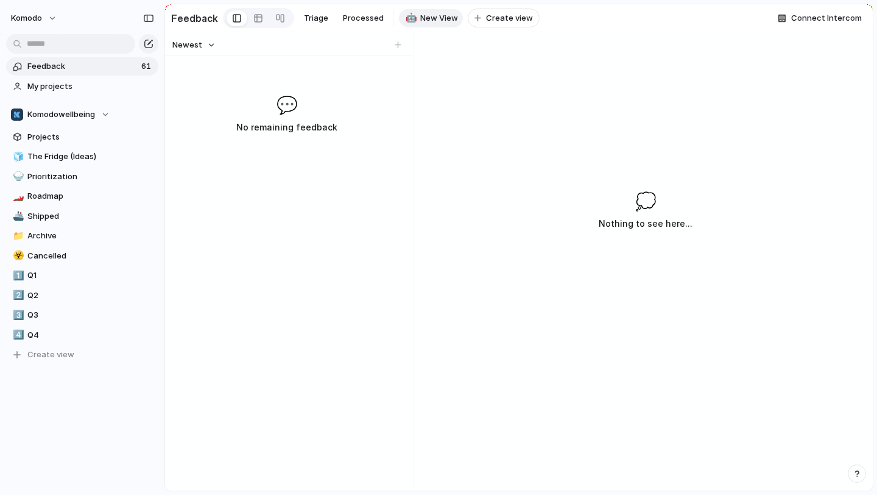
click at [351, 33] on div at bounding box center [289, 44] width 249 height 24
click at [353, 18] on span "Processed" at bounding box center [363, 18] width 41 height 12
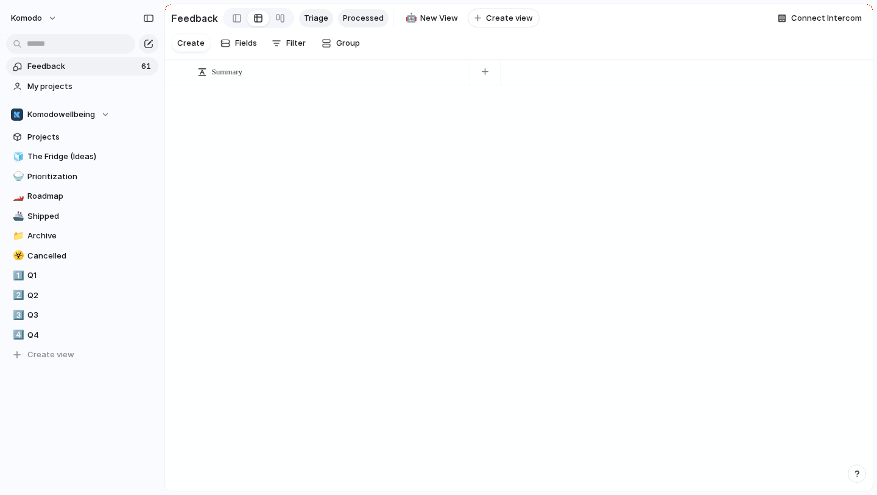
click at [308, 13] on span "Triage" at bounding box center [316, 18] width 24 height 12
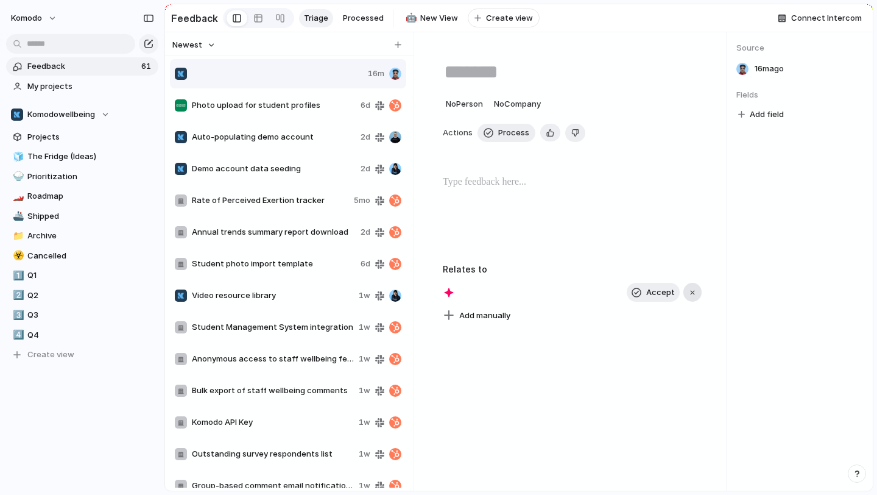
click at [694, 294] on div "button" at bounding box center [692, 292] width 9 height 9
click at [281, 77] on div at bounding box center [269, 74] width 188 height 12
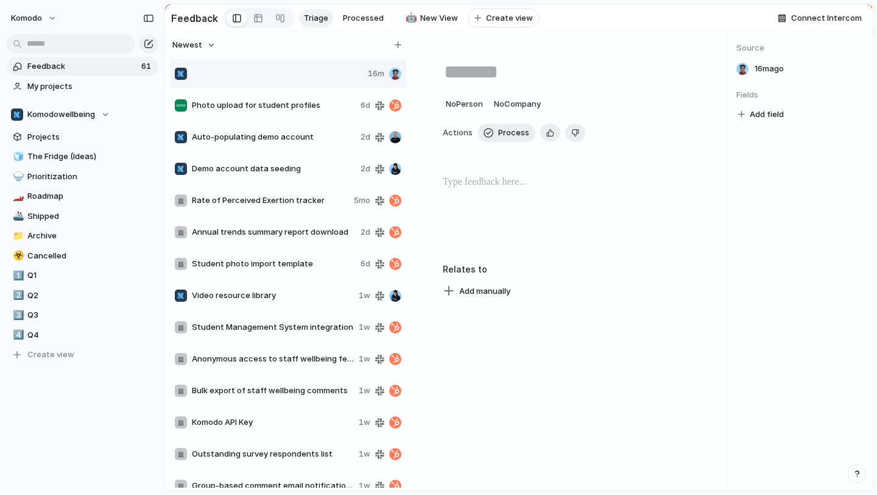
click at [303, 111] on div "Photo upload for student profiles 6d" at bounding box center [288, 105] width 236 height 29
type textarea "**********"
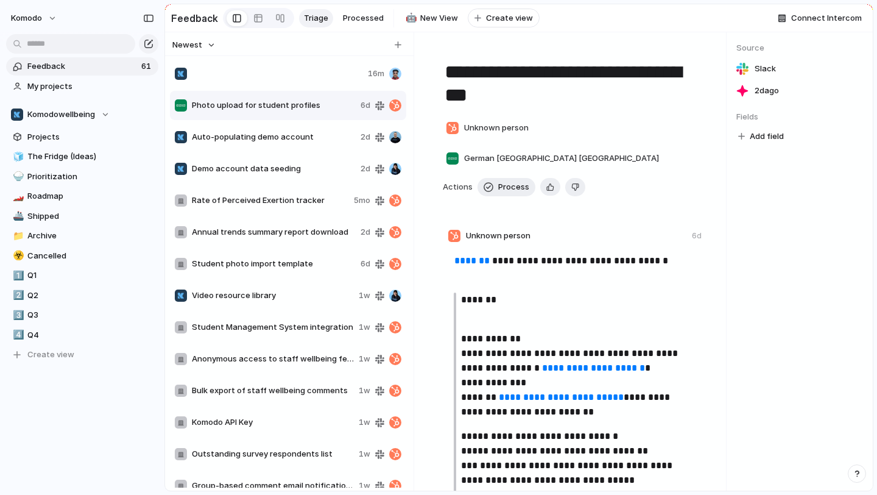
click at [309, 75] on div at bounding box center [269, 74] width 188 height 12
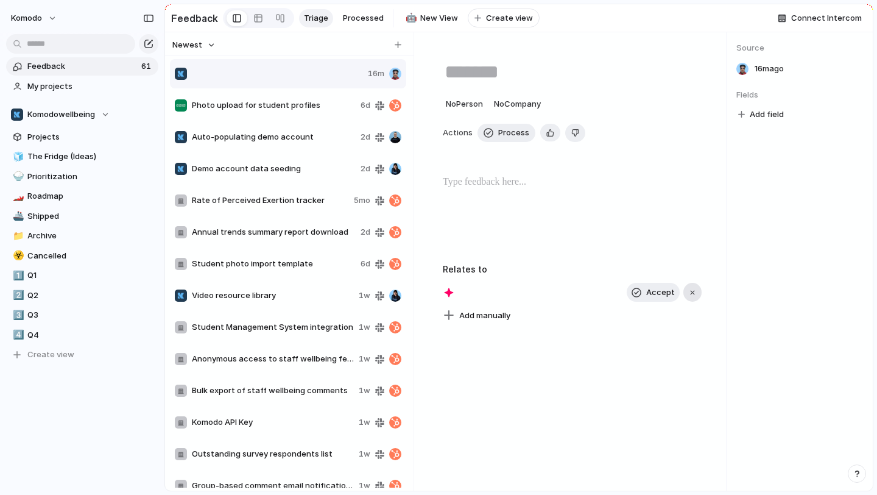
click at [691, 297] on button "button" at bounding box center [692, 292] width 18 height 19
click at [297, 79] on div at bounding box center [269, 74] width 188 height 12
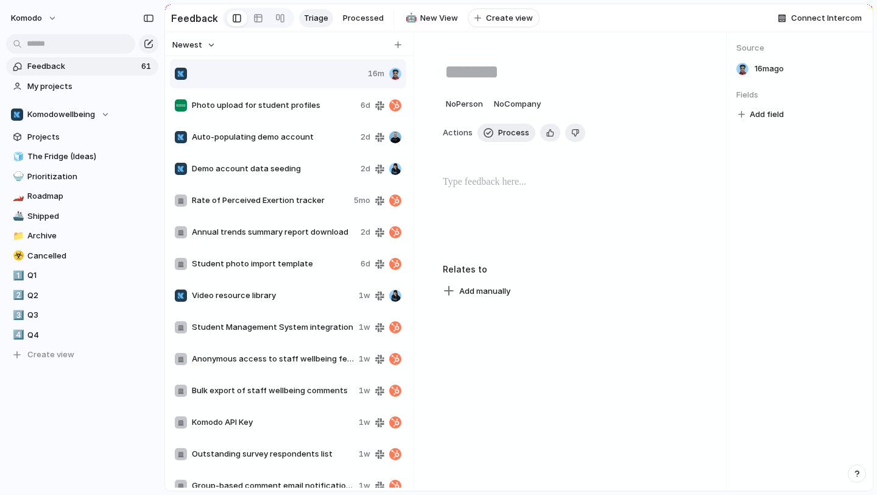
click at [297, 79] on div at bounding box center [269, 74] width 188 height 12
click at [320, 77] on div at bounding box center [269, 74] width 188 height 12
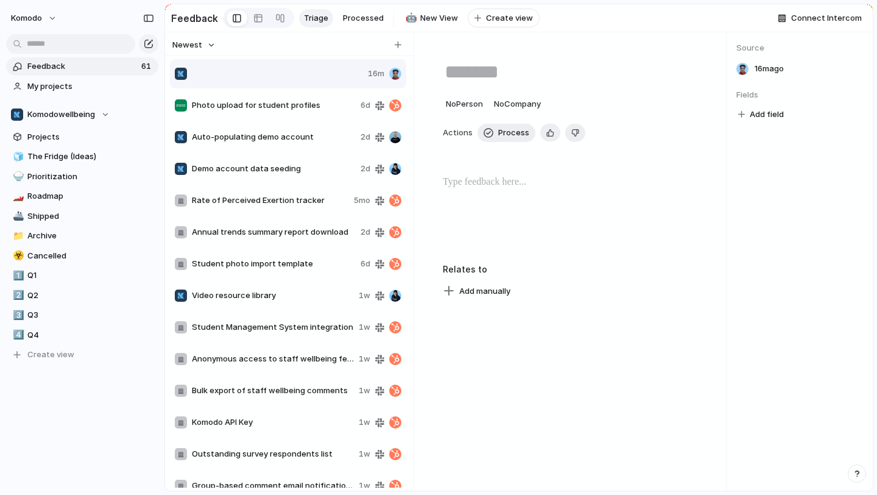
click at [320, 77] on div at bounding box center [269, 74] width 188 height 12
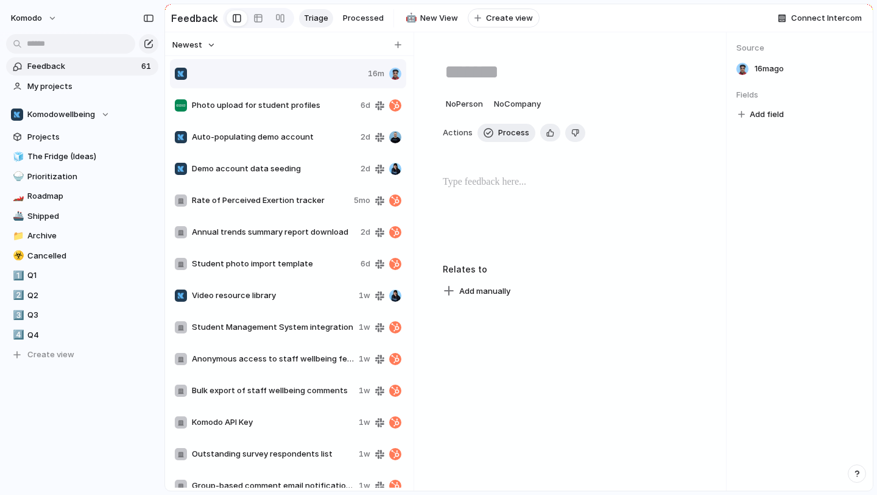
click at [320, 77] on div at bounding box center [269, 74] width 188 height 12
click at [571, 449] on div "No Person No Company Actions Process Delete Relates to Add manually" at bounding box center [572, 261] width 308 height 458
click at [301, 69] on div at bounding box center [269, 74] width 188 height 12
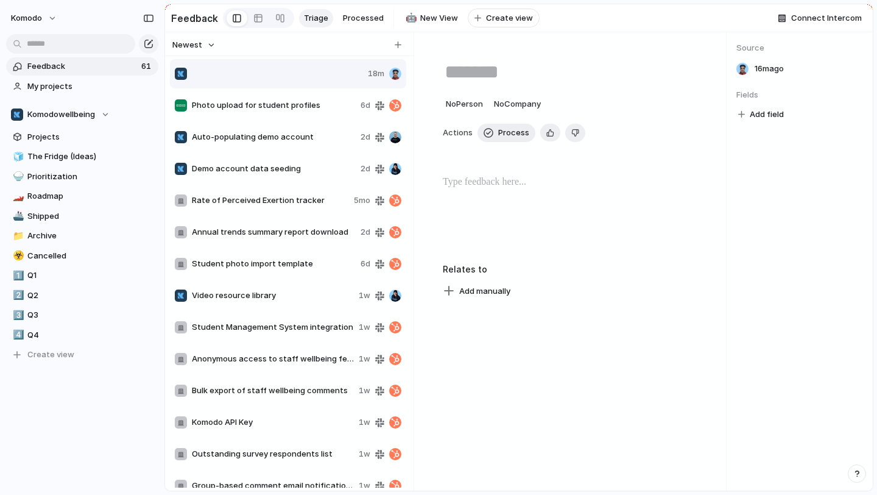
click at [301, 69] on div at bounding box center [269, 74] width 188 height 12
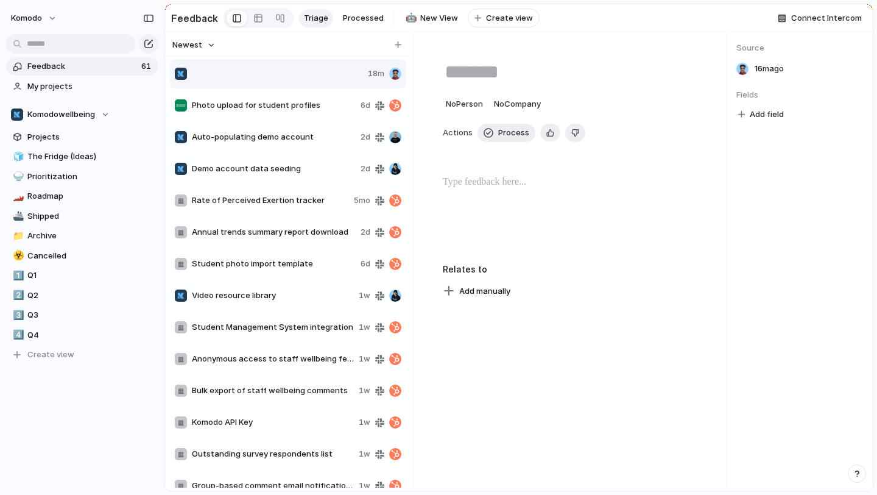
click at [301, 69] on div at bounding box center [269, 74] width 188 height 12
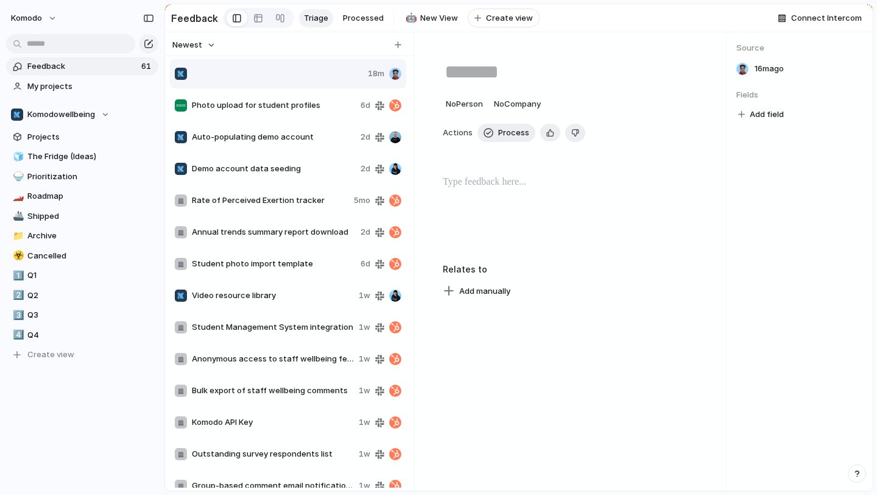
click at [301, 69] on div at bounding box center [269, 74] width 188 height 12
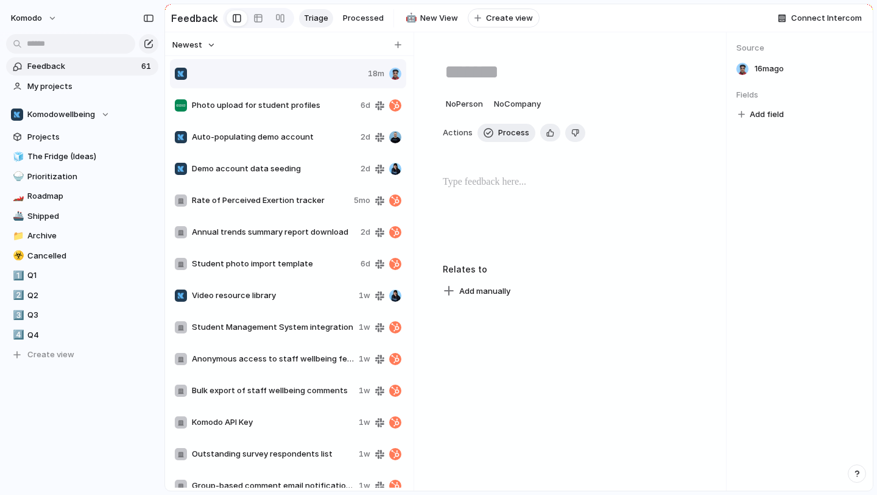
click at [301, 69] on div at bounding box center [269, 74] width 188 height 12
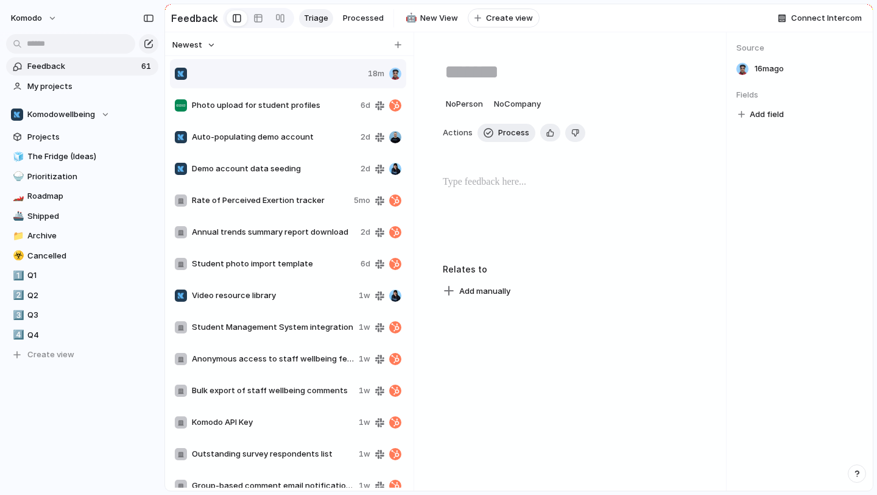
click at [301, 69] on div at bounding box center [269, 74] width 188 height 12
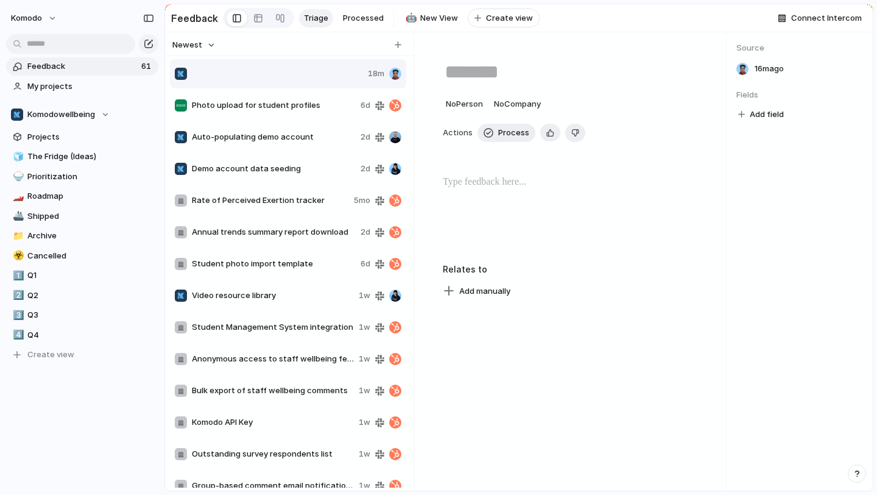
click at [301, 69] on div at bounding box center [269, 74] width 188 height 12
click at [279, 76] on div at bounding box center [269, 74] width 188 height 12
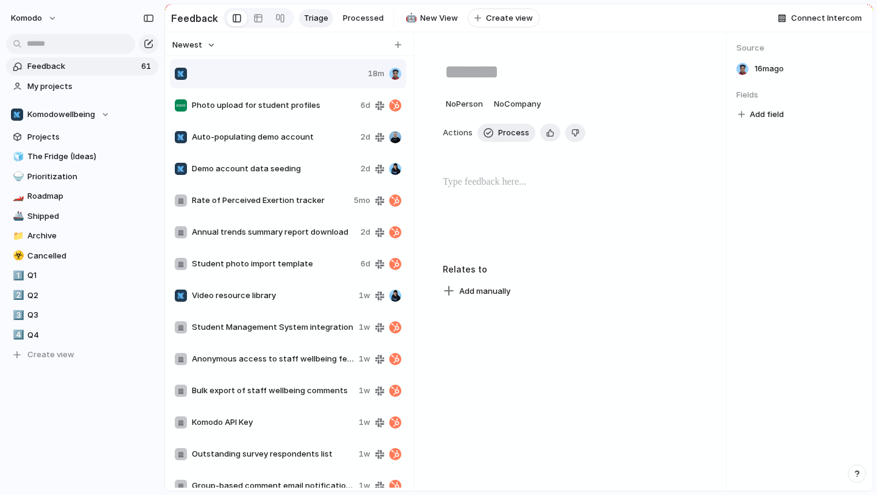
click at [279, 76] on div at bounding box center [269, 74] width 188 height 12
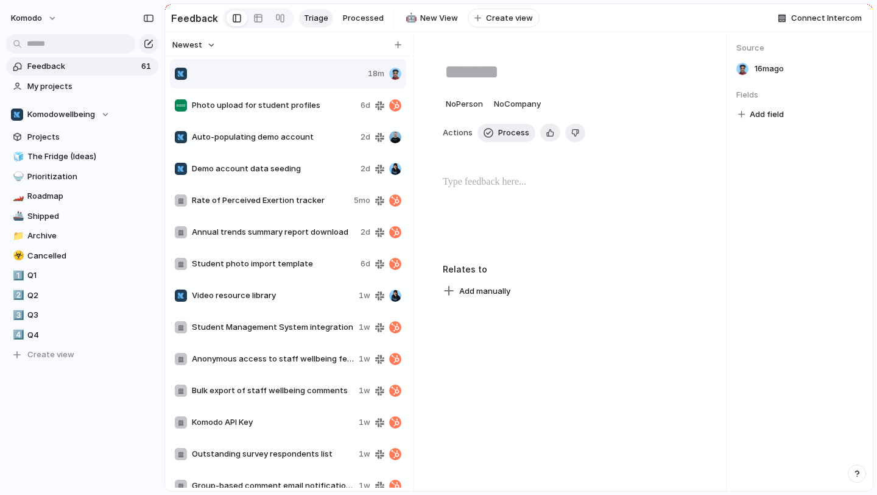
click at [279, 76] on div at bounding box center [269, 74] width 188 height 12
click at [279, 75] on div at bounding box center [269, 74] width 188 height 12
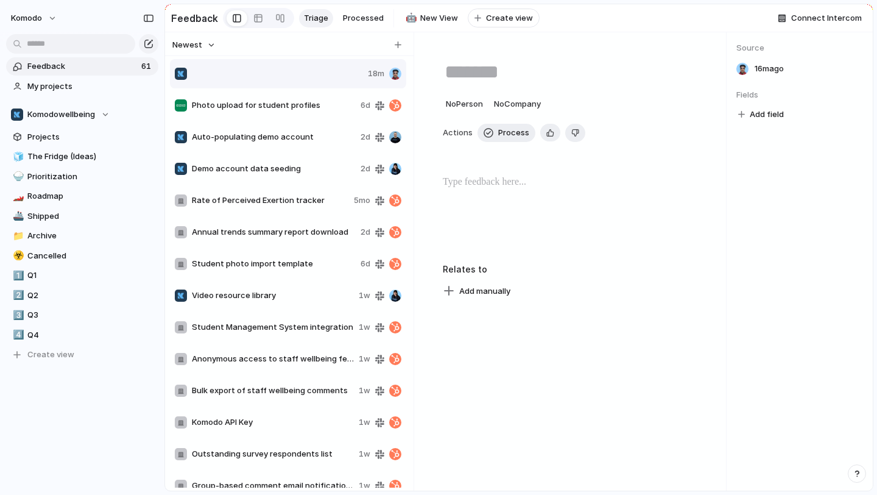
click at [279, 75] on div at bounding box center [269, 74] width 188 height 12
click at [279, 73] on div at bounding box center [269, 74] width 188 height 12
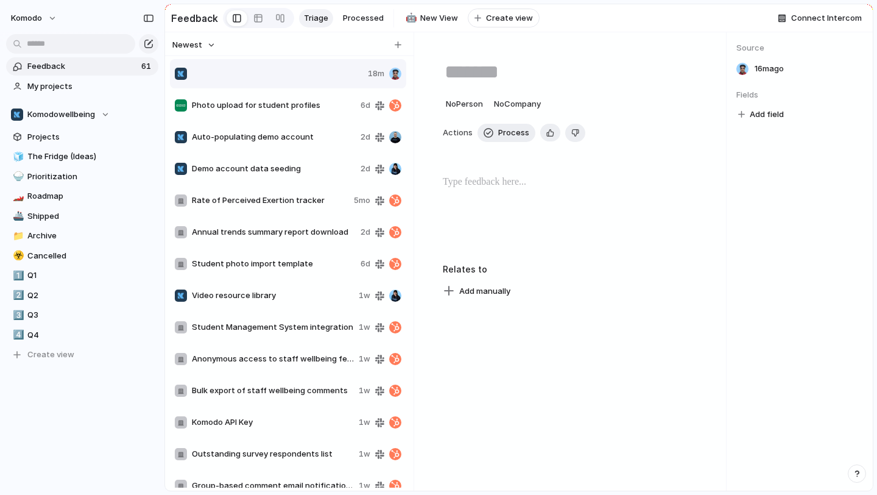
click at [279, 73] on div at bounding box center [269, 74] width 188 height 12
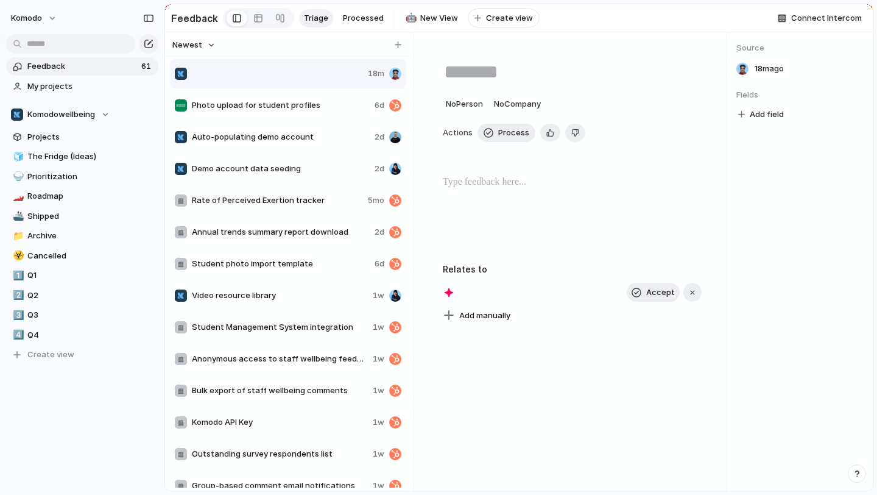
click at [272, 74] on div at bounding box center [269, 74] width 188 height 12
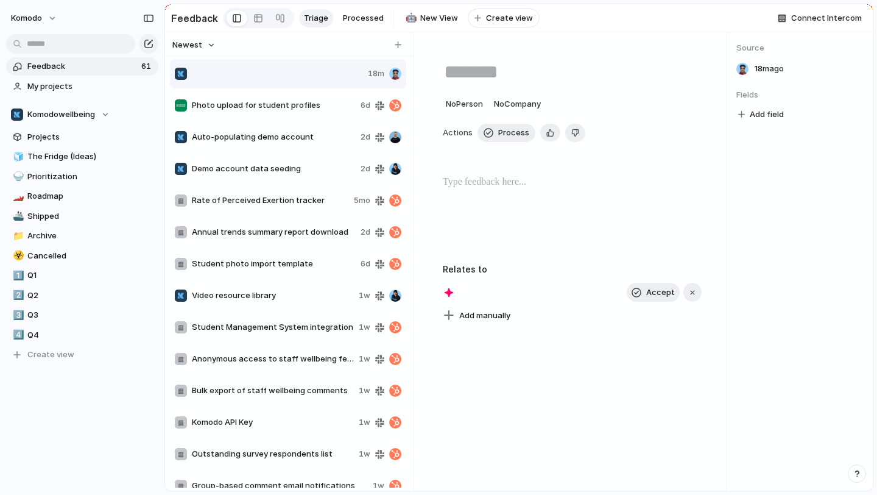
click at [272, 74] on div at bounding box center [269, 74] width 188 height 12
click at [269, 101] on span "Photo upload for student profiles" at bounding box center [274, 105] width 164 height 12
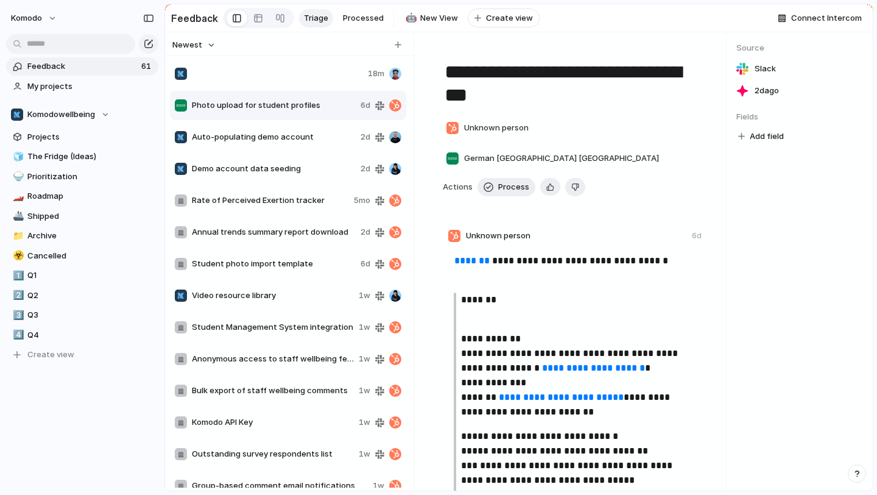
click at [269, 101] on span "Photo upload for student profiles" at bounding box center [274, 105] width 164 height 12
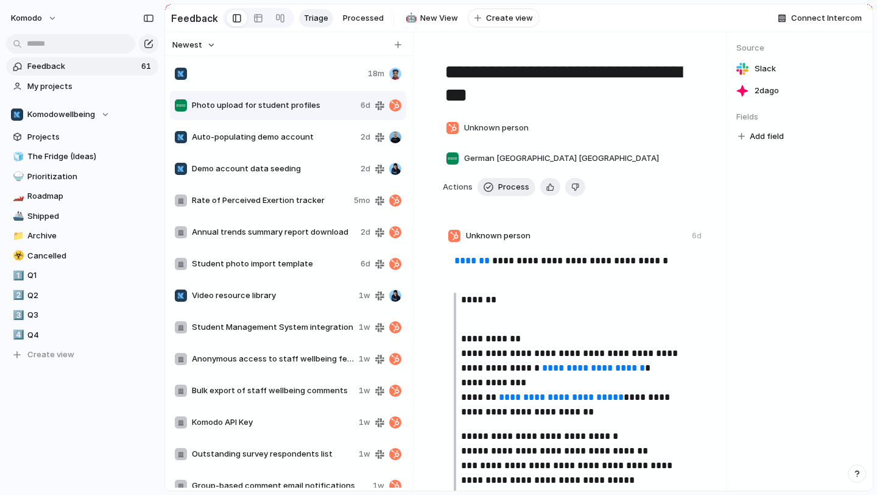
click at [269, 101] on span "Photo upload for student profiles" at bounding box center [274, 105] width 164 height 12
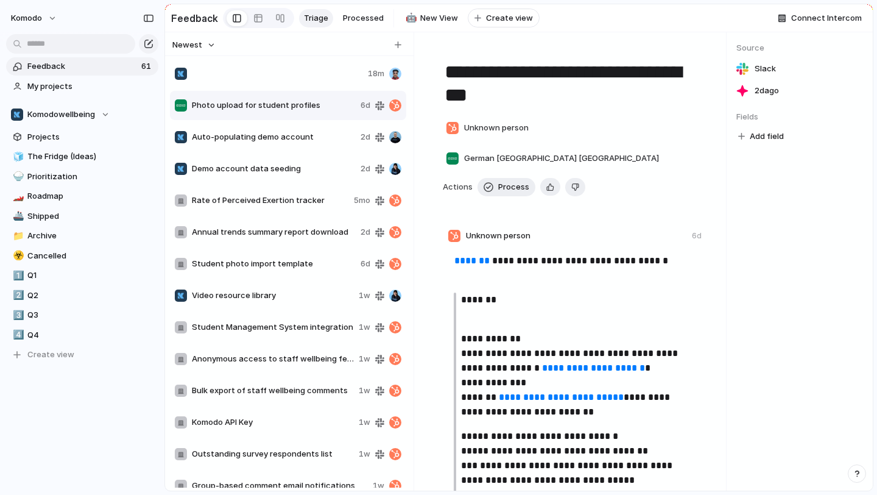
click at [269, 101] on span "Photo upload for student profiles" at bounding box center [274, 105] width 164 height 12
click at [269, 79] on div at bounding box center [269, 74] width 188 height 12
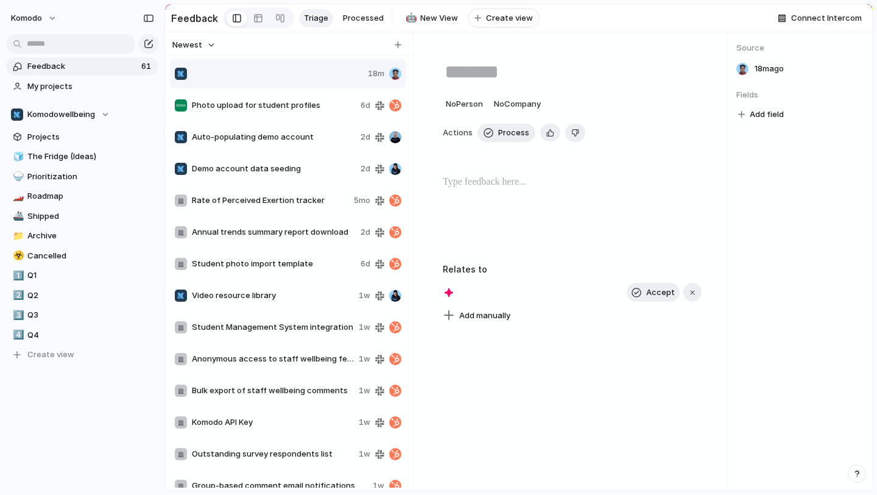
click at [269, 79] on div at bounding box center [269, 74] width 188 height 12
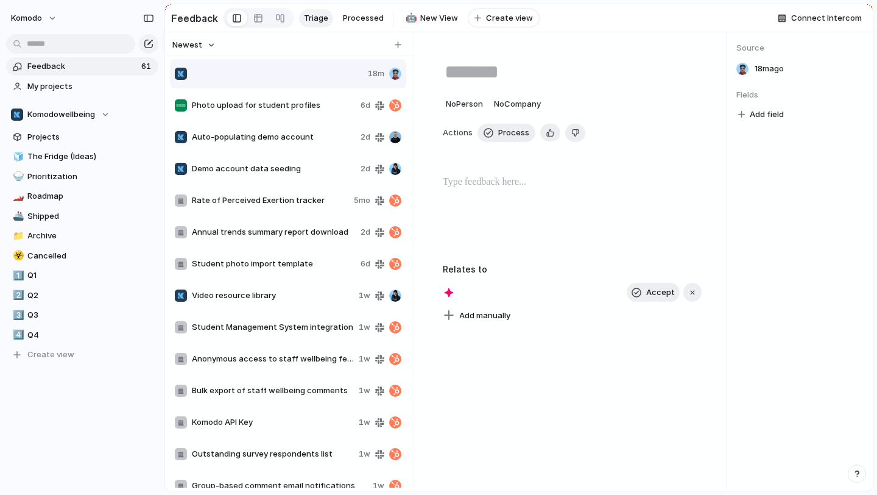
click at [269, 79] on div at bounding box center [269, 74] width 188 height 12
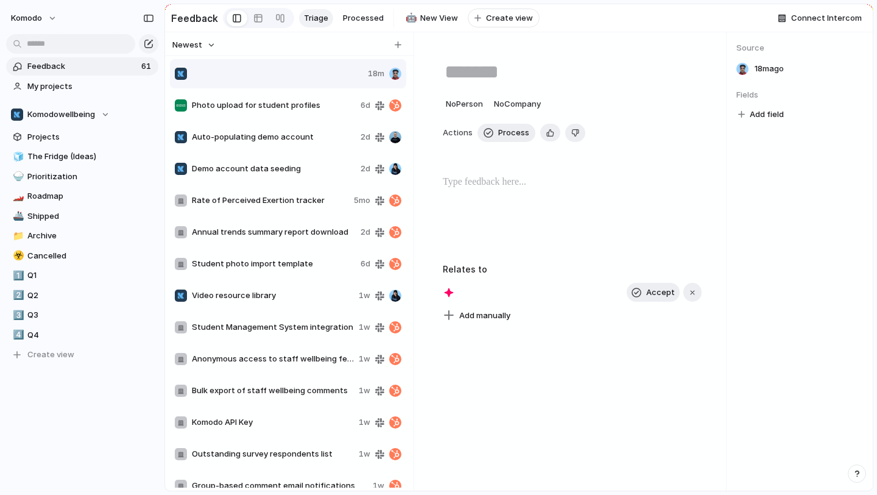
click at [269, 79] on div at bounding box center [269, 74] width 188 height 12
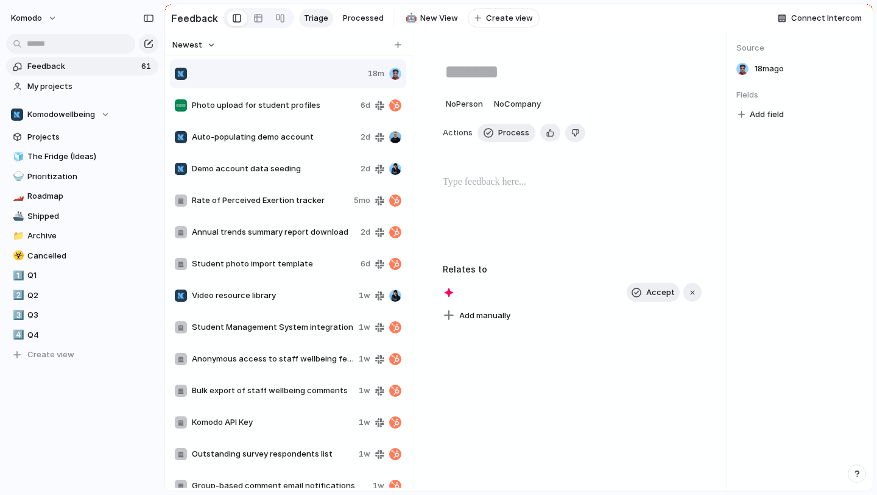
click at [269, 79] on div at bounding box center [269, 74] width 188 height 12
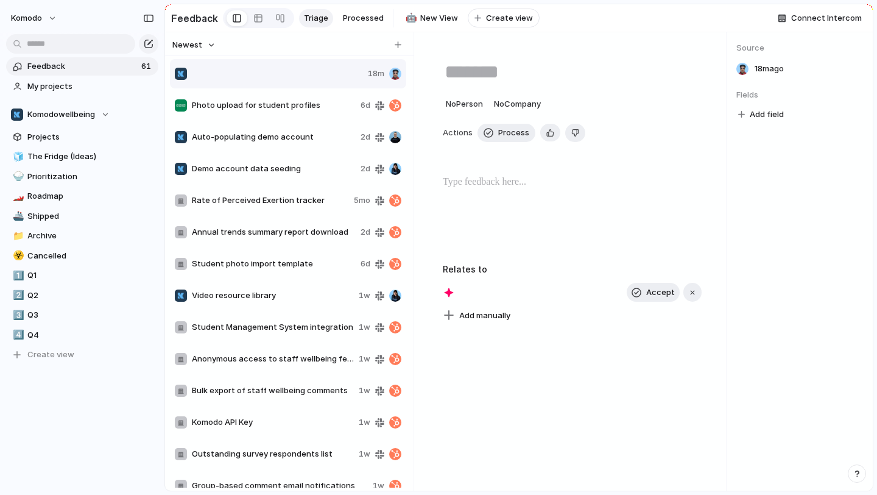
click at [269, 79] on div at bounding box center [269, 74] width 188 height 12
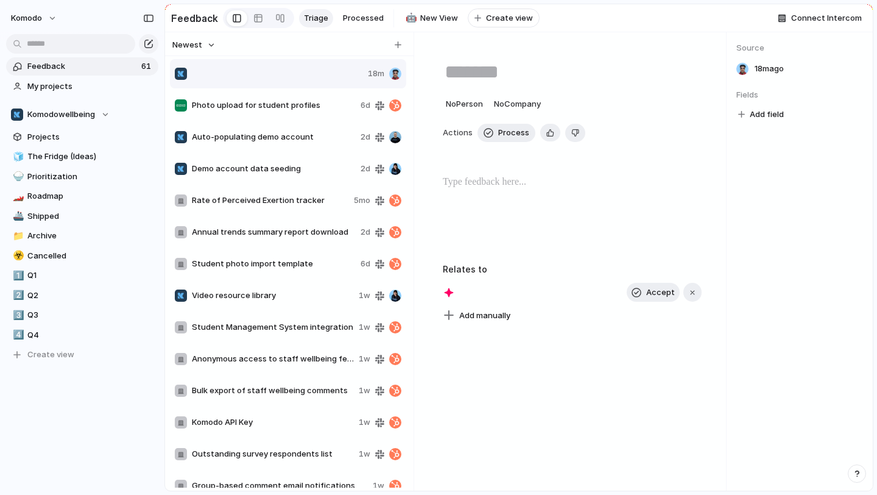
click at [269, 79] on div at bounding box center [269, 74] width 188 height 12
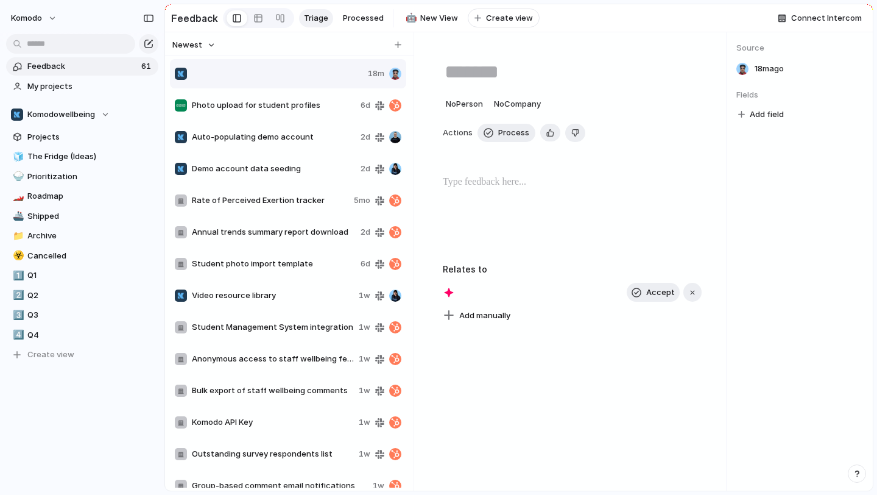
click at [269, 79] on div at bounding box center [269, 74] width 188 height 12
click at [257, 99] on div "Photo upload for student profiles 6d" at bounding box center [288, 105] width 236 height 29
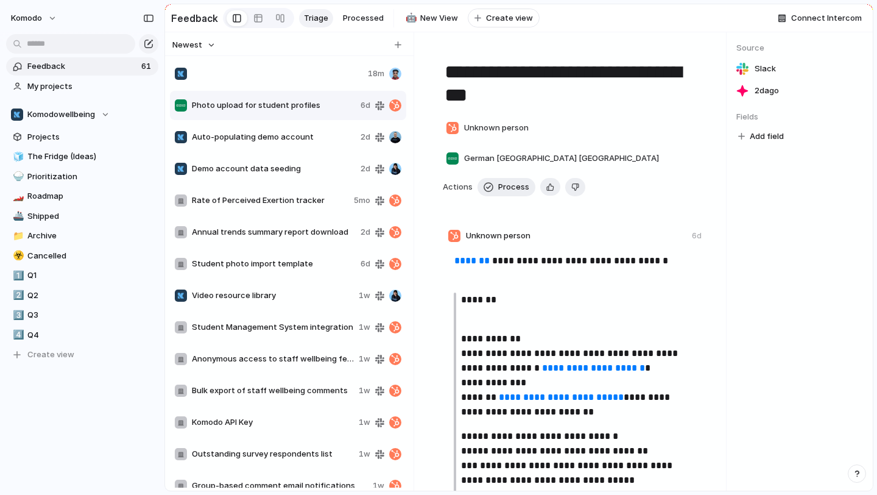
click at [257, 99] on div "Photo upload for student profiles 6d" at bounding box center [288, 105] width 236 height 29
click at [264, 68] on div at bounding box center [269, 74] width 188 height 12
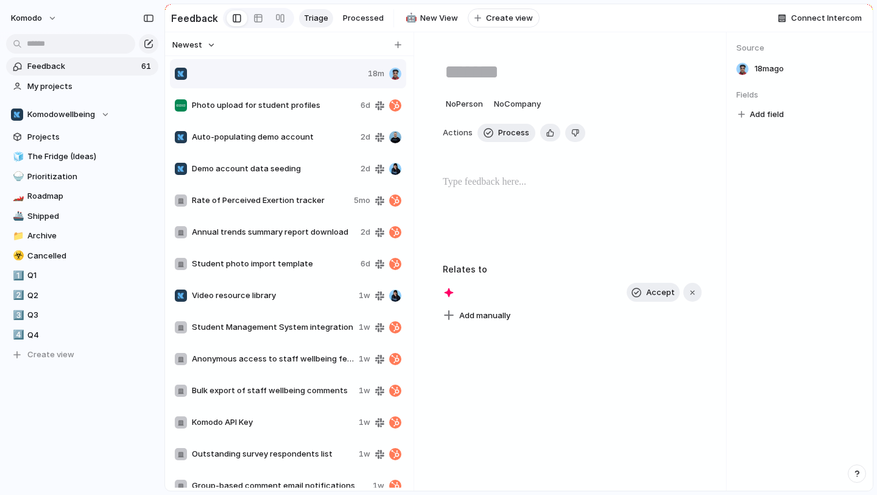
click at [247, 75] on div at bounding box center [269, 74] width 188 height 12
click at [281, 83] on div "18m" at bounding box center [288, 73] width 236 height 29
drag, startPoint x: 281, startPoint y: 83, endPoint x: 257, endPoint y: 9, distance: 77.4
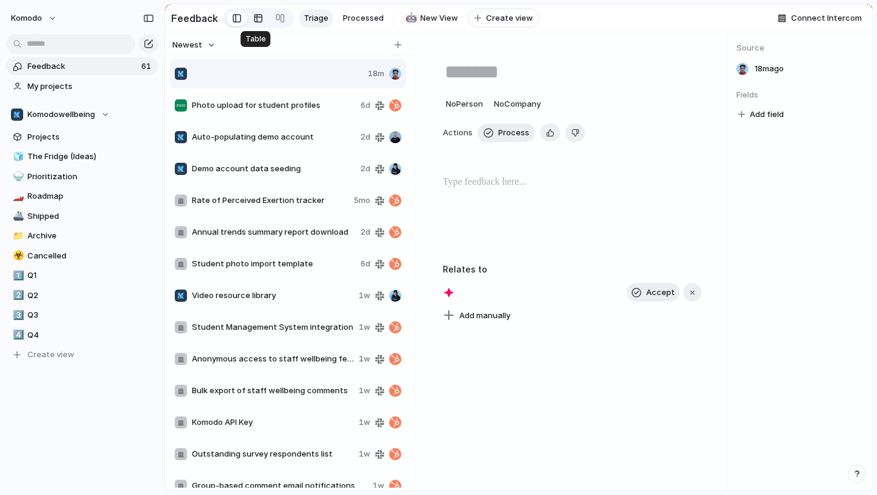
click at [257, 9] on main "Feedback Triage Processed 🤖 New View To pick up a draggable item, press the spa…" at bounding box center [518, 247] width 709 height 487
click at [274, 72] on div at bounding box center [269, 74] width 188 height 12
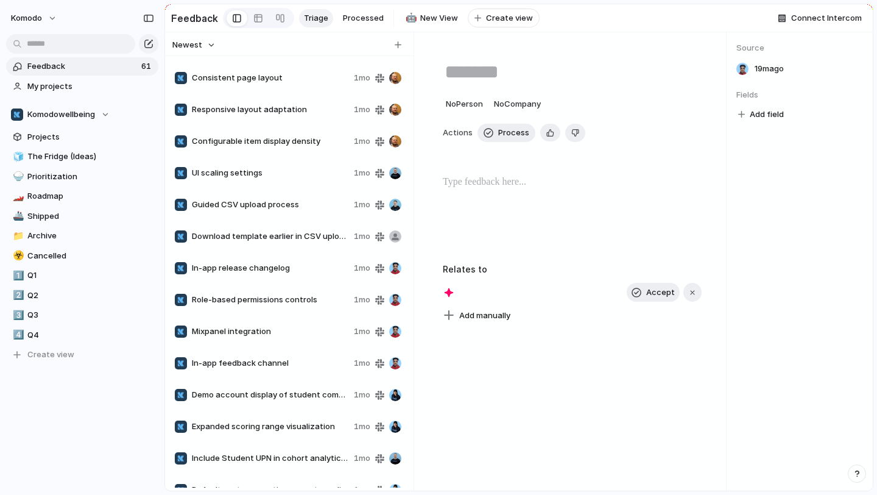
scroll to position [1392, 0]
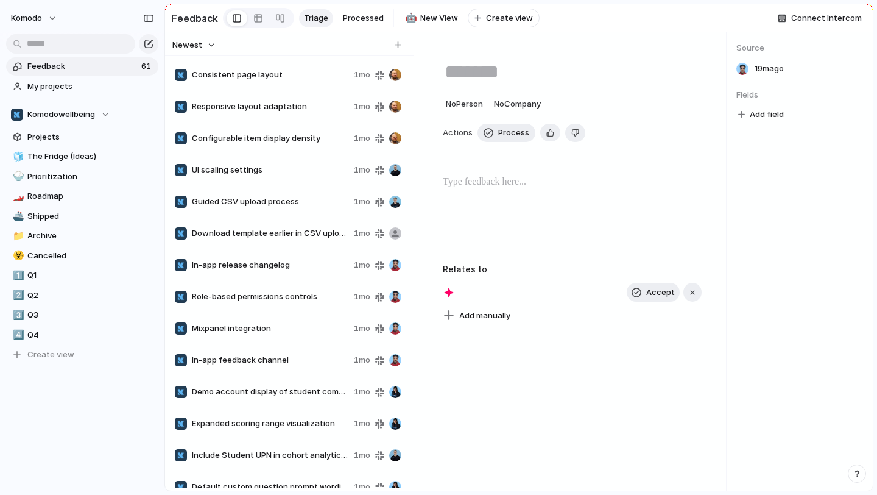
click at [309, 266] on span "In-app release changelog" at bounding box center [270, 265] width 157 height 12
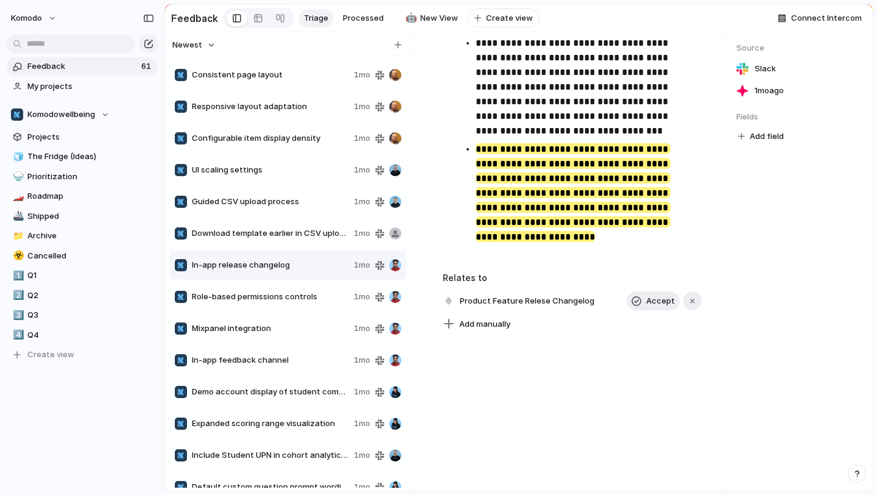
scroll to position [1503, 0]
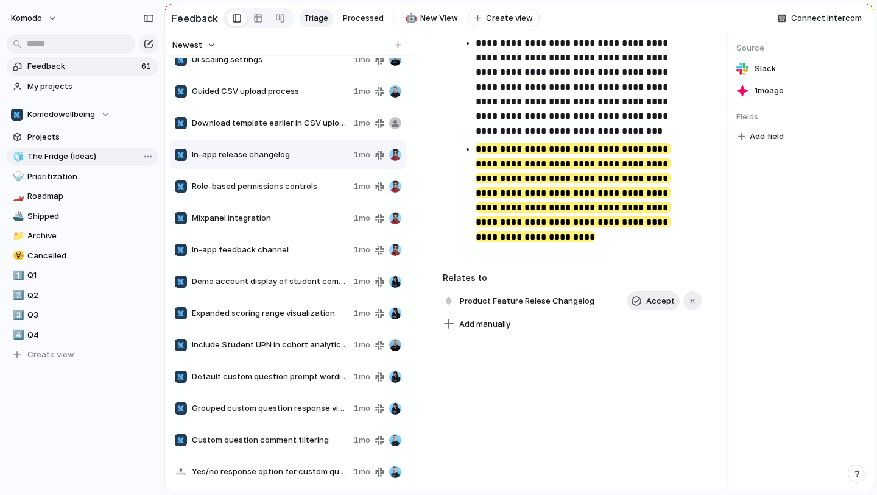
click at [71, 154] on span "The Fridge (Ideas)" at bounding box center [90, 156] width 127 height 12
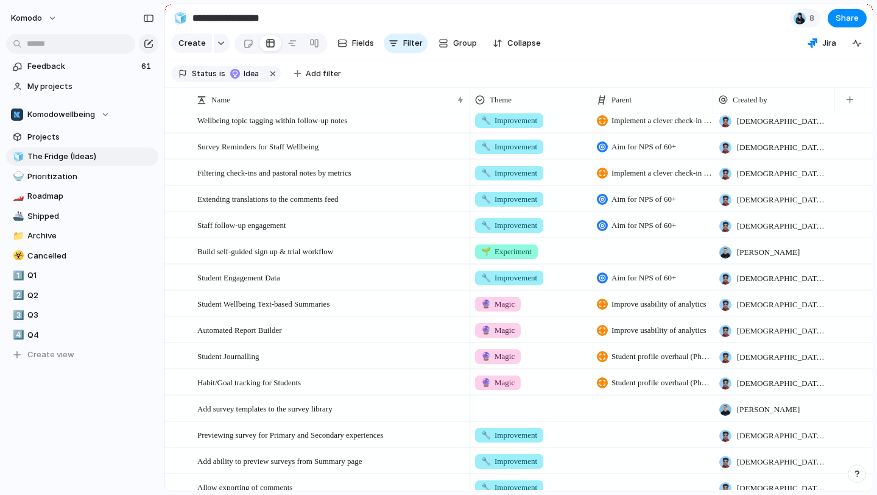
scroll to position [409, 0]
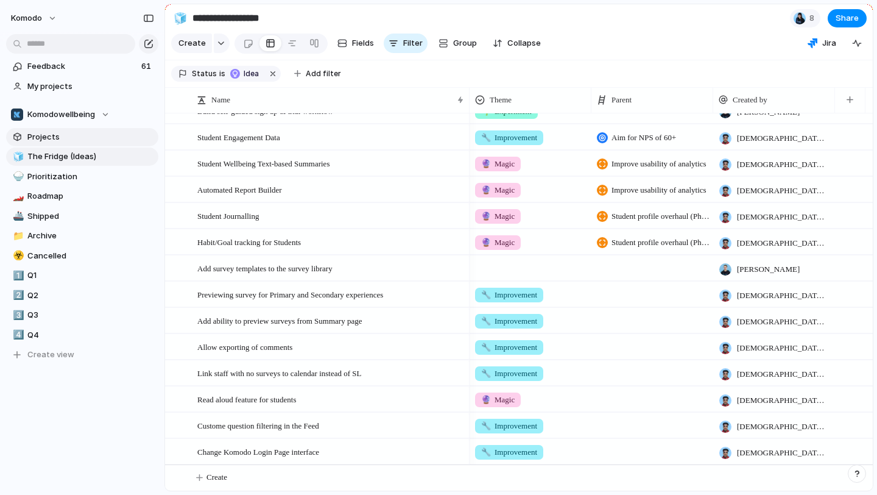
click at [57, 141] on span "Projects" at bounding box center [90, 137] width 127 height 12
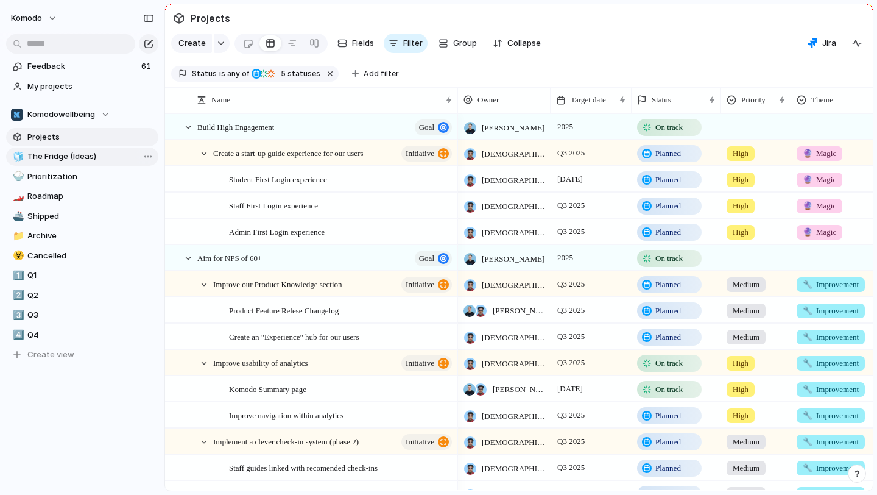
click at [54, 159] on span "The Fridge (Ideas)" at bounding box center [90, 156] width 127 height 12
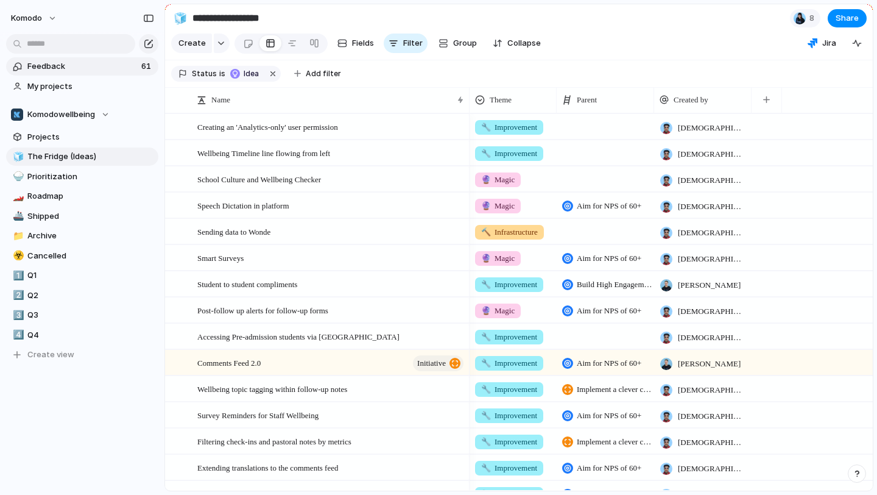
click at [85, 65] on span "Feedback" at bounding box center [82, 66] width 110 height 12
